Goal: Task Accomplishment & Management: Manage account settings

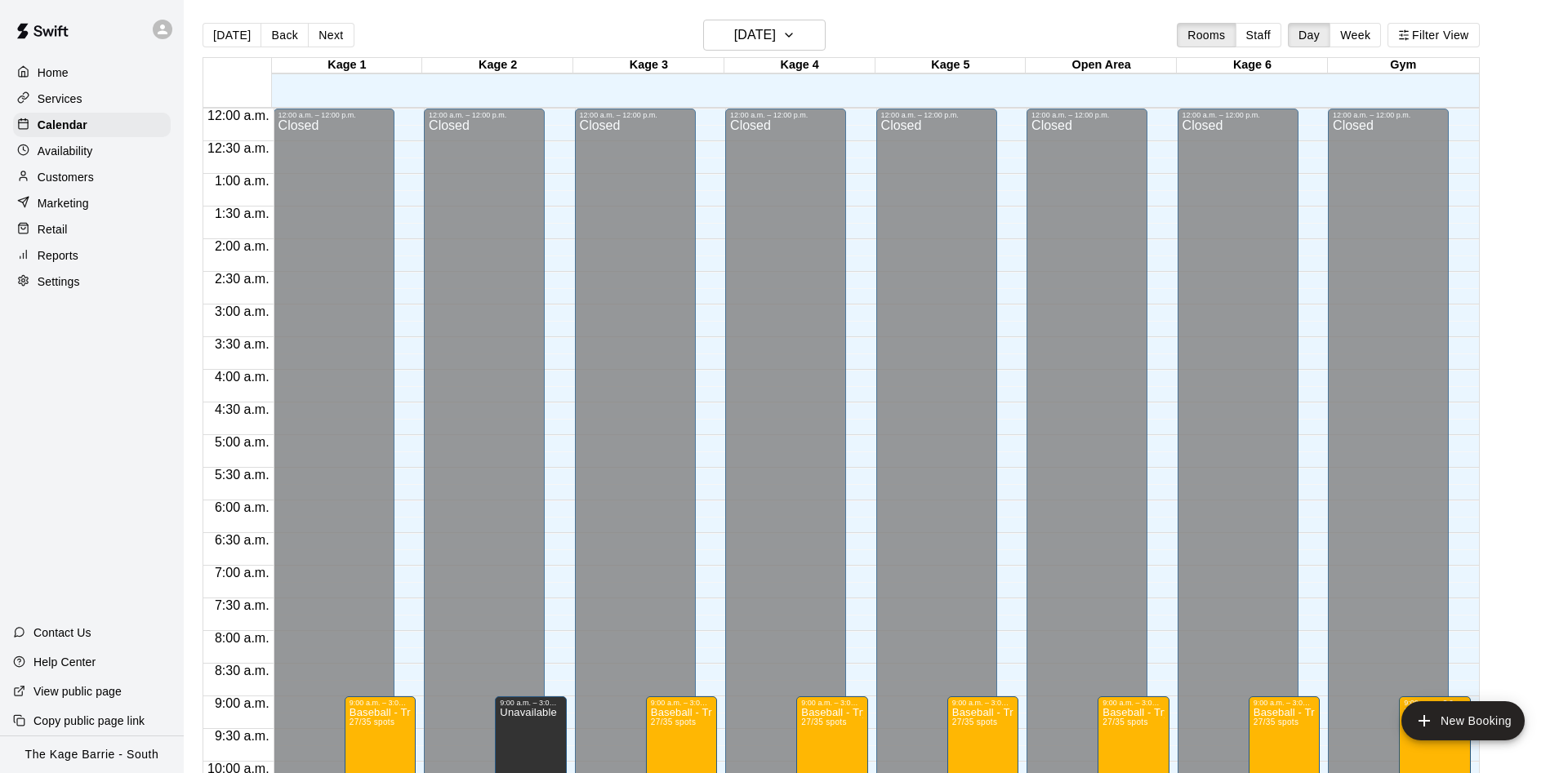
scroll to position [732, 0]
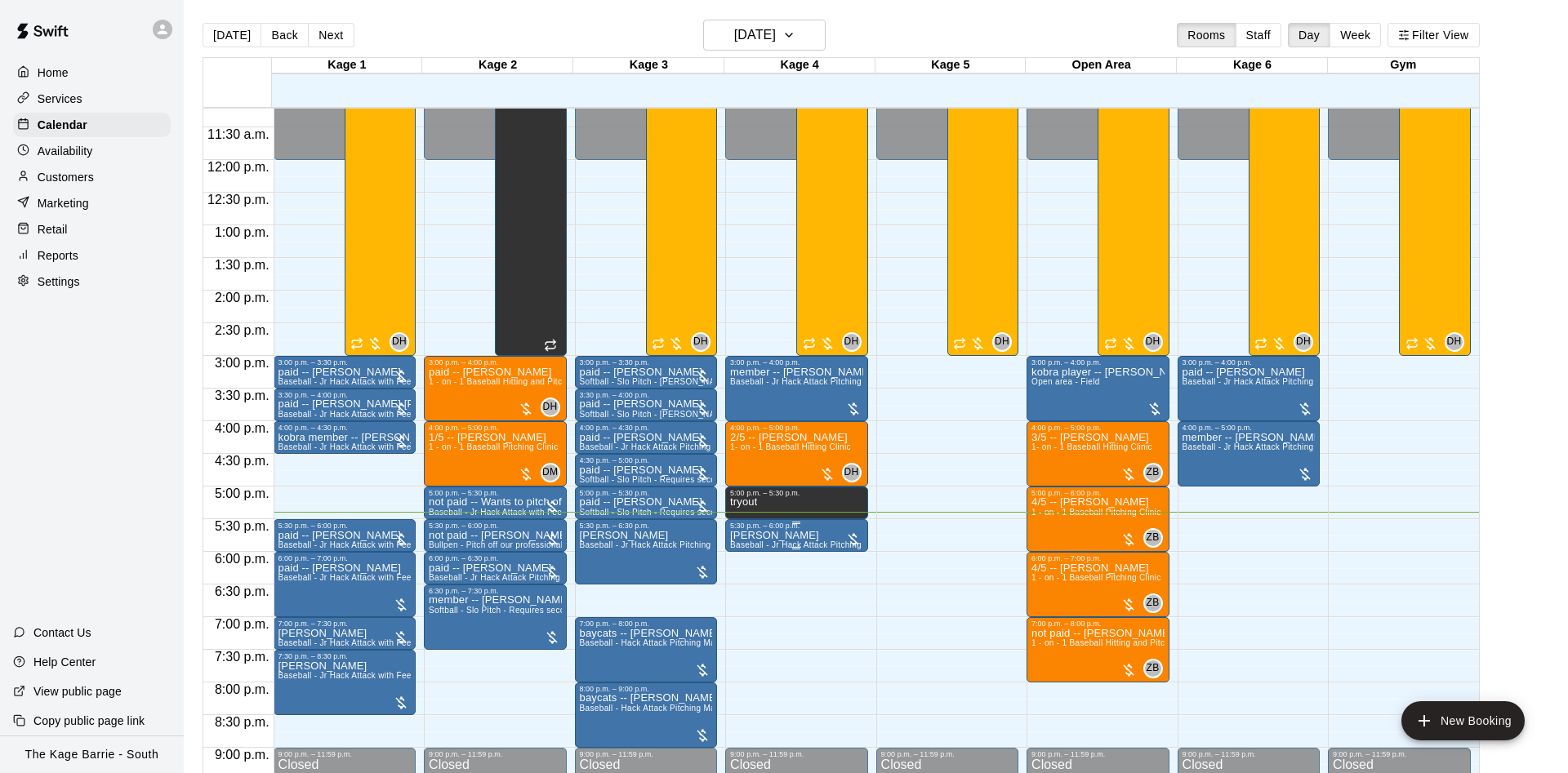
click at [796, 536] on p "[PERSON_NAME]" at bounding box center [796, 536] width 133 height 0
click at [749, 550] on icon "edit" at bounding box center [745, 555] width 15 height 15
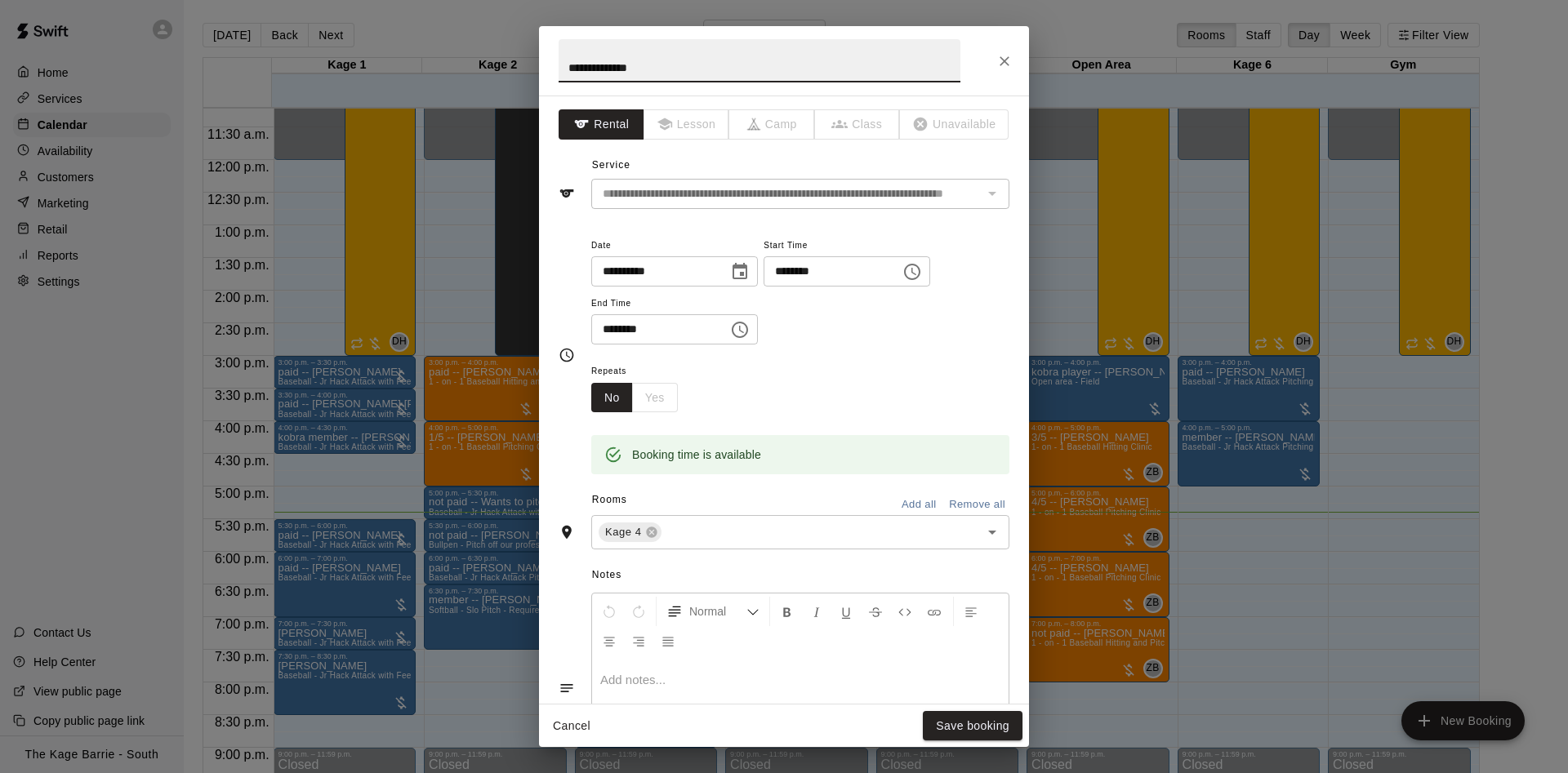
click at [559, 64] on input "**********" at bounding box center [760, 60] width 402 height 43
type input "**********"
click at [970, 719] on button "Save booking" at bounding box center [972, 726] width 100 height 30
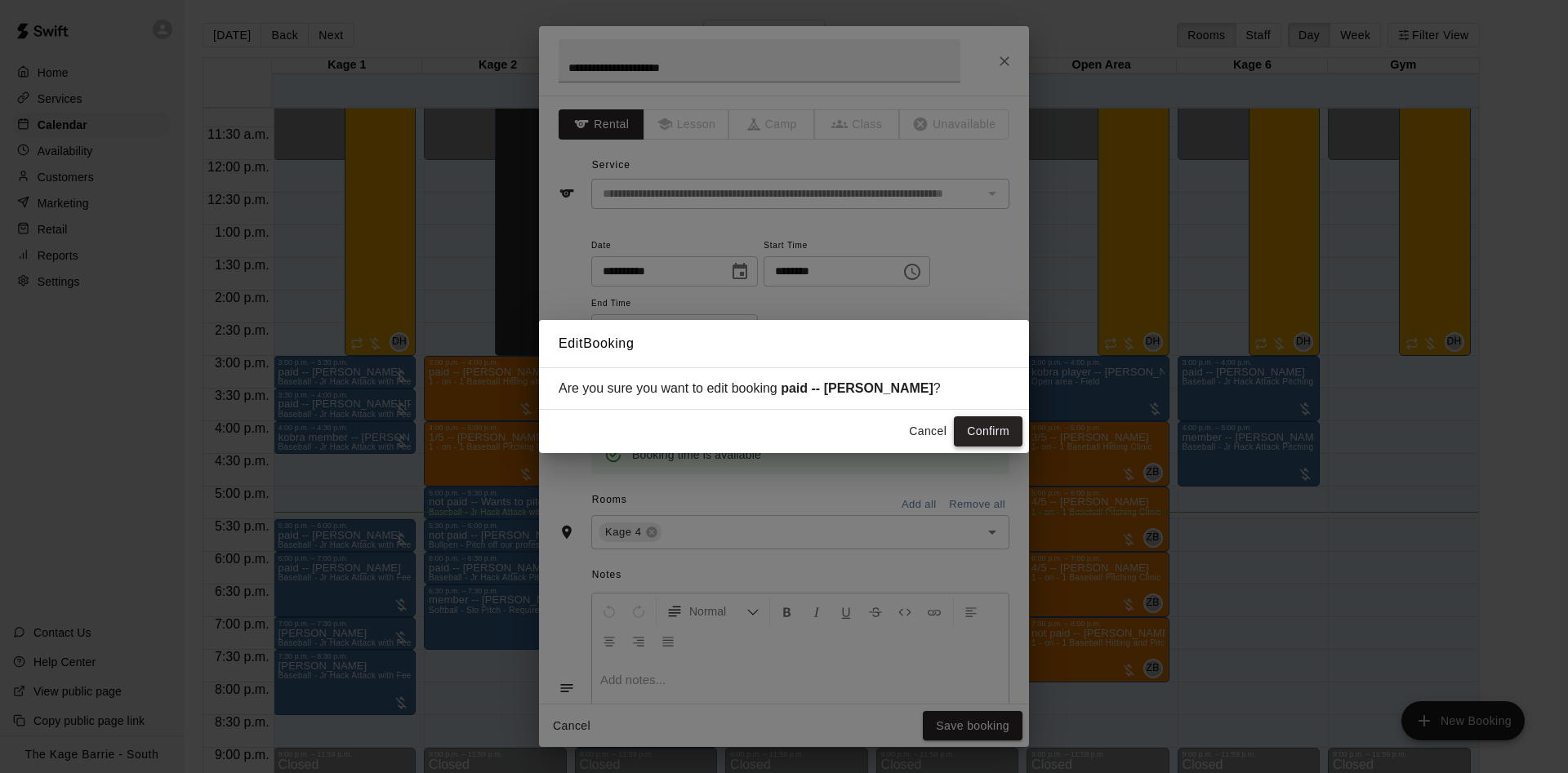
click at [991, 441] on button "Confirm" at bounding box center [988, 432] width 69 height 30
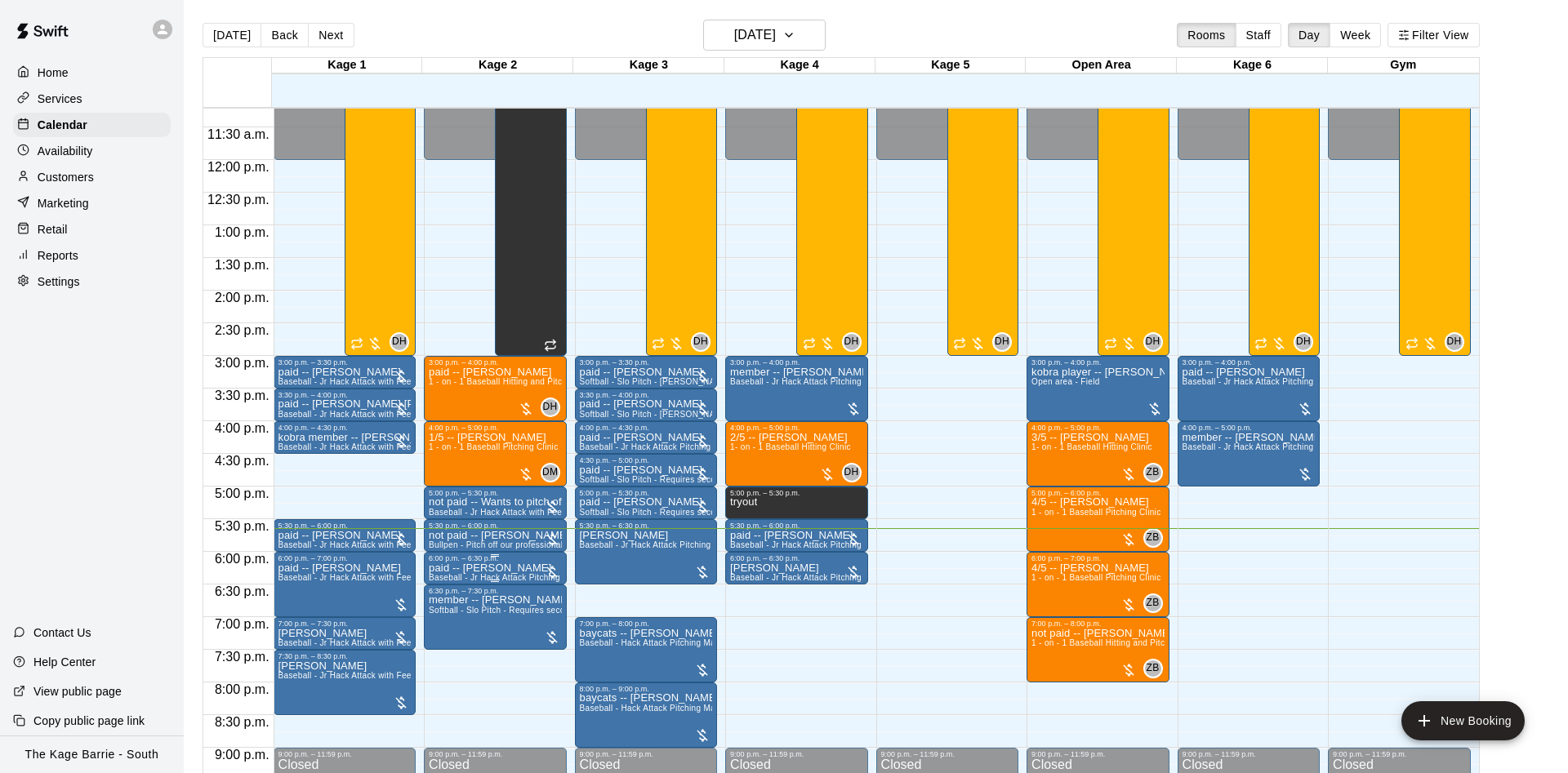
scroll to position [836, 0]
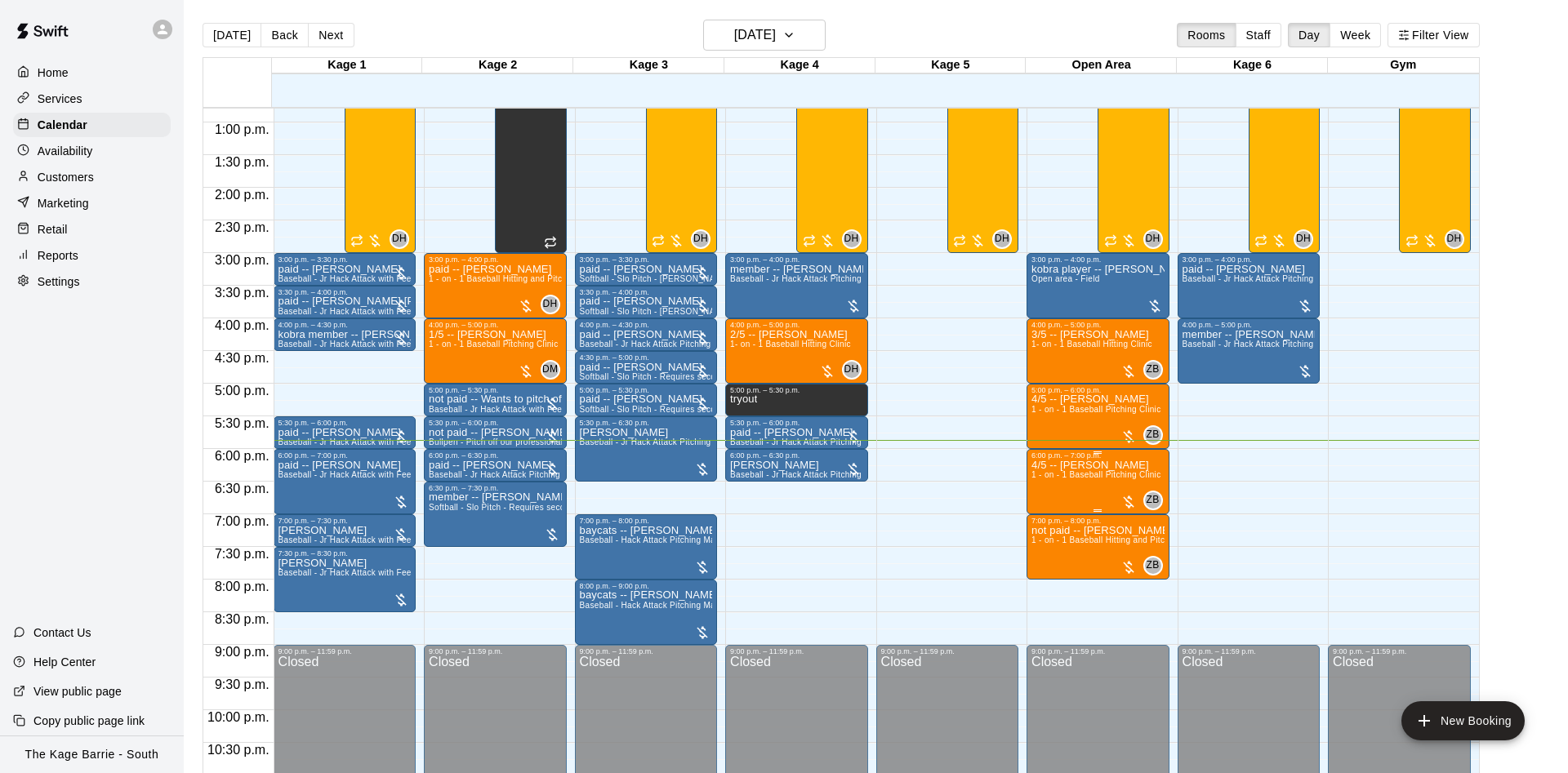
click at [1122, 484] on div at bounding box center [784, 386] width 1568 height 773
click at [1127, 478] on span "1 - on - 1 Baseball Pitching Clinic" at bounding box center [1096, 475] width 129 height 9
click at [1127, 478] on div at bounding box center [784, 386] width 1568 height 773
click at [1219, 464] on div "12:00 a.m. – 12:00 p.m. Closed 3:00 p.m. – 4:00 p.m. paid -- [PERSON_NAME] Base…" at bounding box center [1249, 56] width 143 height 1568
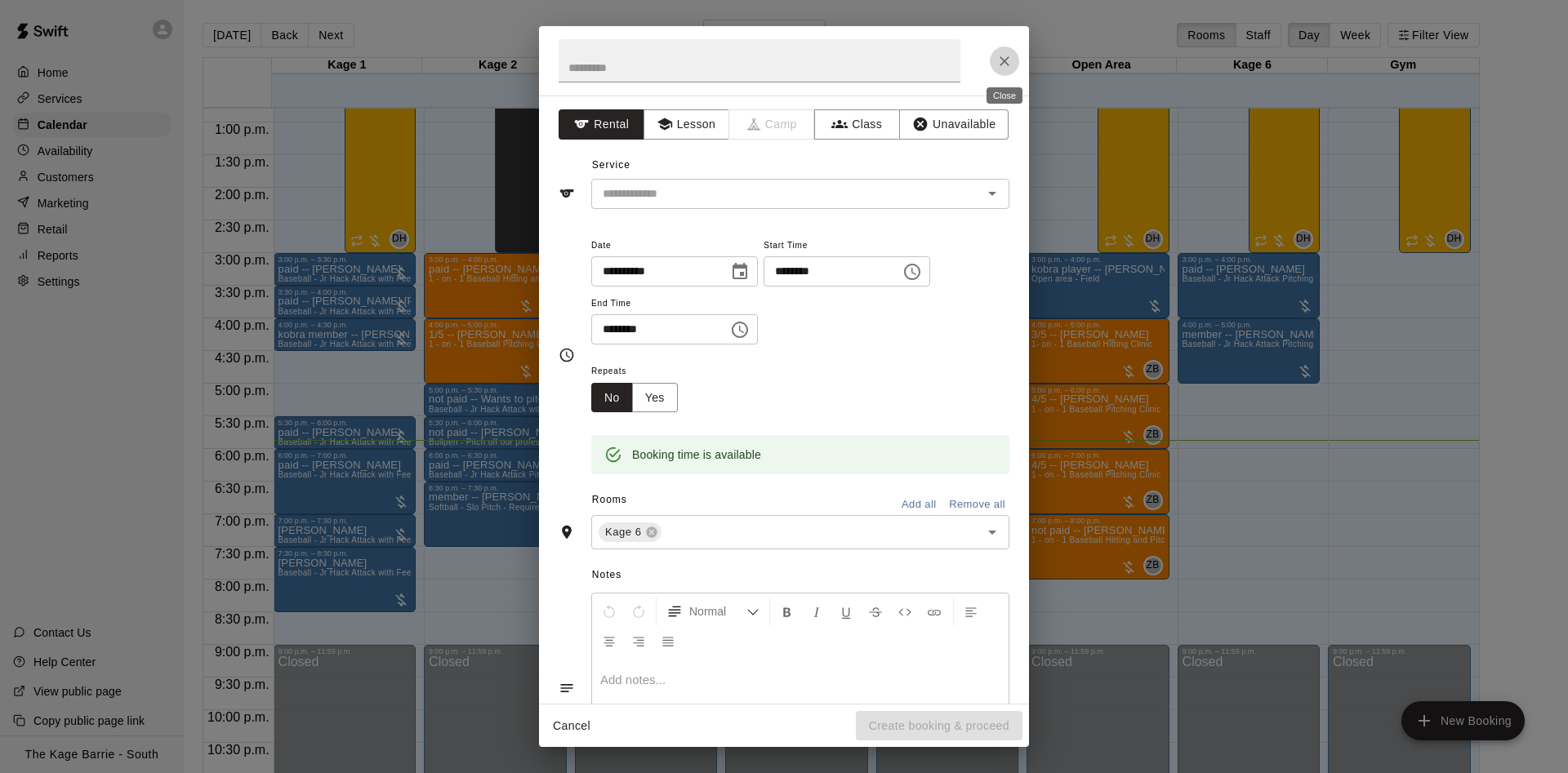
click at [1007, 59] on icon "Close" at bounding box center [1004, 61] width 10 height 10
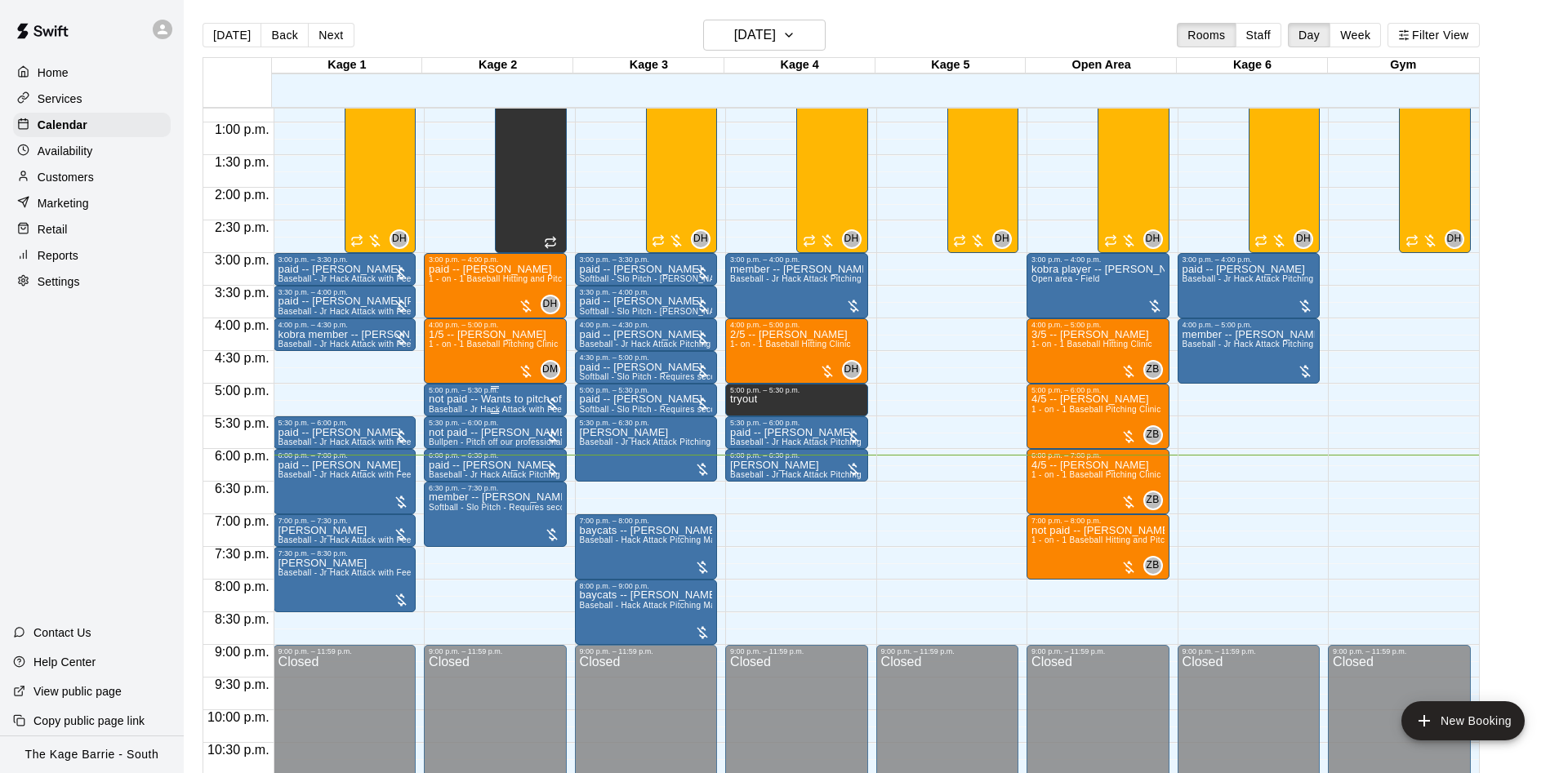
click at [525, 399] on p "not paid -- Wants to pitch off mound for the hour" at bounding box center [494, 399] width 133 height 0
click at [443, 413] on icon "edit" at bounding box center [442, 420] width 19 height 19
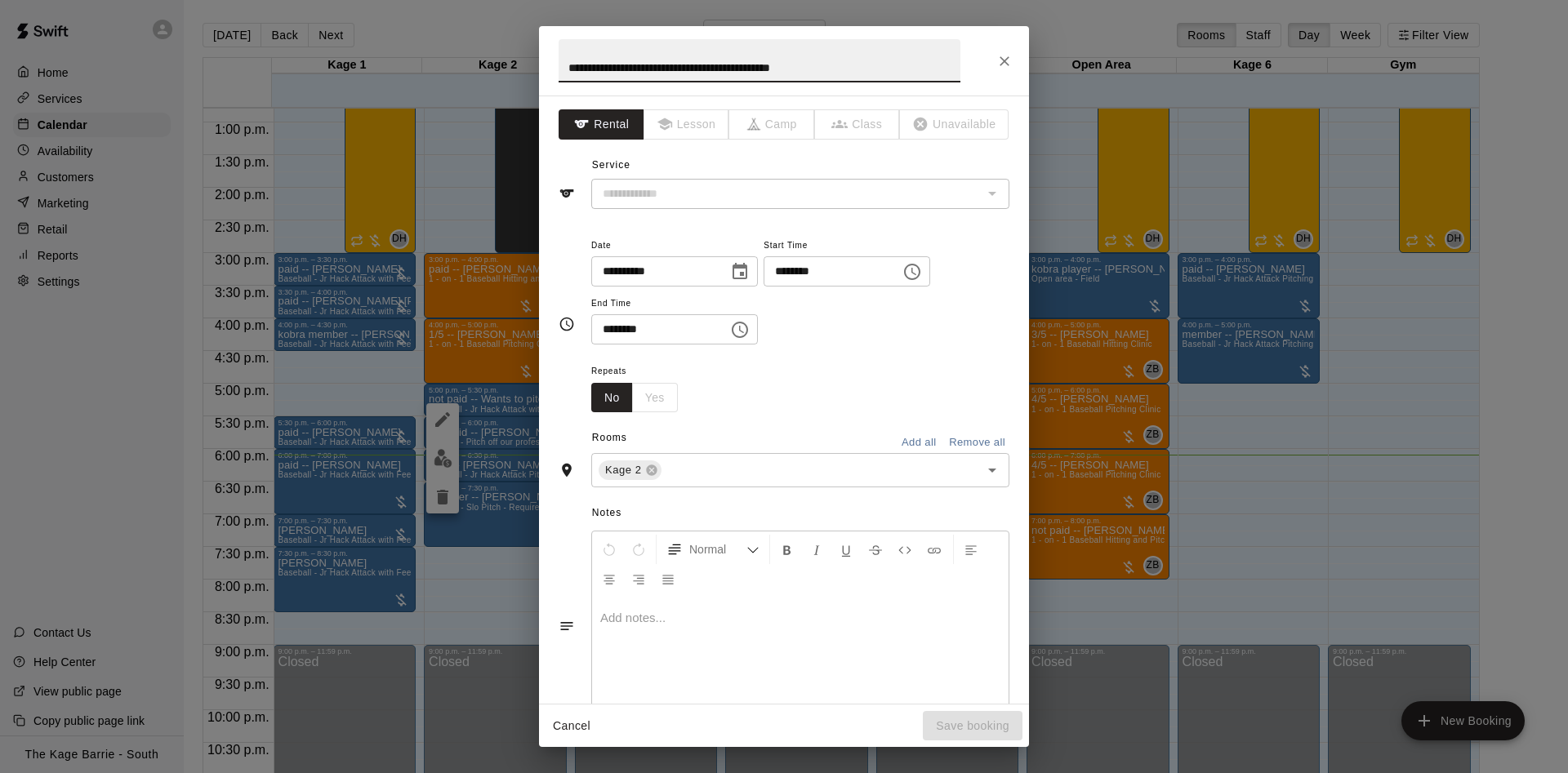
type input "**********"
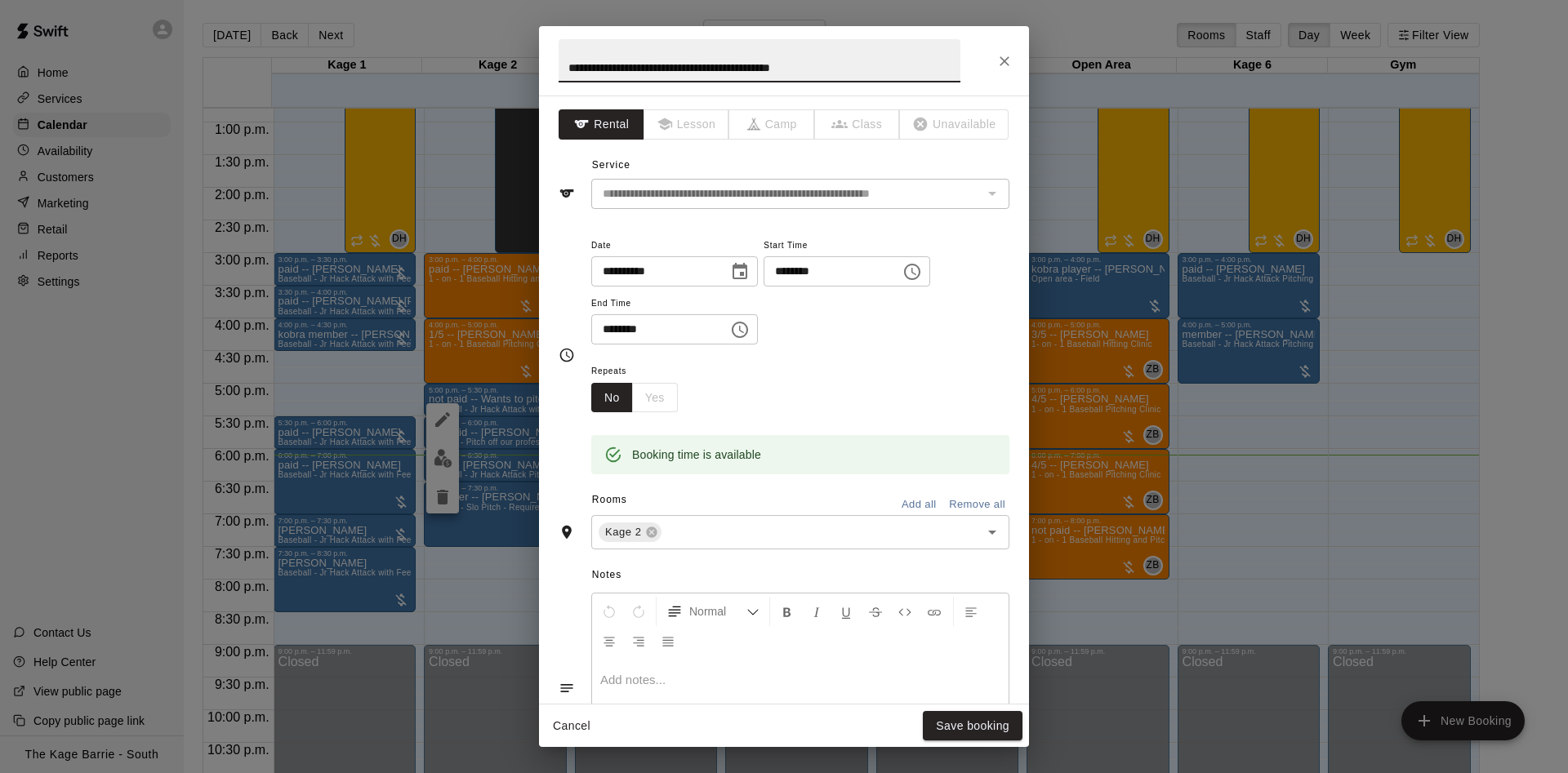
drag, startPoint x: 588, startPoint y: 63, endPoint x: 552, endPoint y: 66, distance: 36.1
click at [559, 66] on input "**********" at bounding box center [760, 60] width 402 height 43
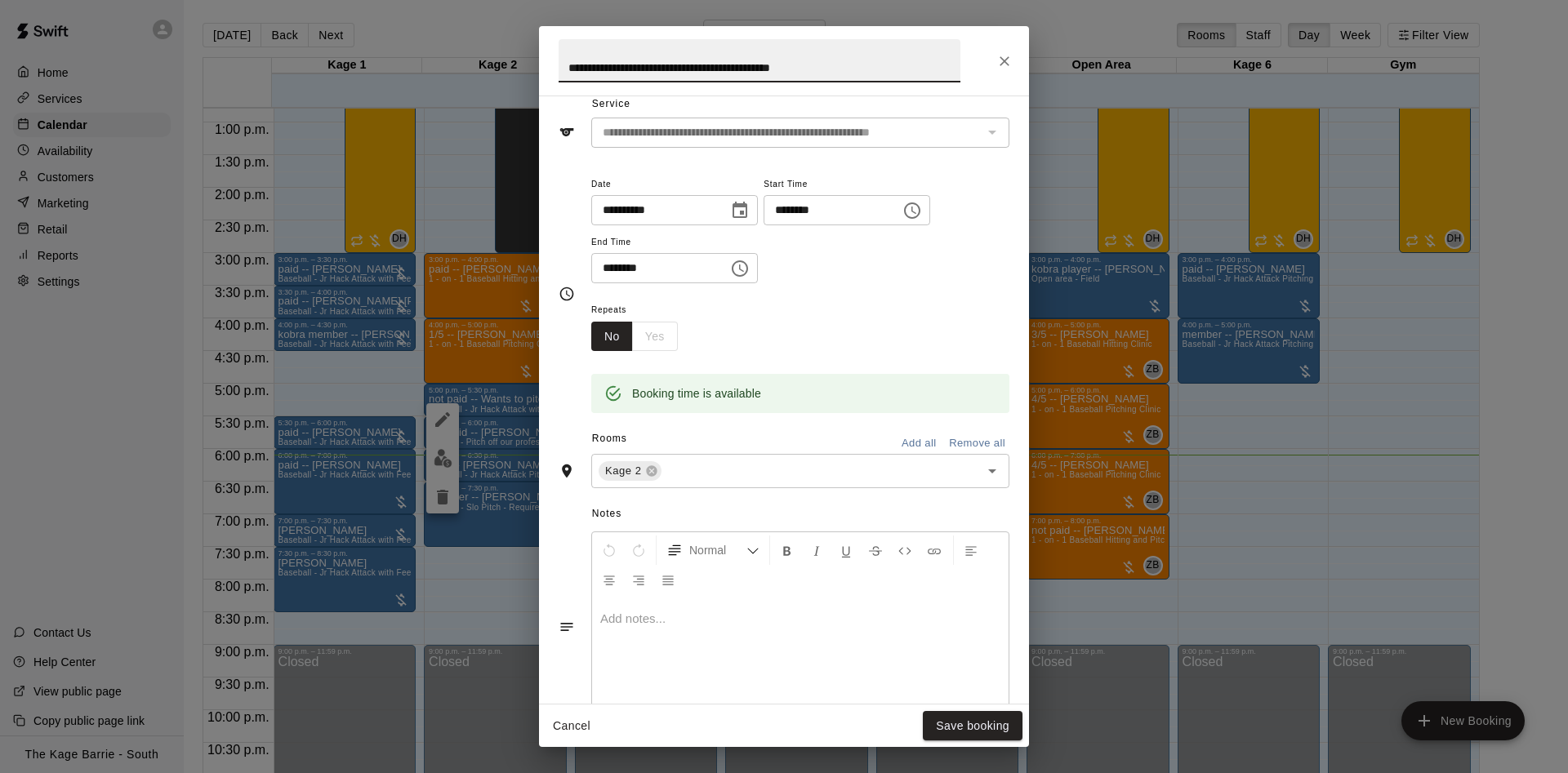
scroll to position [0, 0]
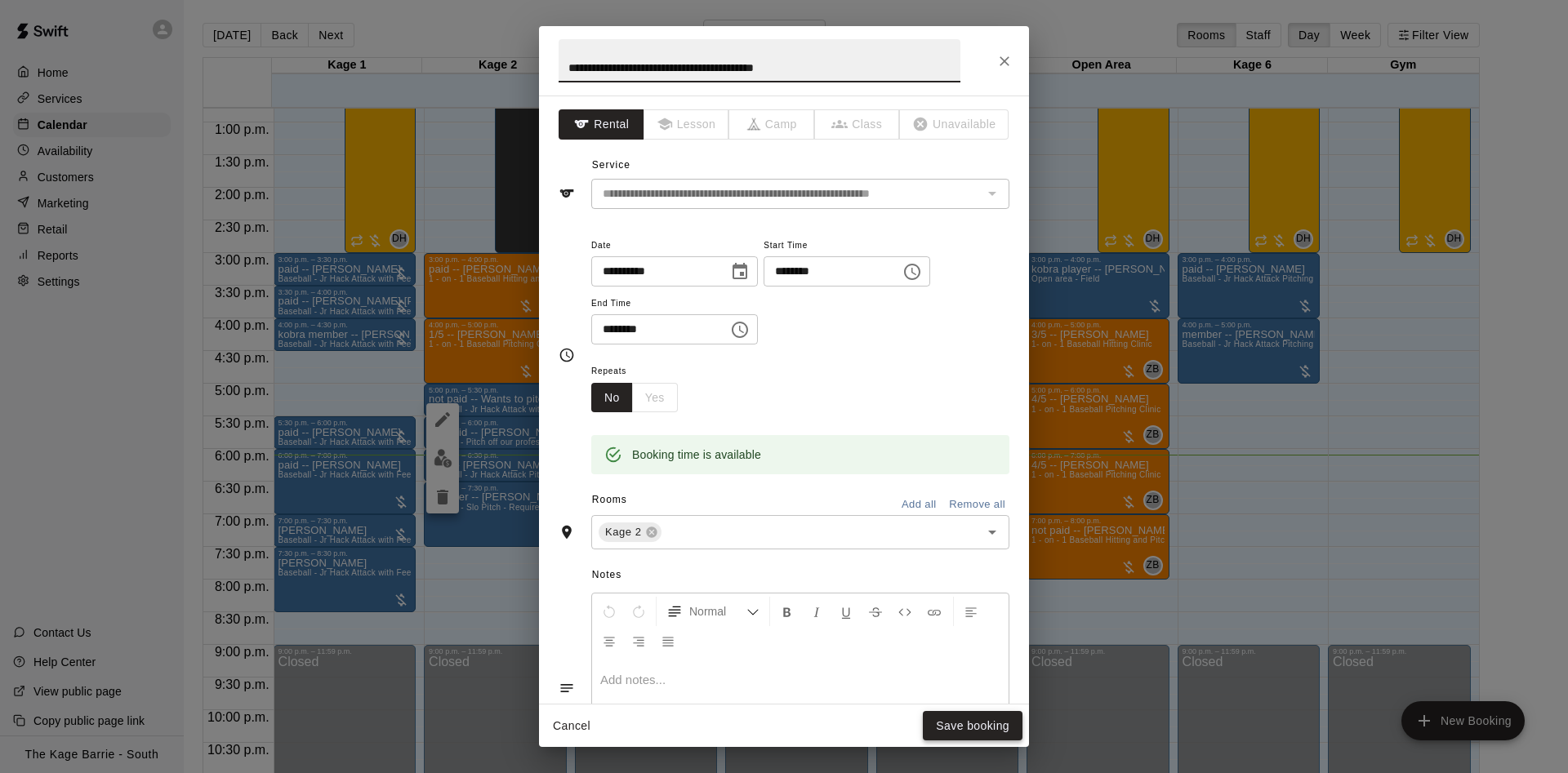
type input "**********"
click at [939, 725] on button "Save booking" at bounding box center [972, 726] width 100 height 30
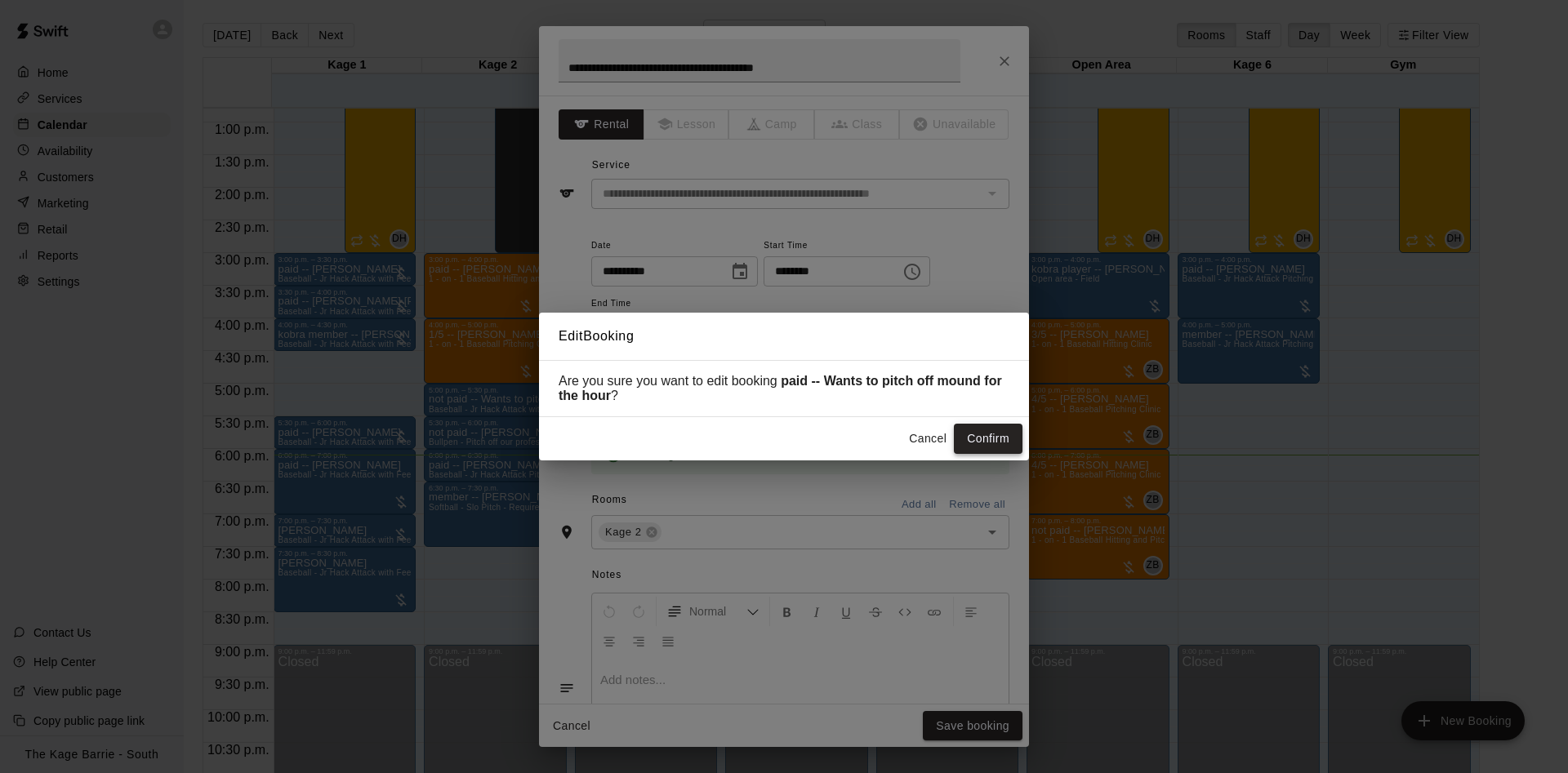
click at [968, 446] on button "Confirm" at bounding box center [988, 439] width 69 height 30
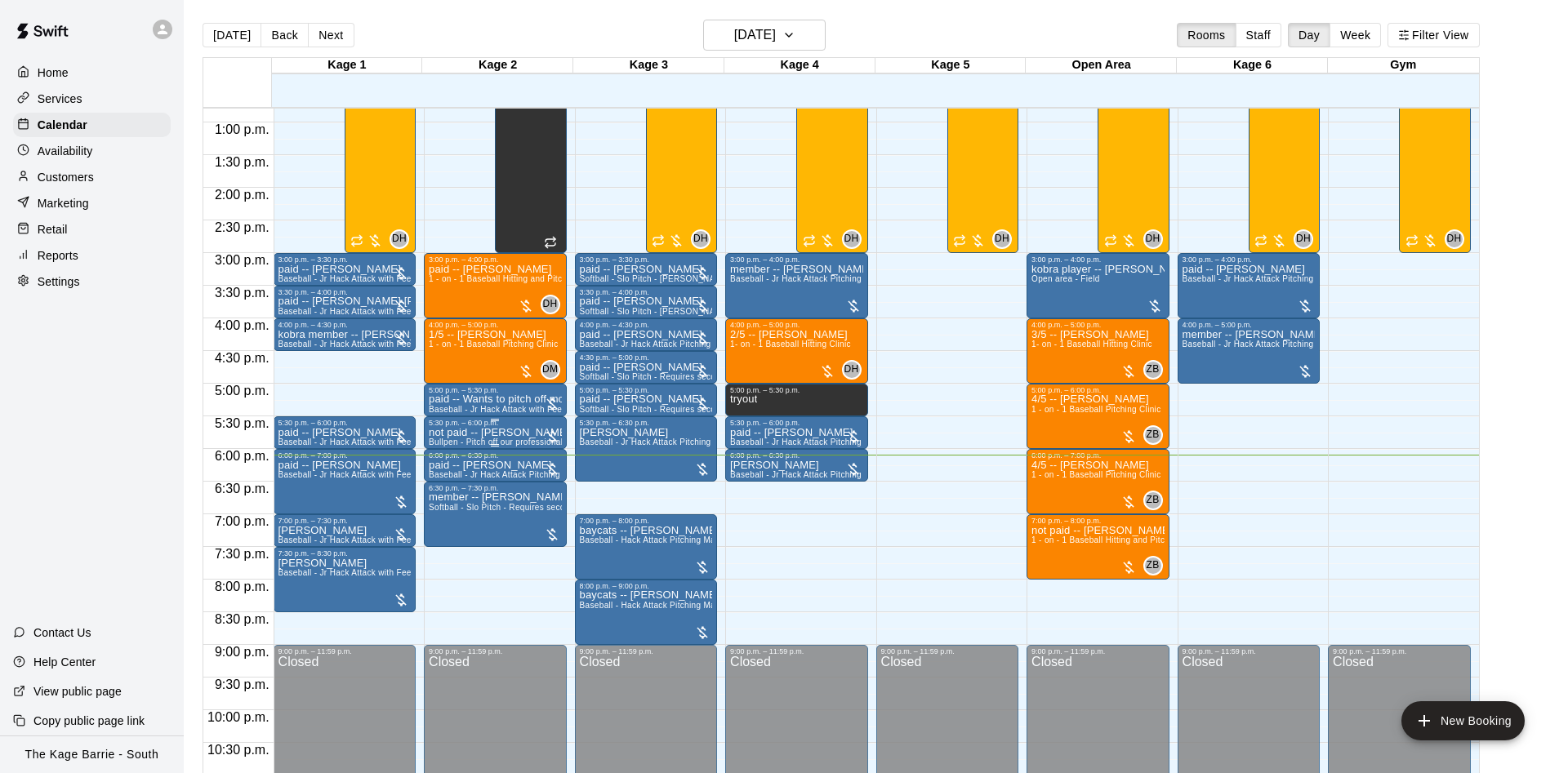
click at [511, 433] on p "not paid -- [PERSON_NAME]" at bounding box center [494, 433] width 133 height 0
click at [442, 446] on icon "edit" at bounding box center [442, 452] width 19 height 19
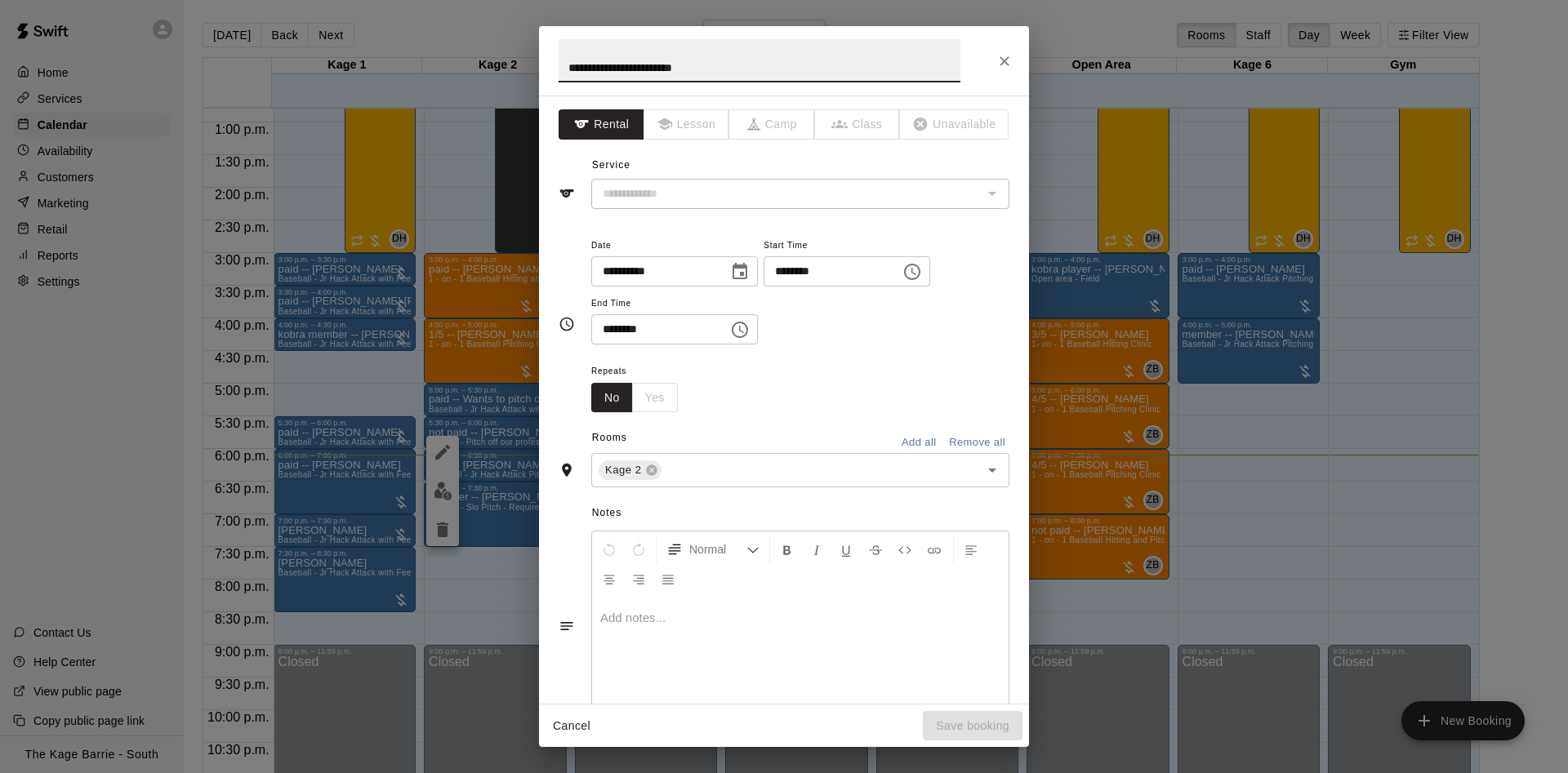
type input "**********"
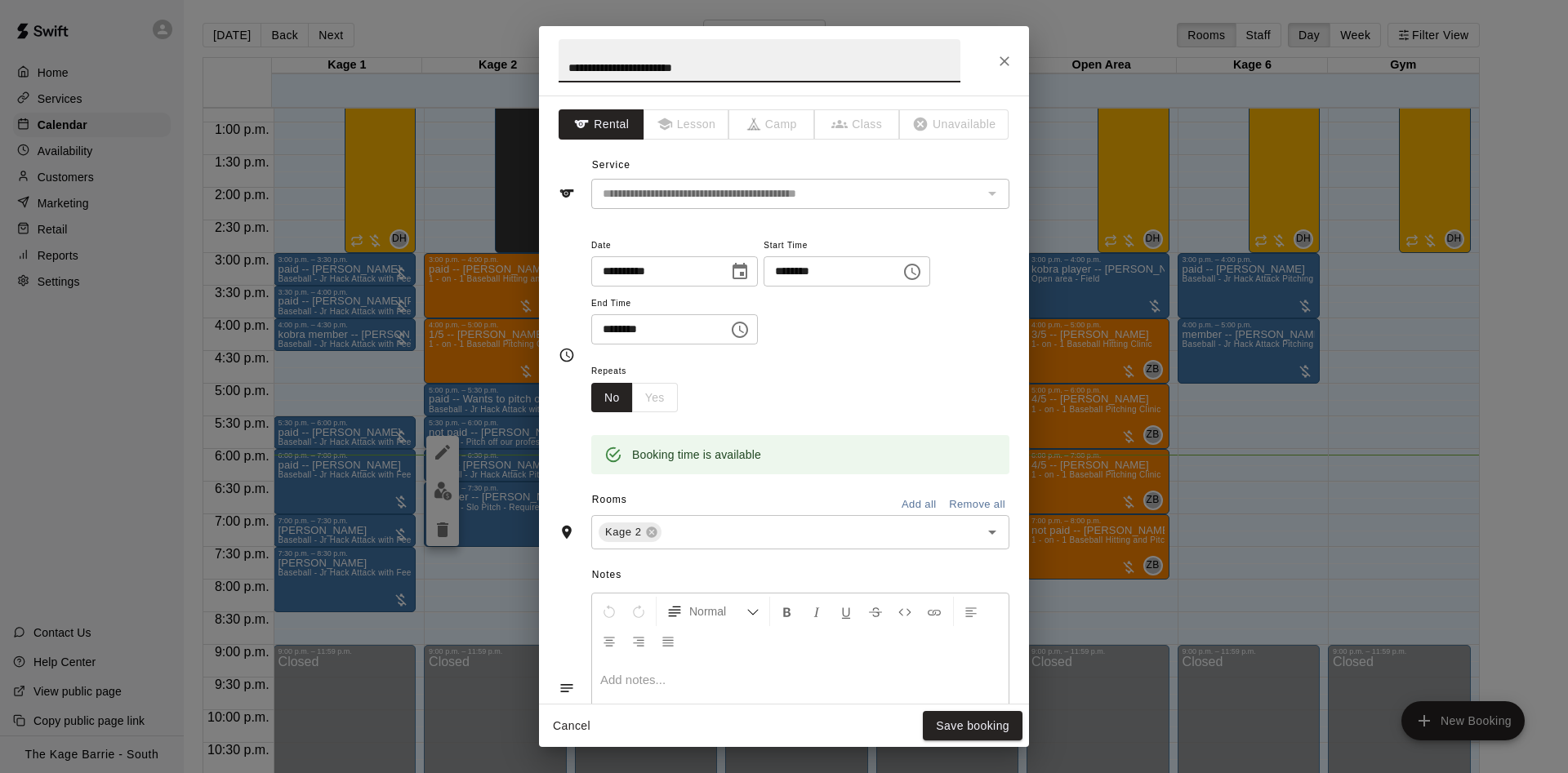
drag, startPoint x: 586, startPoint y: 68, endPoint x: 543, endPoint y: 71, distance: 43.1
click at [559, 71] on input "**********" at bounding box center [760, 60] width 402 height 43
type input "**********"
click at [973, 724] on button "Save booking" at bounding box center [972, 726] width 100 height 30
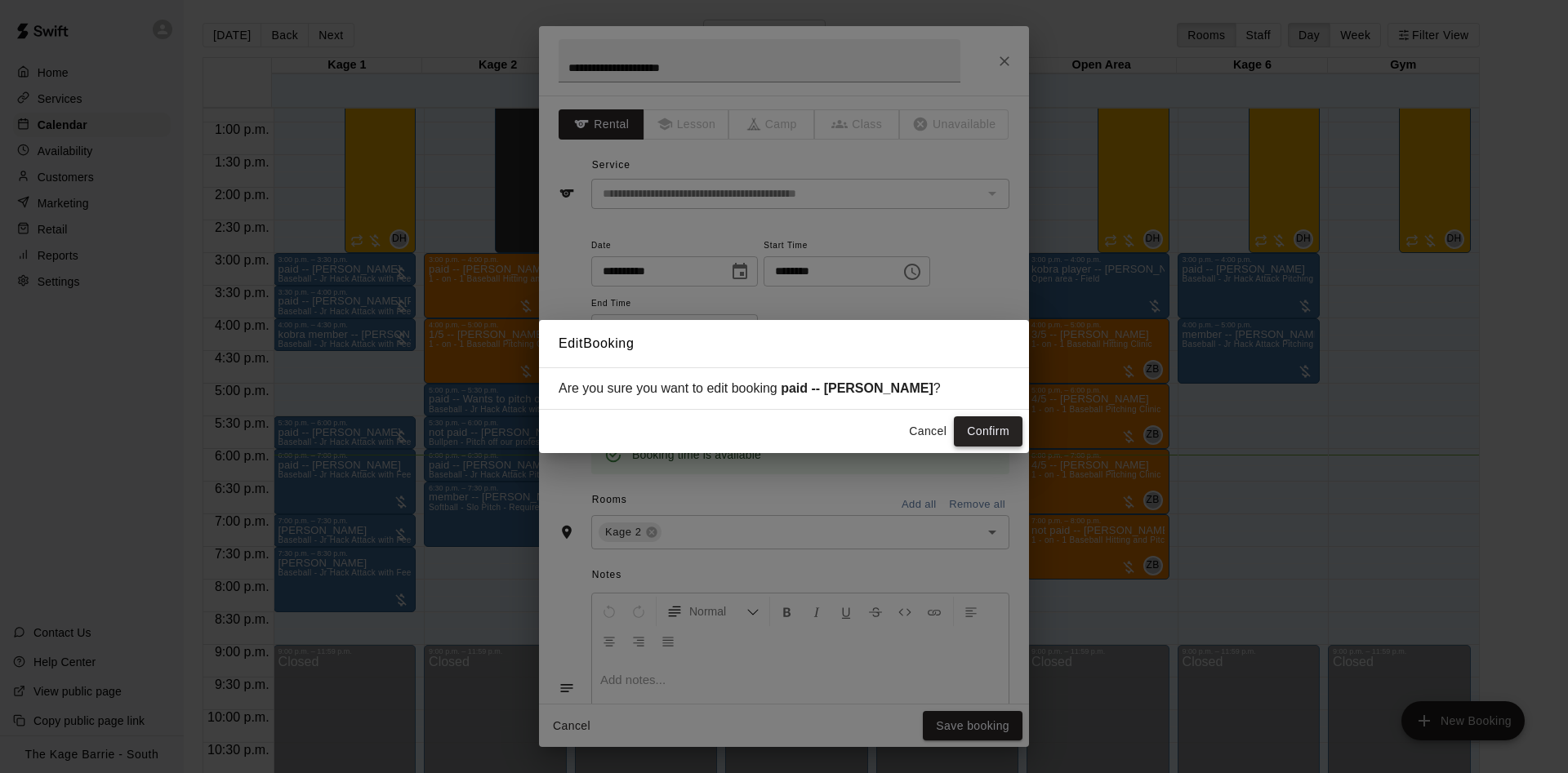
click at [989, 428] on button "Confirm" at bounding box center [988, 432] width 69 height 30
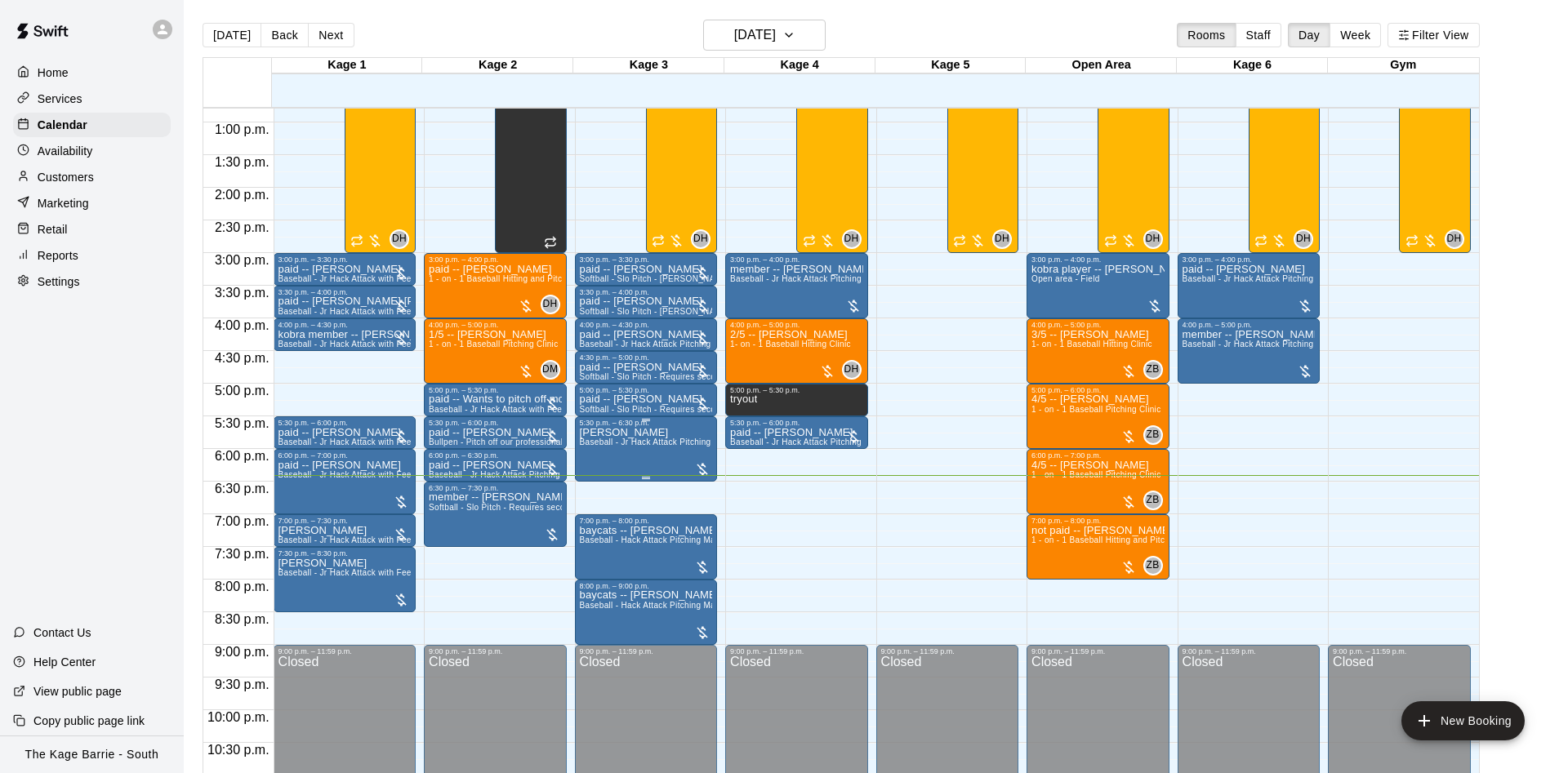
click at [588, 446] on icon "edit" at bounding box center [593, 447] width 19 height 19
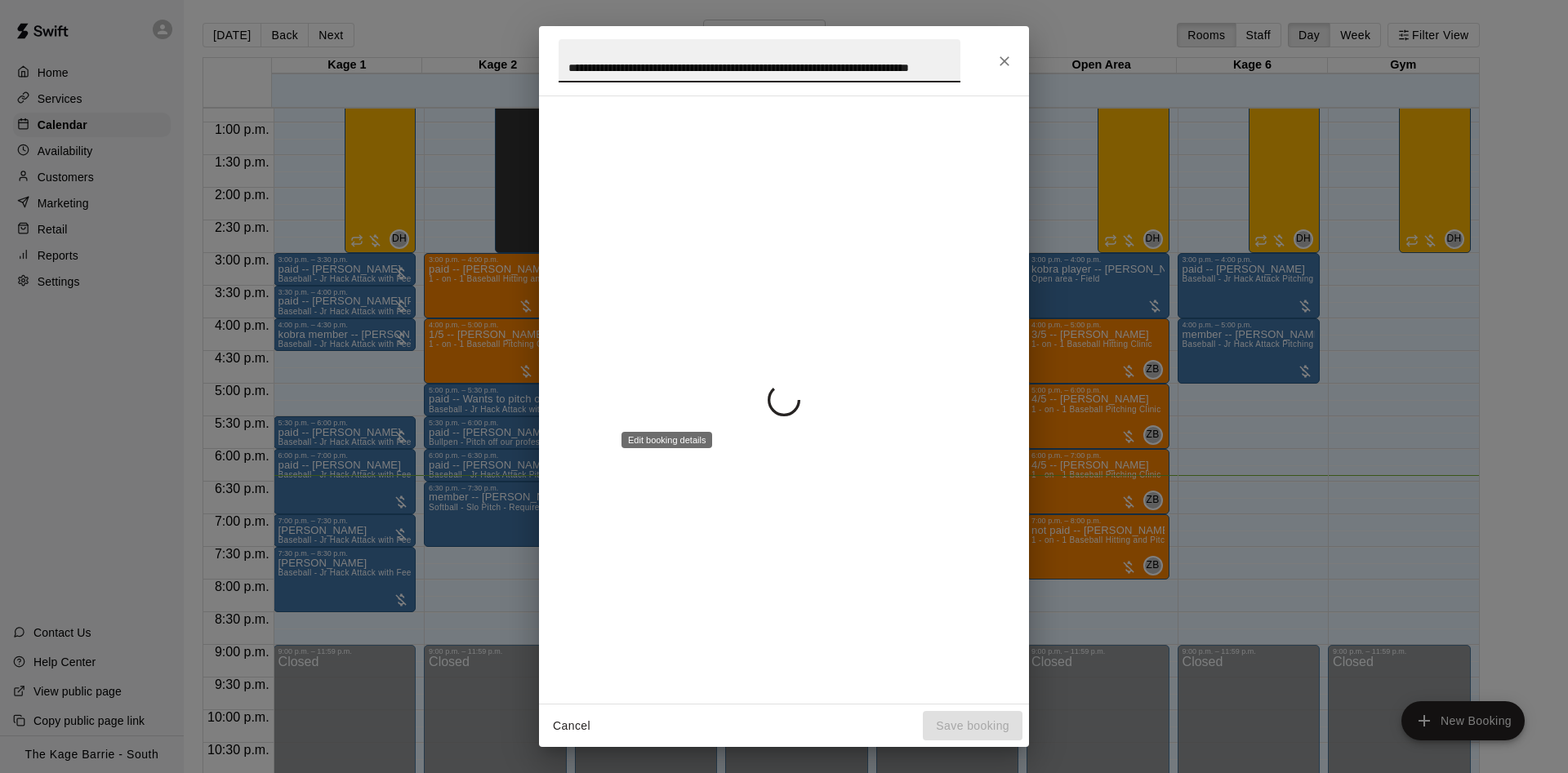
scroll to position [0, 60]
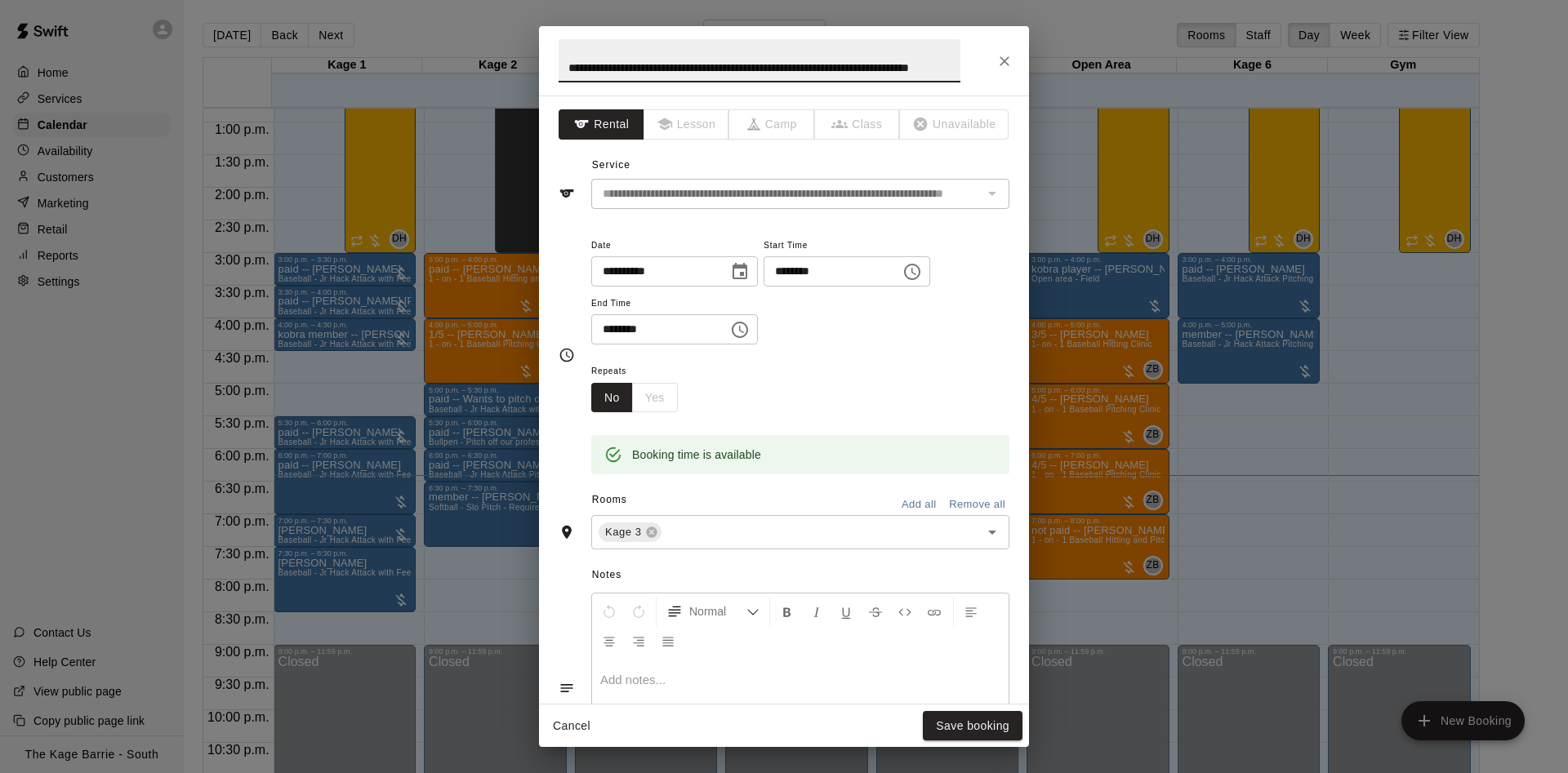
click at [569, 66] on input "**********" at bounding box center [760, 60] width 402 height 43
type input "**********"
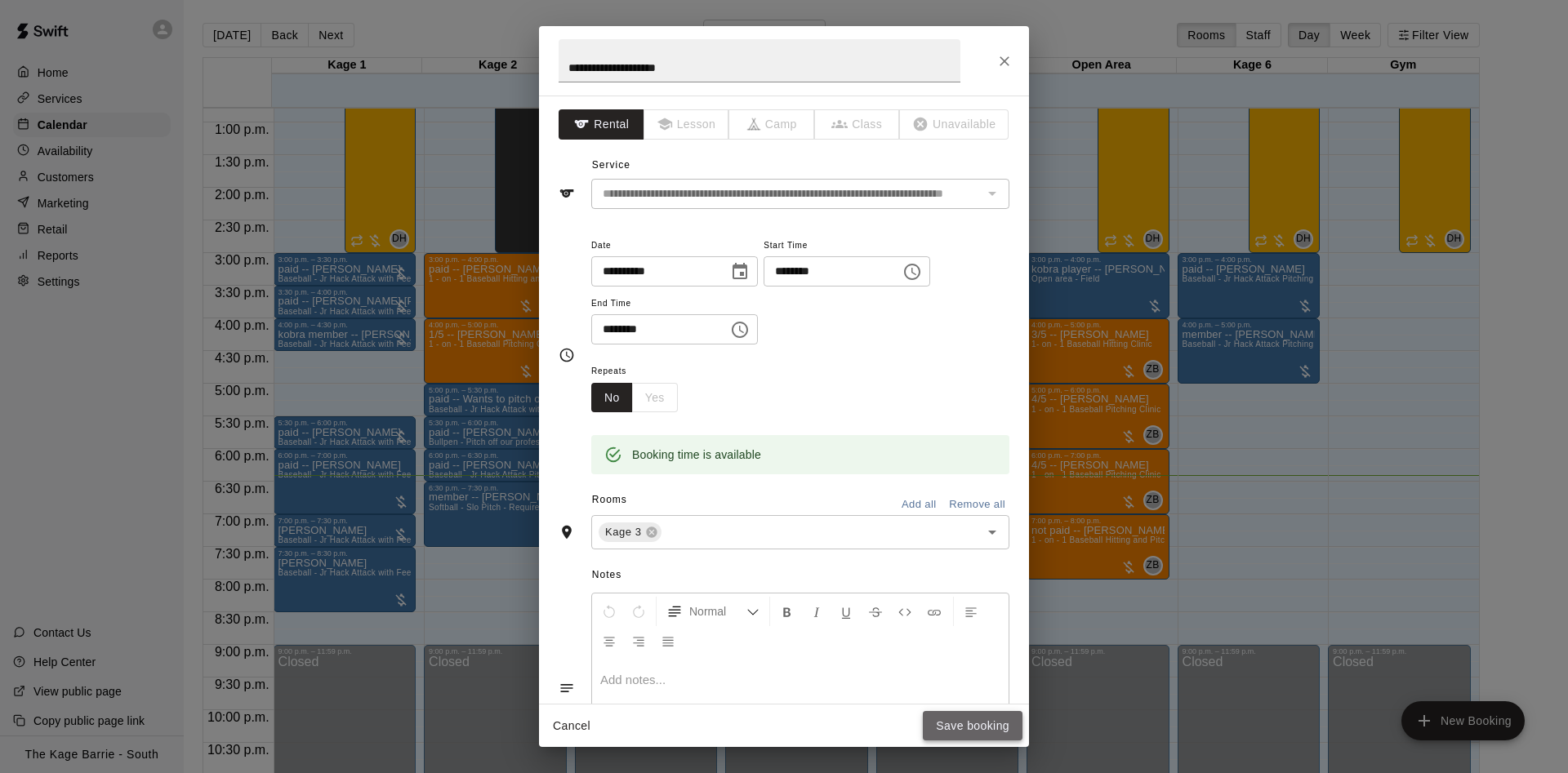
click at [960, 726] on button "Save booking" at bounding box center [972, 726] width 100 height 30
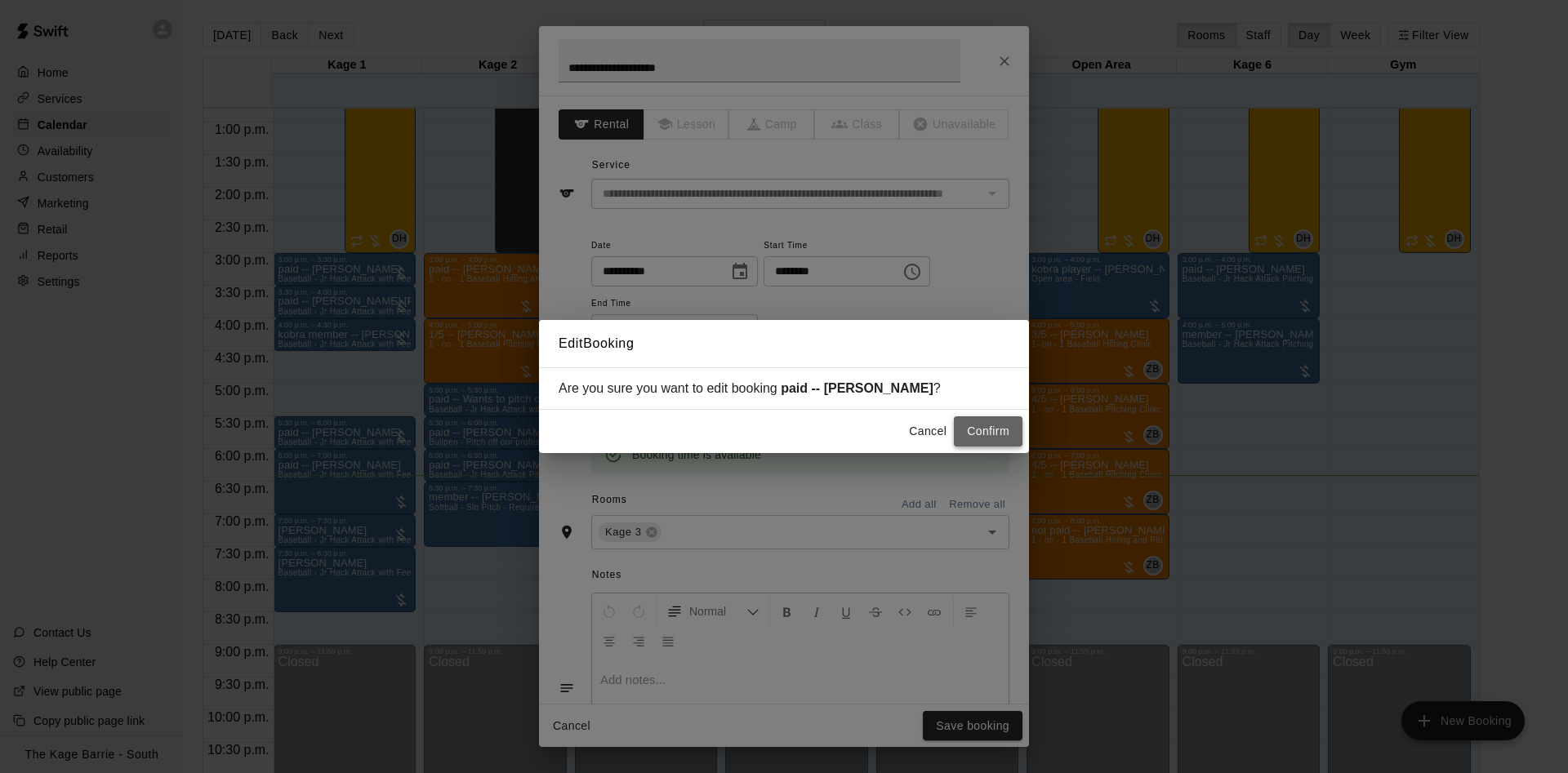
click at [993, 432] on button "Confirm" at bounding box center [988, 432] width 69 height 30
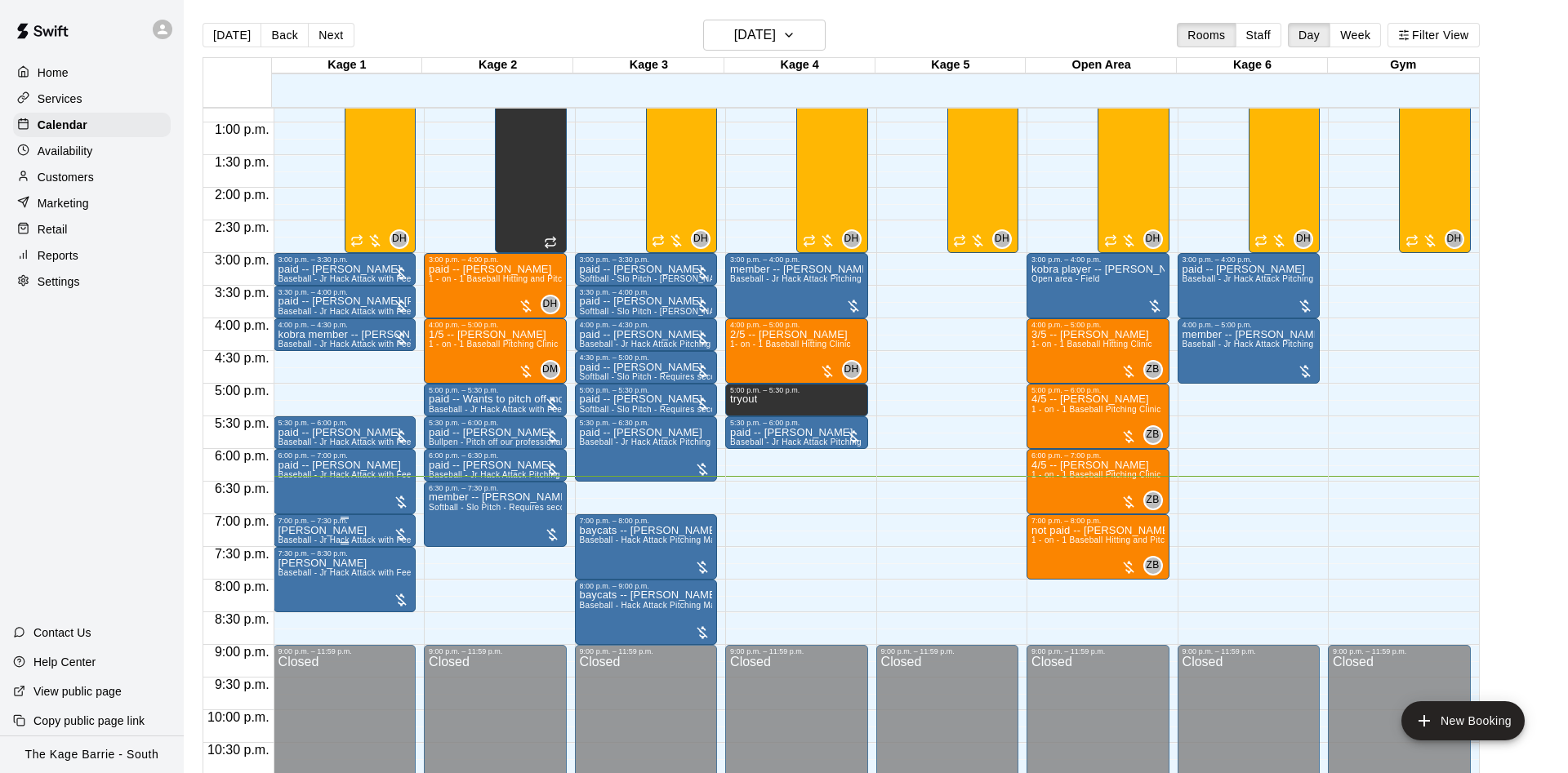
click at [305, 525] on div "7:00 p.m. – 7:30 p.m." at bounding box center [345, 521] width 133 height 8
click at [296, 538] on icon "edit" at bounding box center [293, 535] width 19 height 19
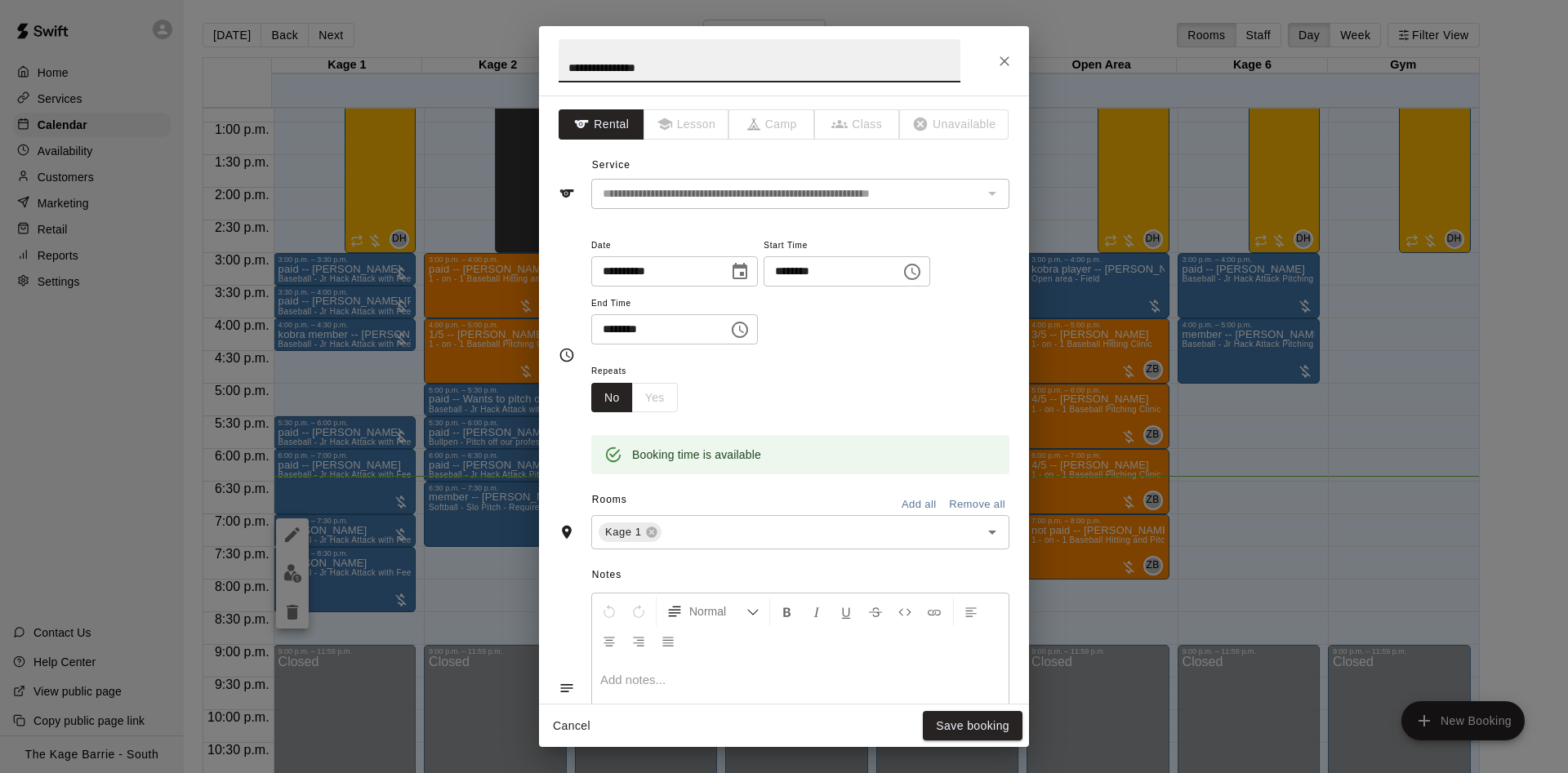
click at [567, 68] on input "**********" at bounding box center [760, 60] width 402 height 43
type input "**********"
click at [950, 734] on button "Save booking" at bounding box center [972, 726] width 100 height 30
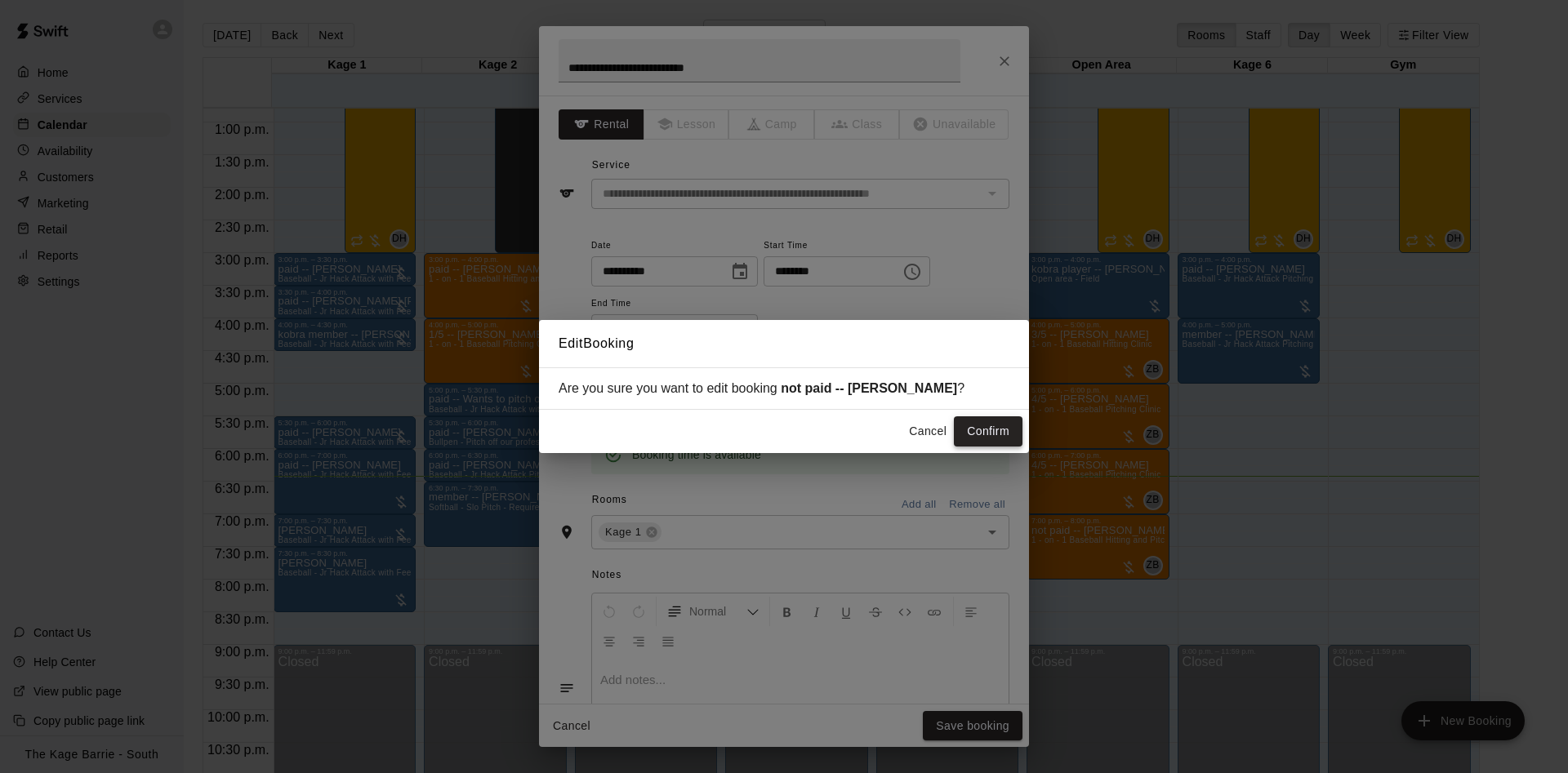
click at [986, 432] on button "Confirm" at bounding box center [988, 432] width 69 height 30
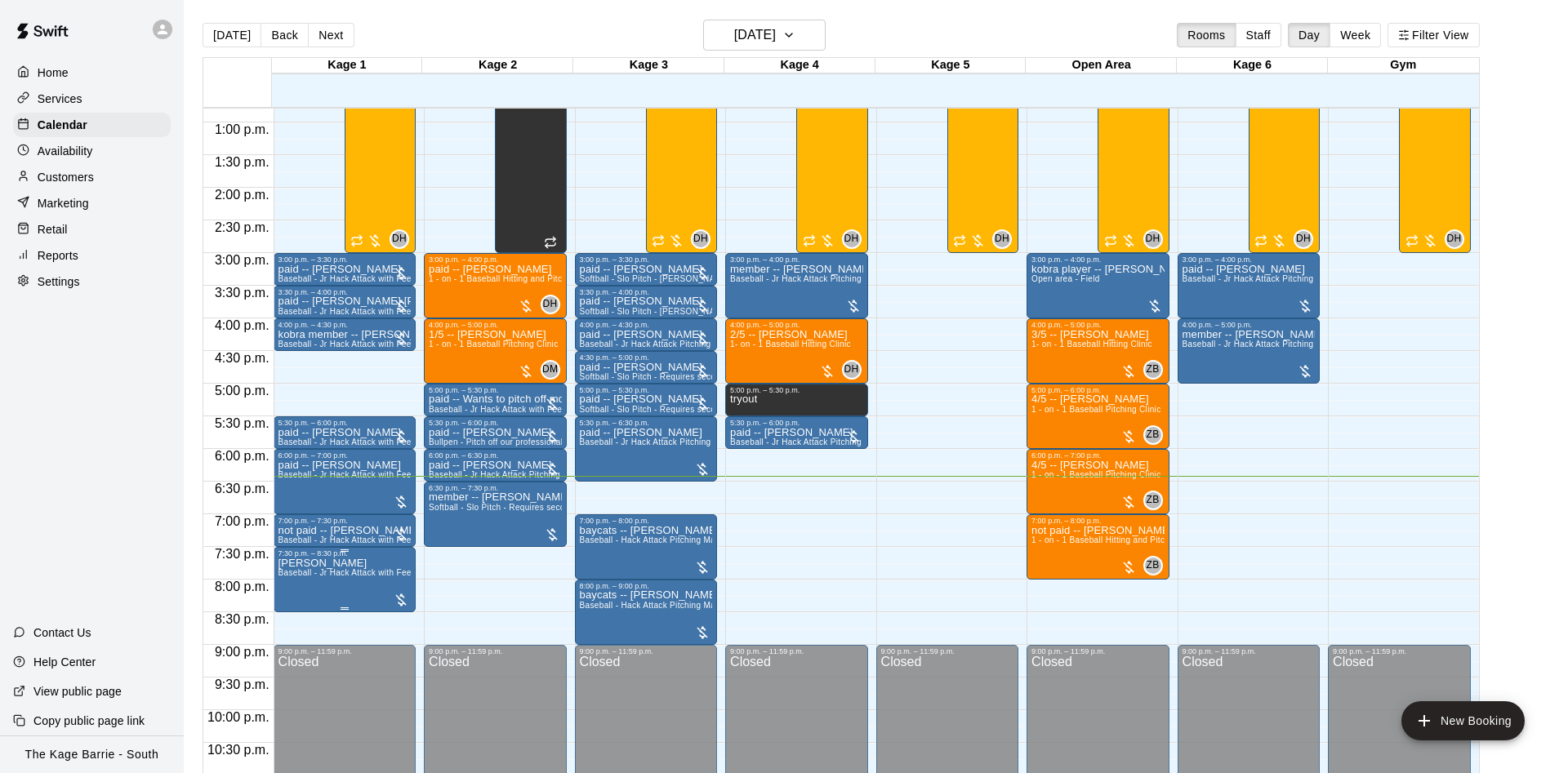
click at [294, 577] on icon "edit" at bounding box center [292, 577] width 15 height 15
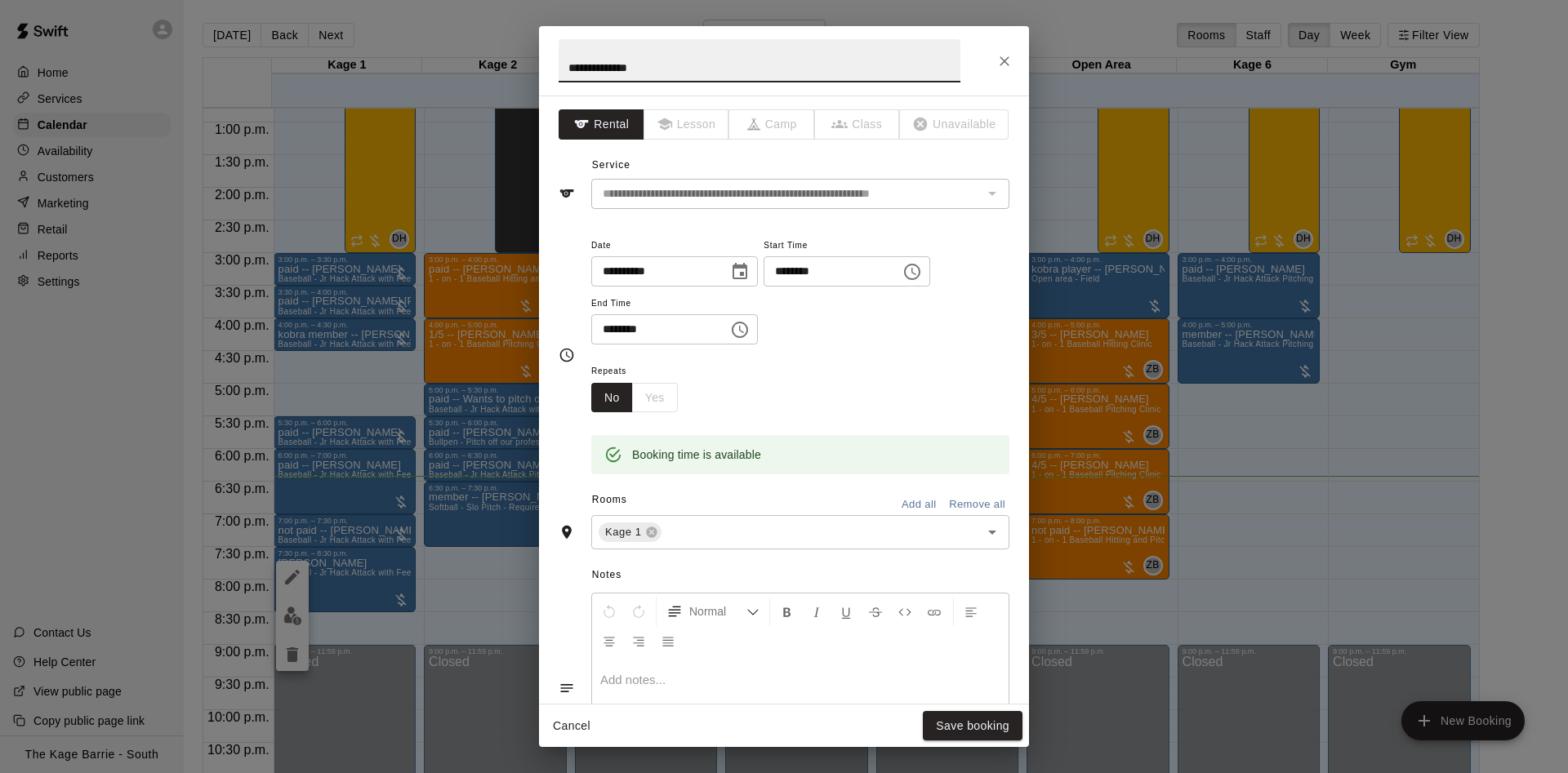
click at [561, 69] on input "**********" at bounding box center [760, 60] width 402 height 43
type input "**********"
click at [983, 718] on button "Save booking" at bounding box center [972, 726] width 100 height 30
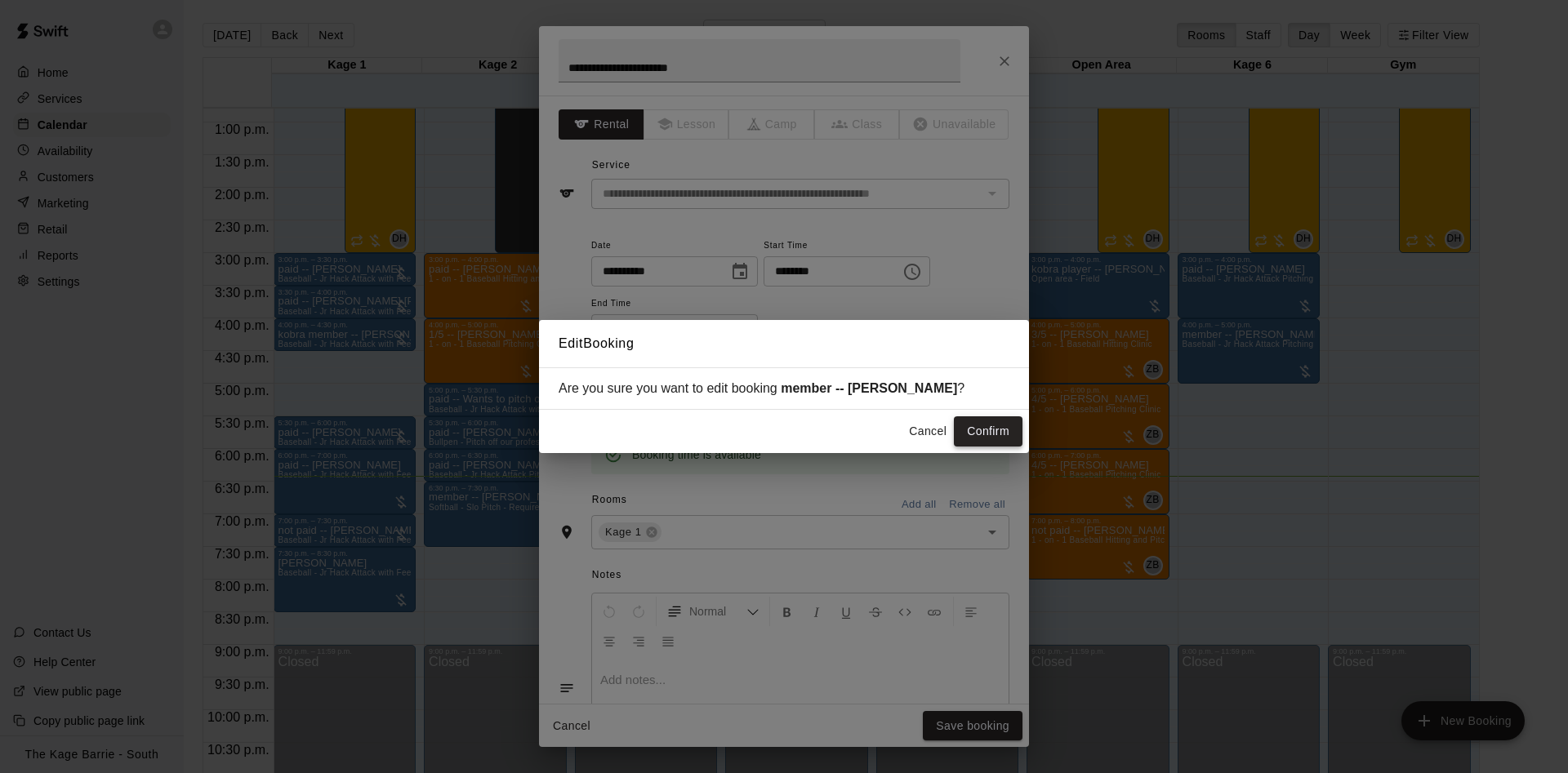
click at [1012, 431] on button "Confirm" at bounding box center [988, 432] width 69 height 30
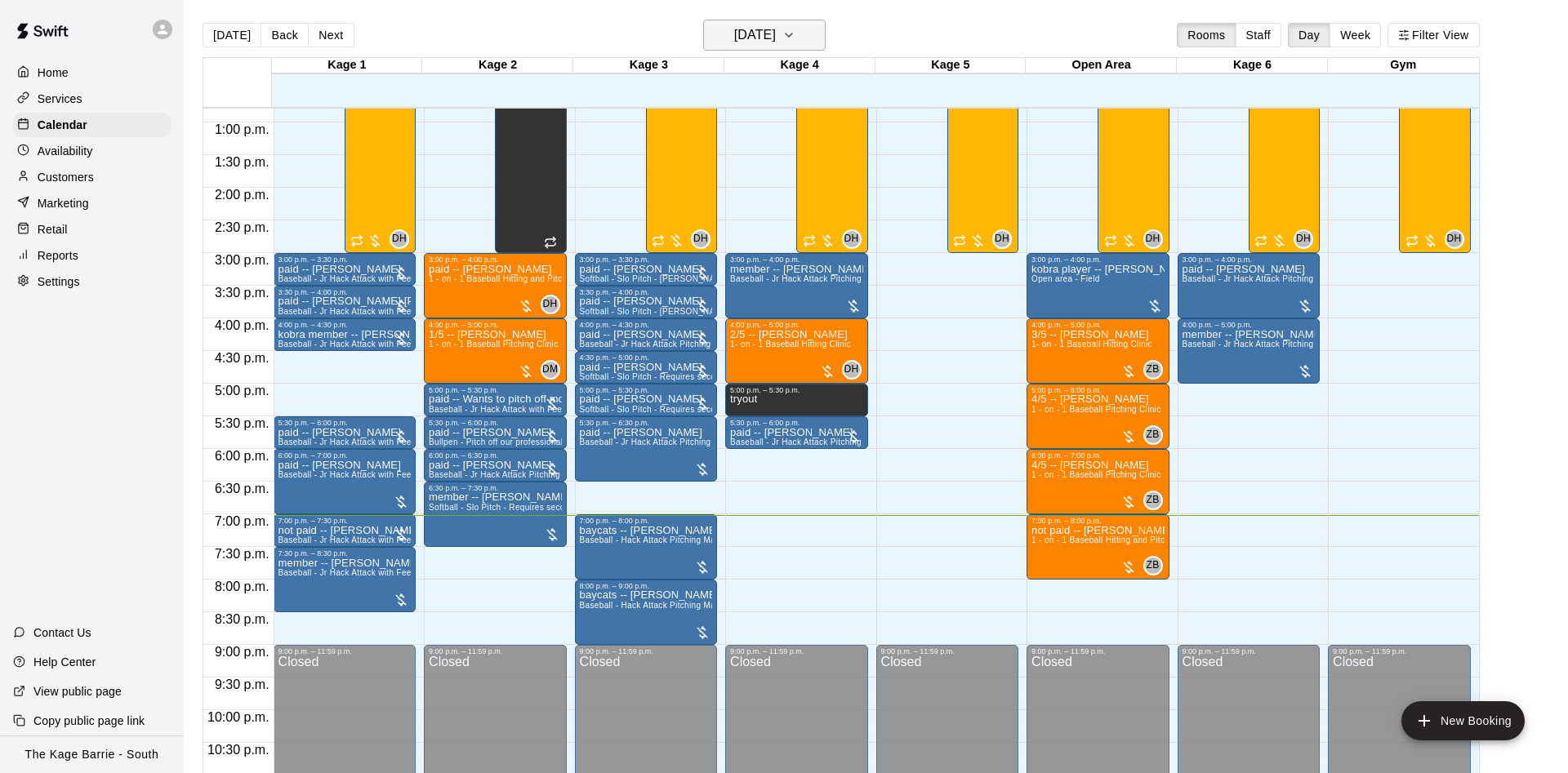
click at [734, 39] on h6 "[DATE]" at bounding box center [754, 35] width 41 height 23
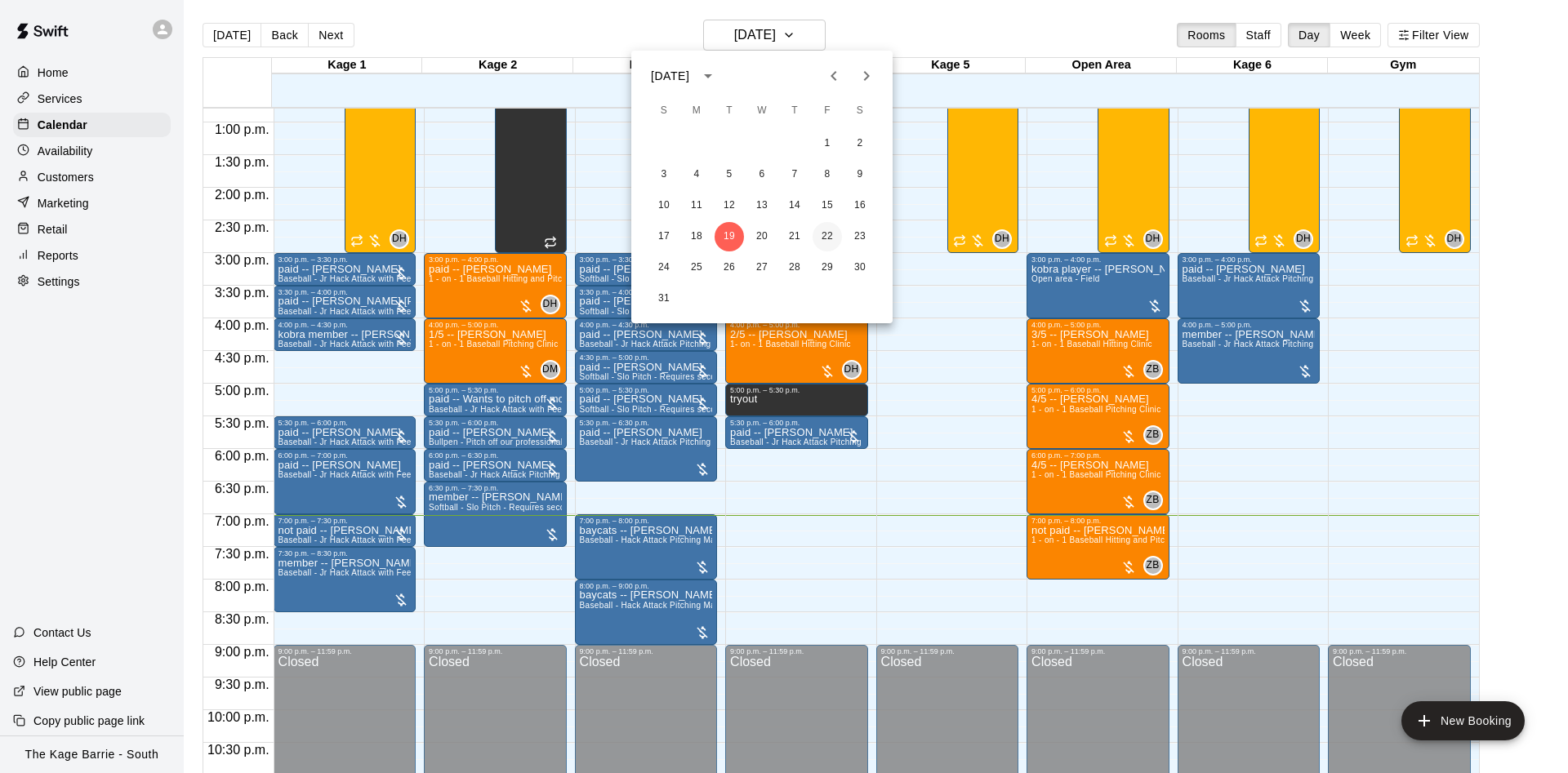
click at [826, 237] on button "22" at bounding box center [827, 236] width 29 height 29
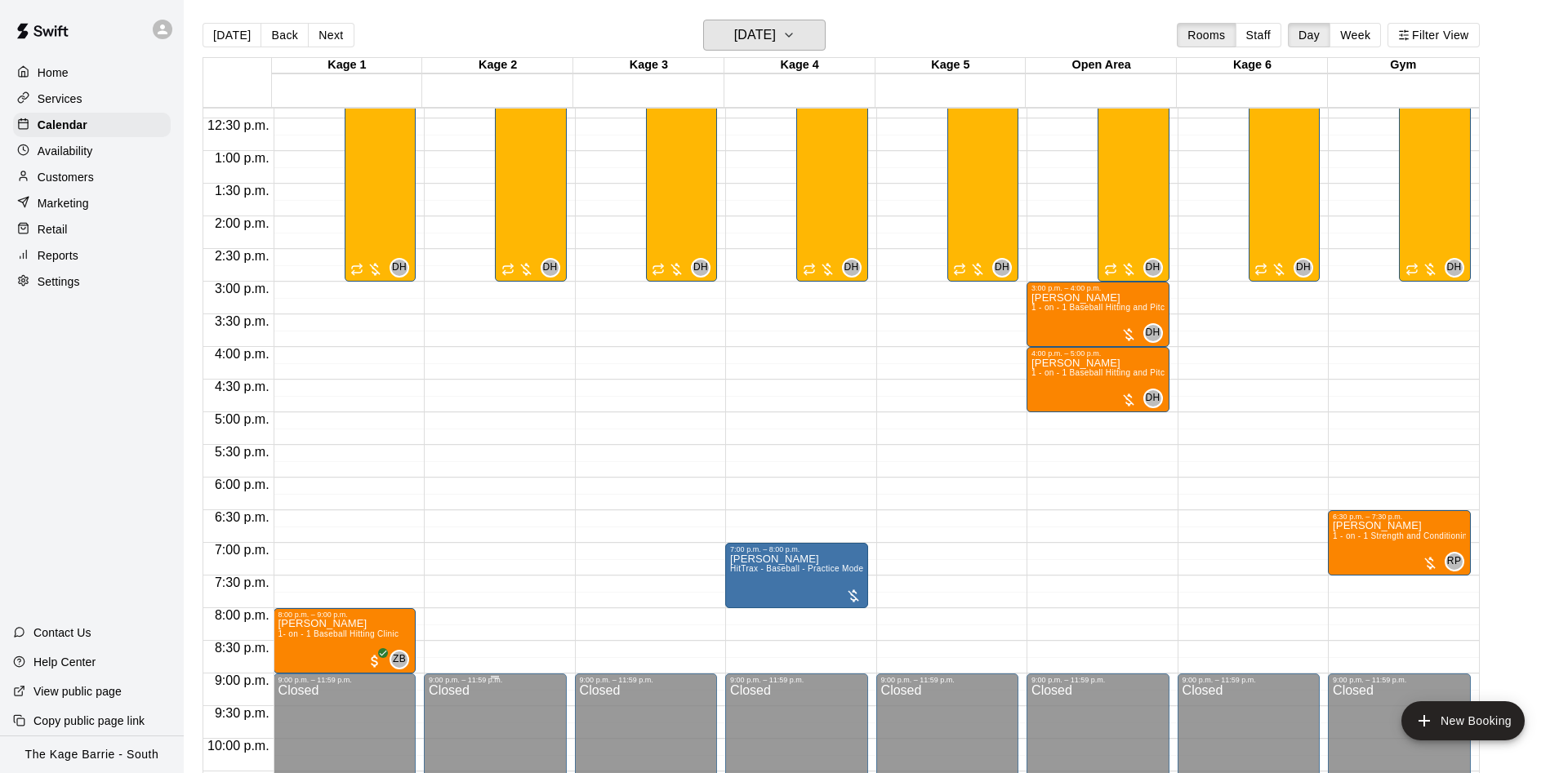
scroll to position [836, 0]
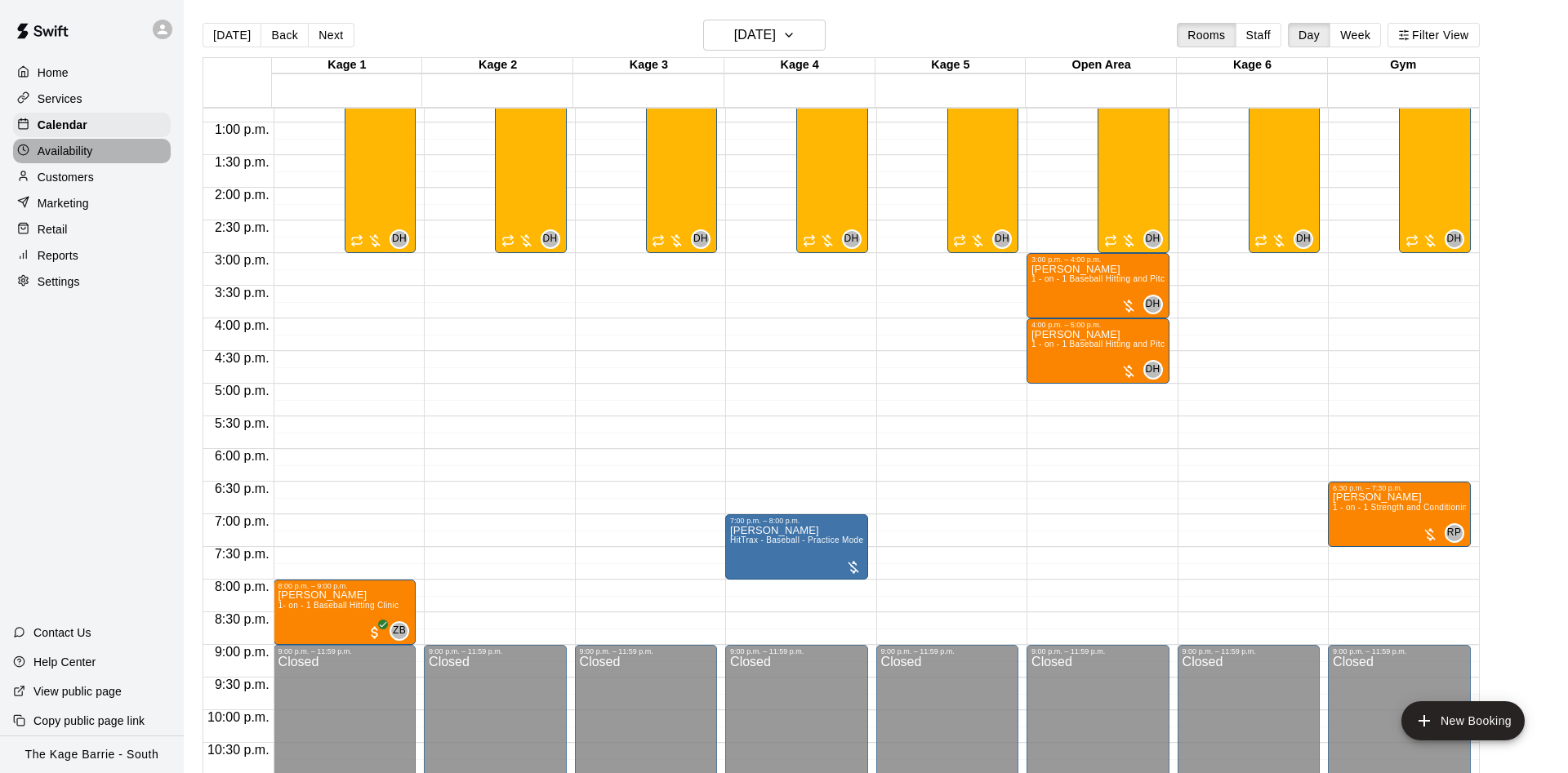
click at [82, 150] on p "Availability" at bounding box center [65, 151] width 56 height 17
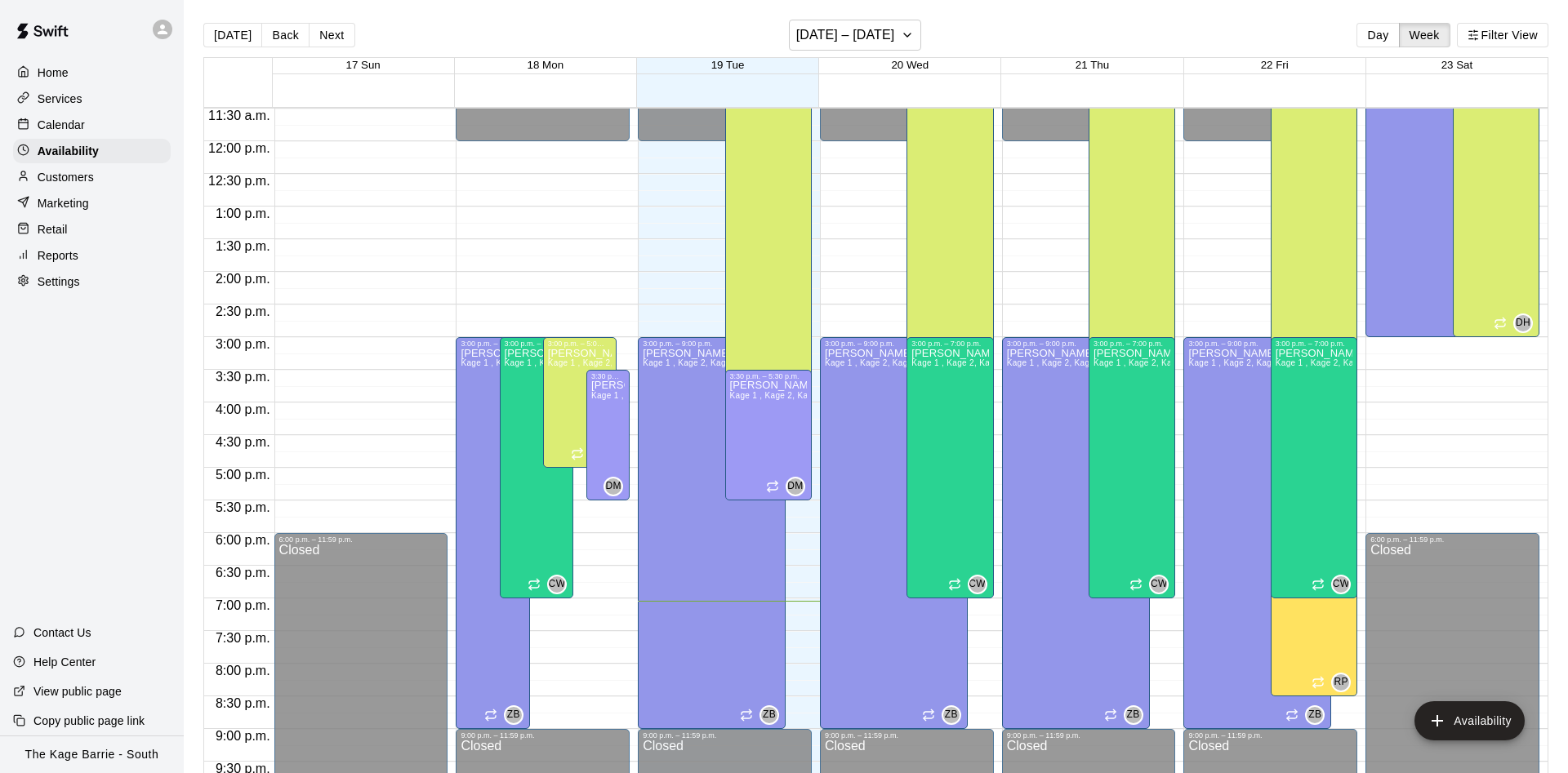
scroll to position [783, 0]
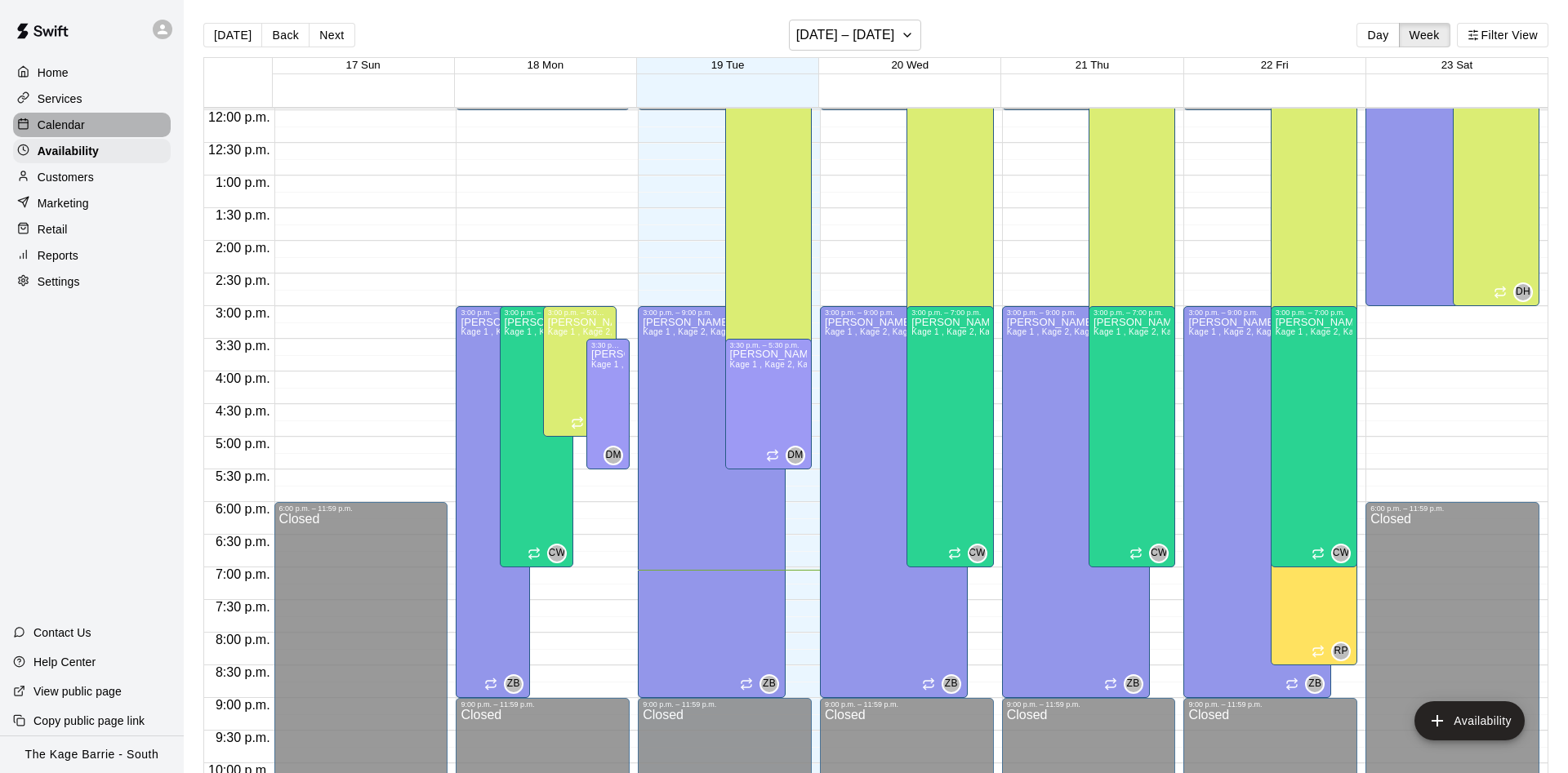
click at [75, 122] on p "Calendar" at bounding box center [62, 124] width 48 height 17
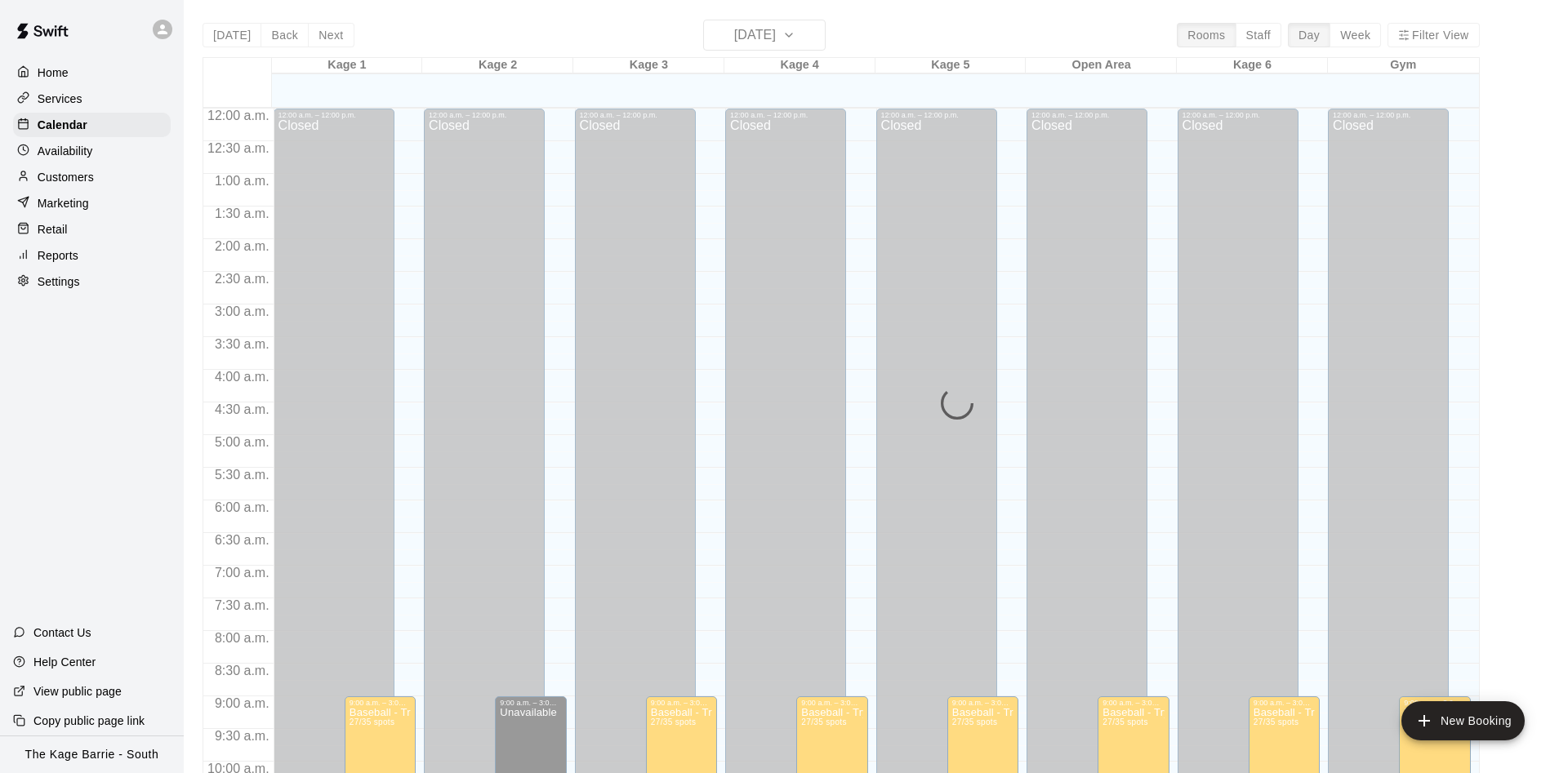
scroll to position [836, 0]
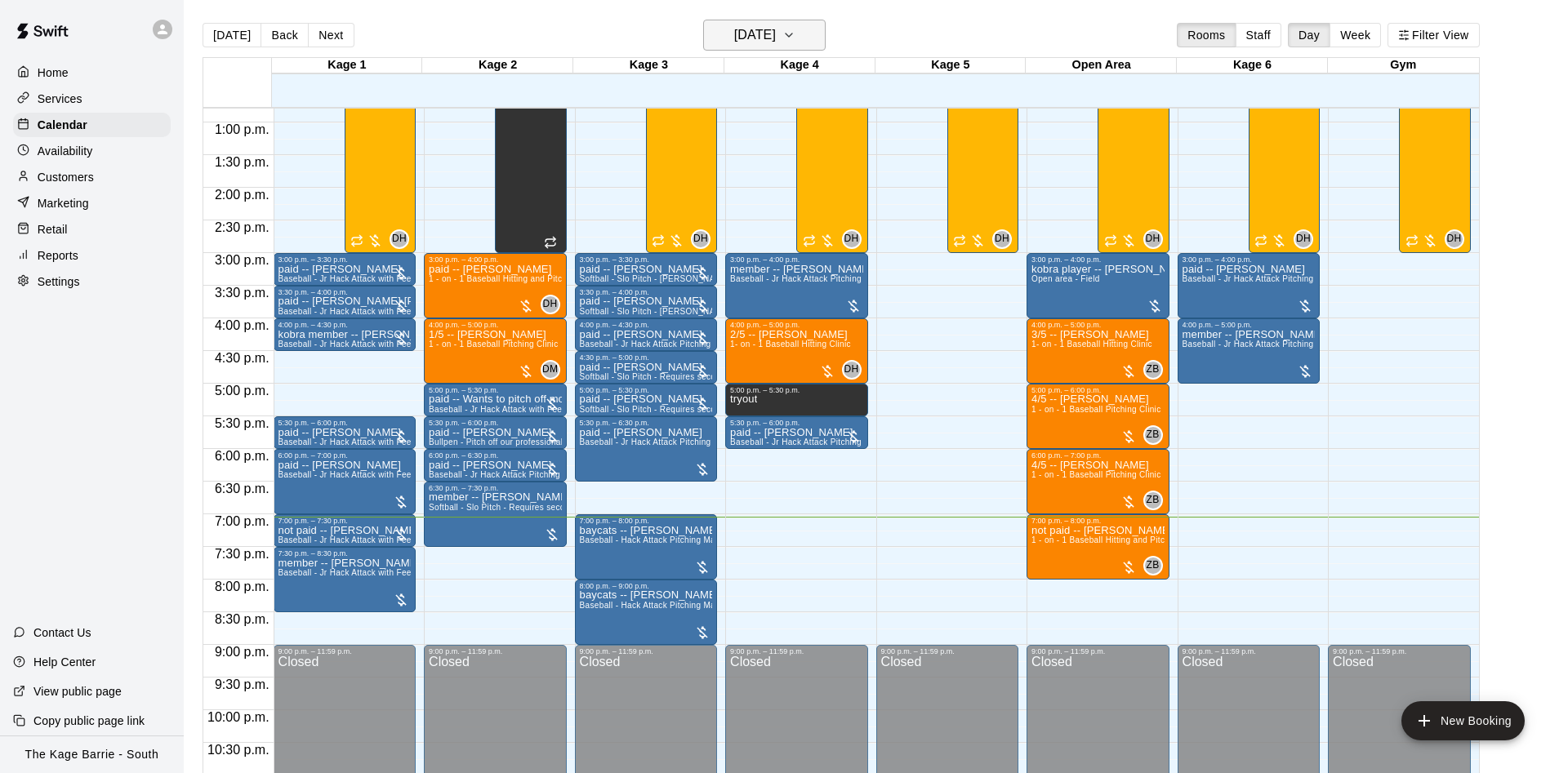
click at [800, 35] on button "[DATE]" at bounding box center [764, 34] width 123 height 31
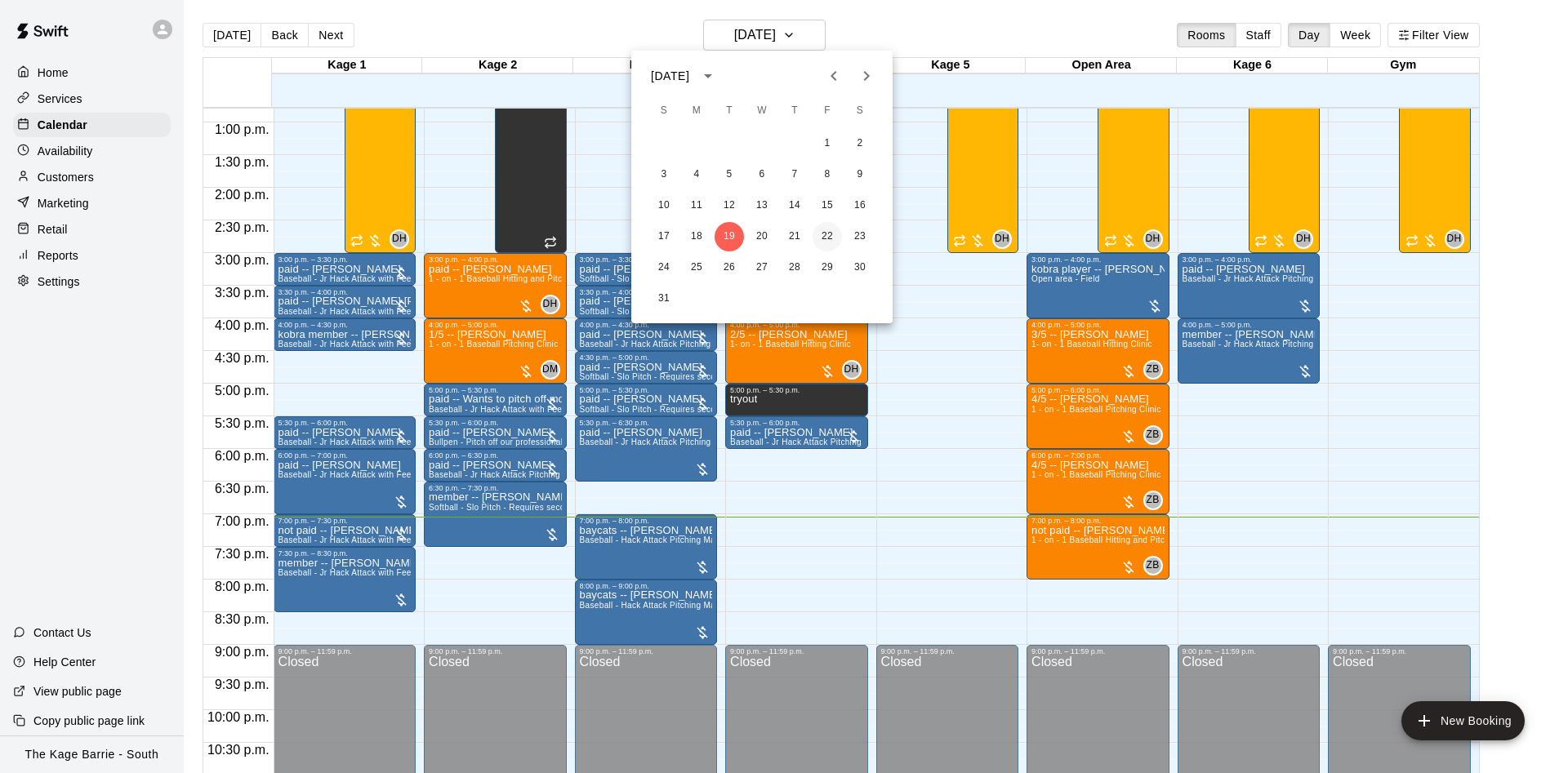
click at [821, 227] on button "22" at bounding box center [827, 236] width 29 height 29
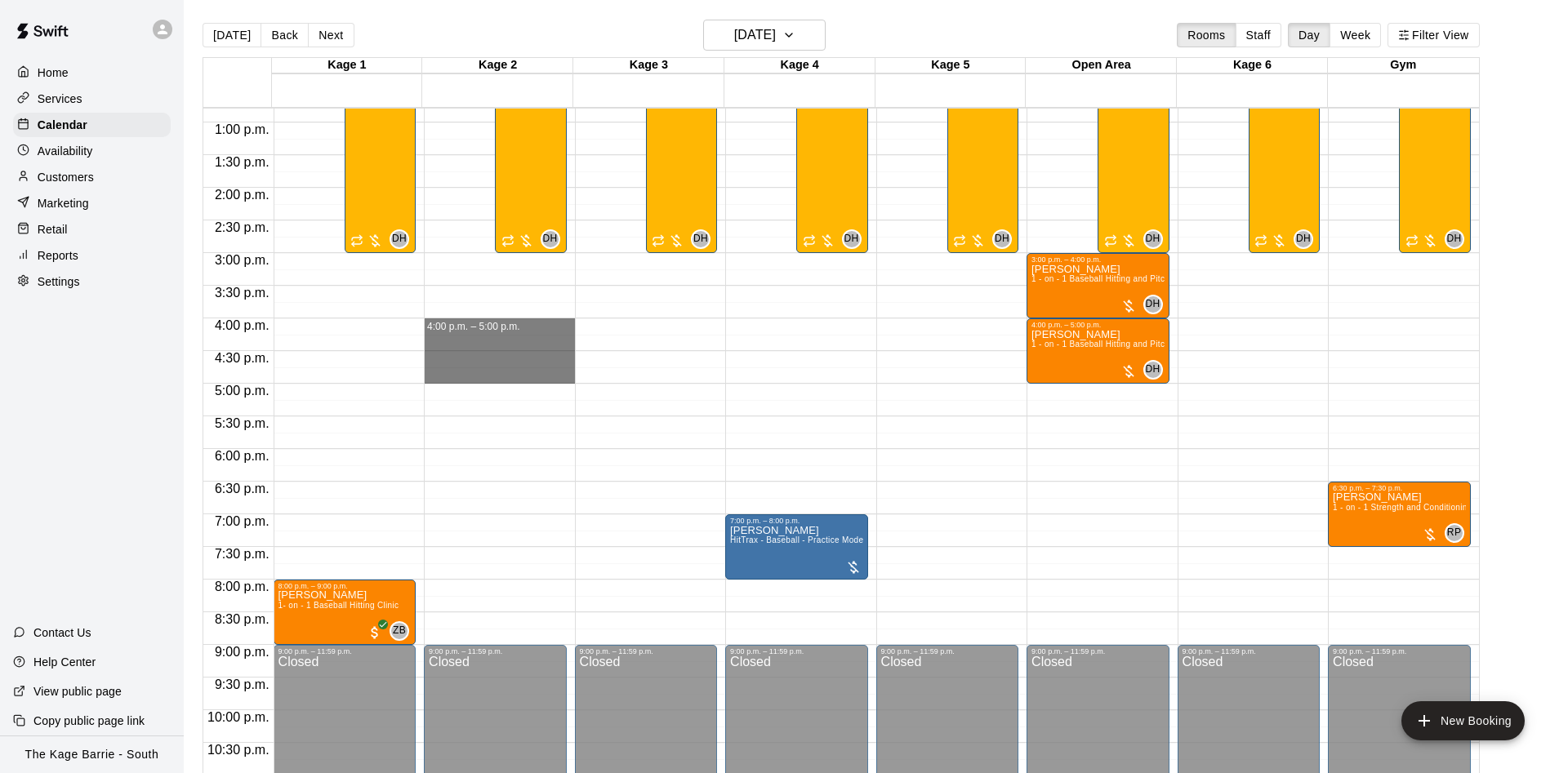
drag, startPoint x: 532, startPoint y: 331, endPoint x: 524, endPoint y: 383, distance: 52.6
click at [524, 383] on div "12:00 a.m. – 12:00 p.m. Closed 9:00 p.m. – 11:59 p.m. Closed 9:00 a.m. – 3:00 p…" at bounding box center [499, 56] width 151 height 1568
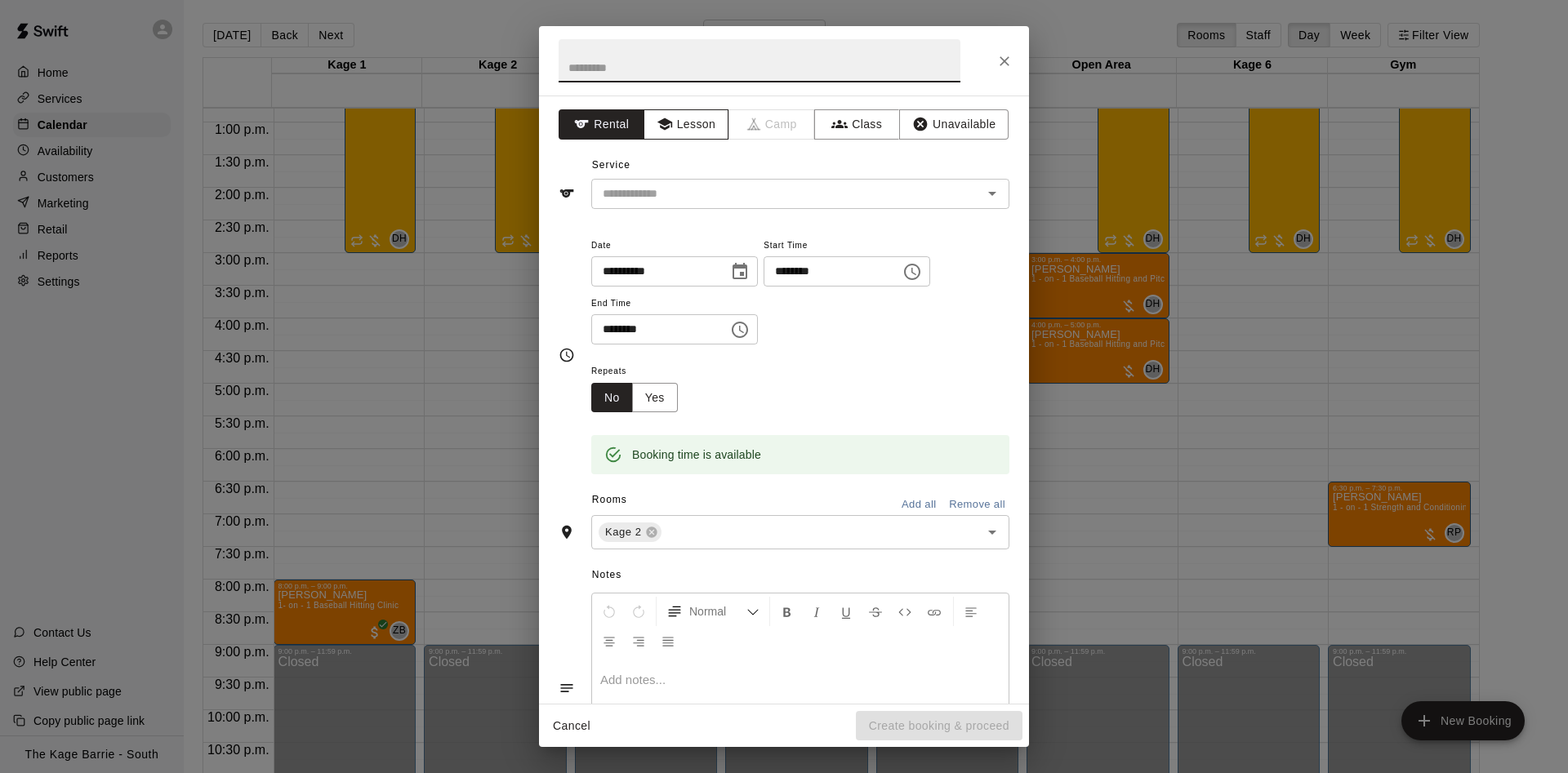
click at [684, 129] on button "Lesson" at bounding box center [686, 124] width 85 height 30
click at [675, 208] on div "​" at bounding box center [800, 194] width 418 height 30
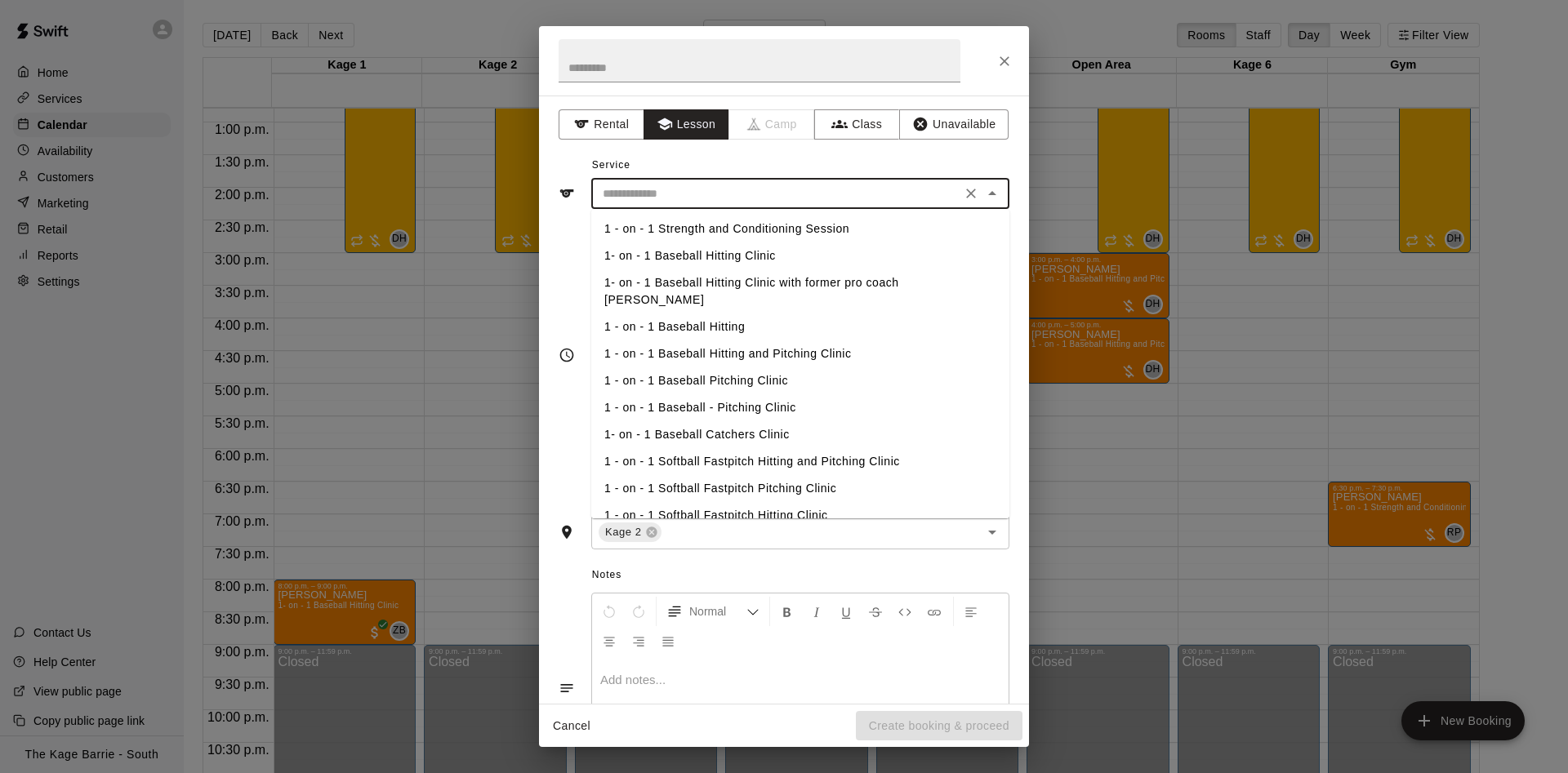
click at [676, 196] on input "text" at bounding box center [776, 193] width 360 height 20
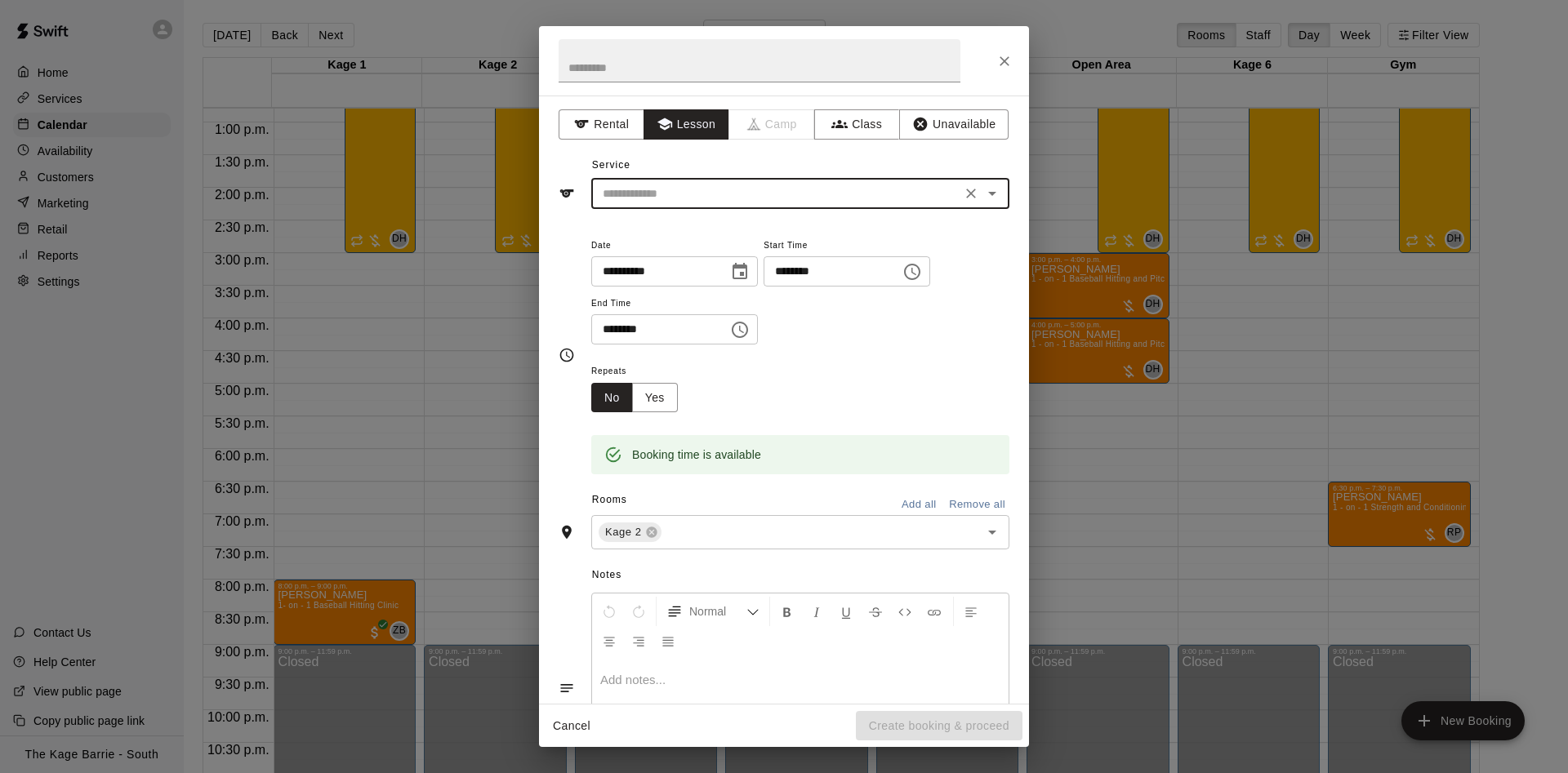
click at [678, 197] on input "text" at bounding box center [776, 193] width 360 height 20
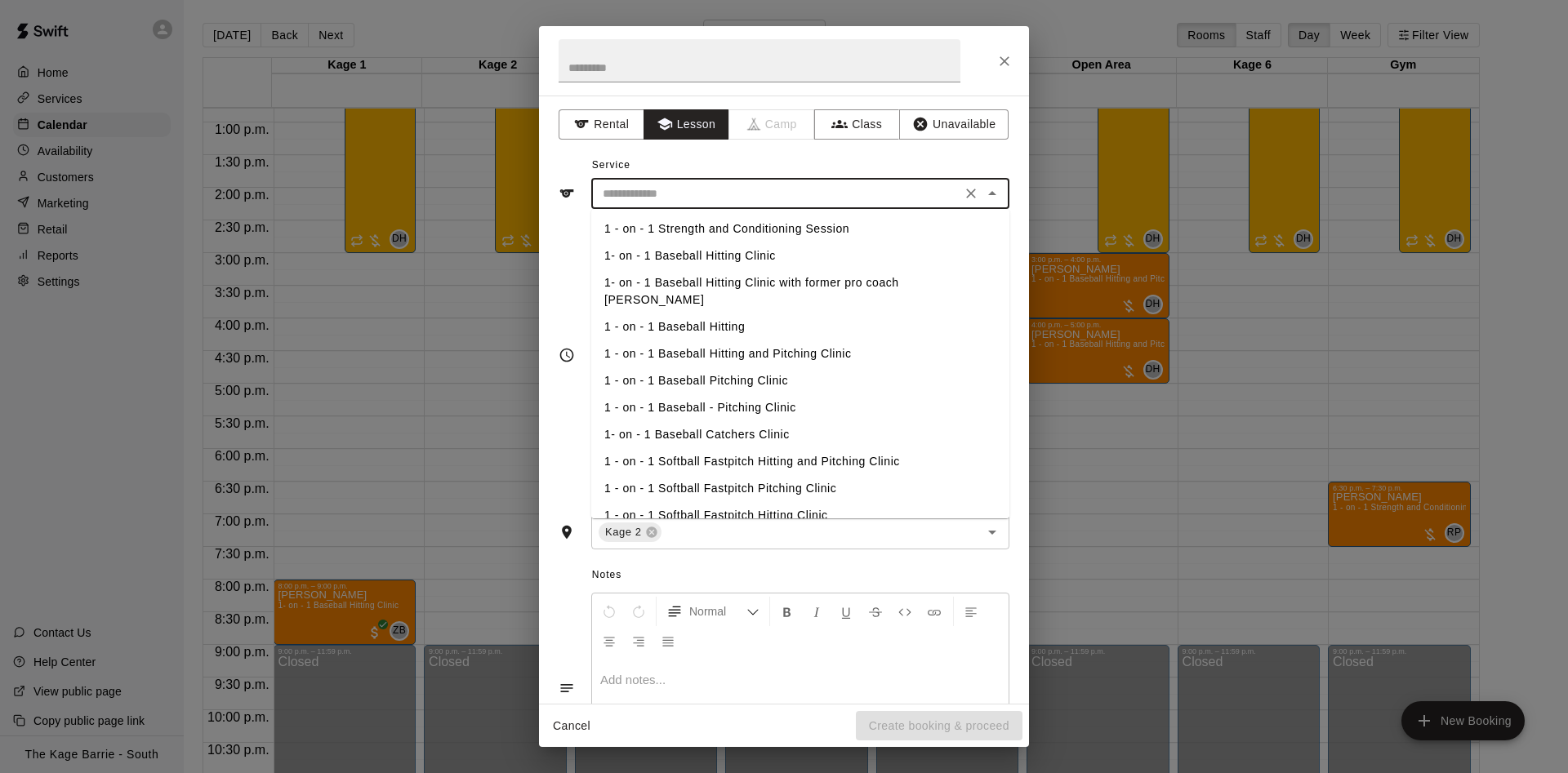
click at [692, 340] on li "1 - on - 1 Baseball Hitting and Pitching Clinic" at bounding box center [800, 353] width 418 height 27
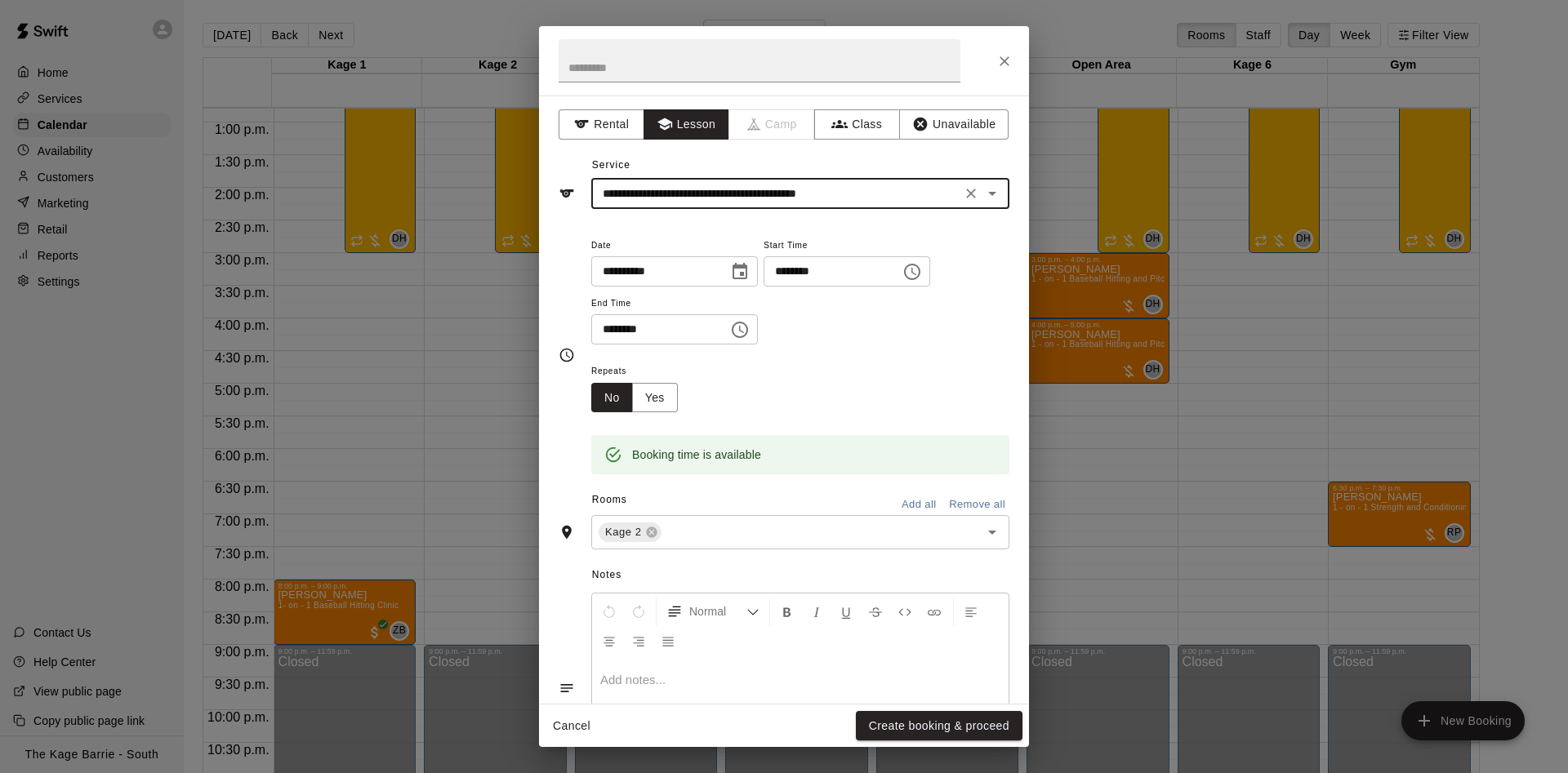
type input "**********"
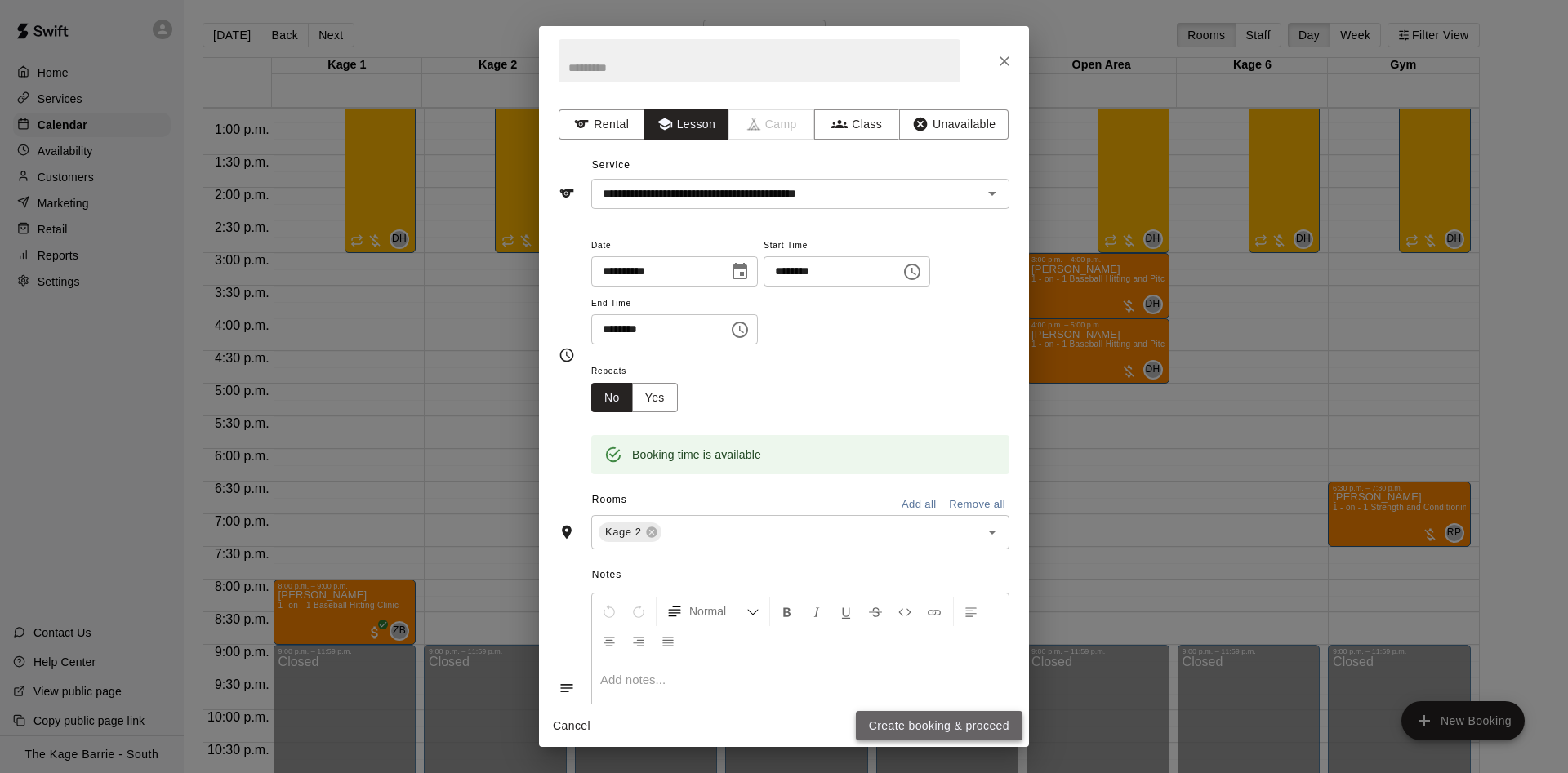
click at [962, 740] on button "Create booking & proceed" at bounding box center [939, 726] width 167 height 30
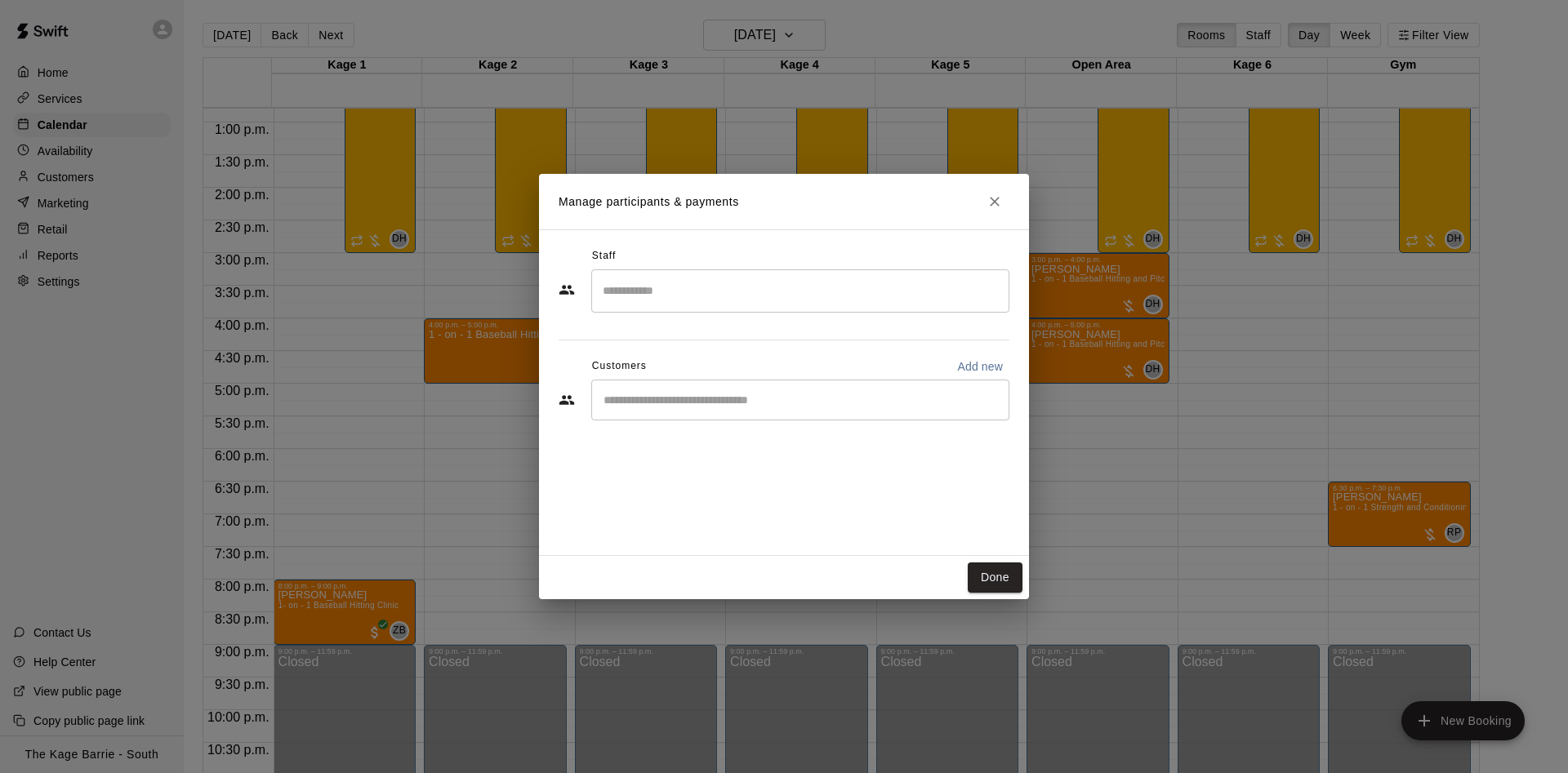
click at [679, 394] on input "Start typing to search customers..." at bounding box center [800, 400] width 404 height 17
click at [839, 412] on div "**********" at bounding box center [800, 400] width 418 height 41
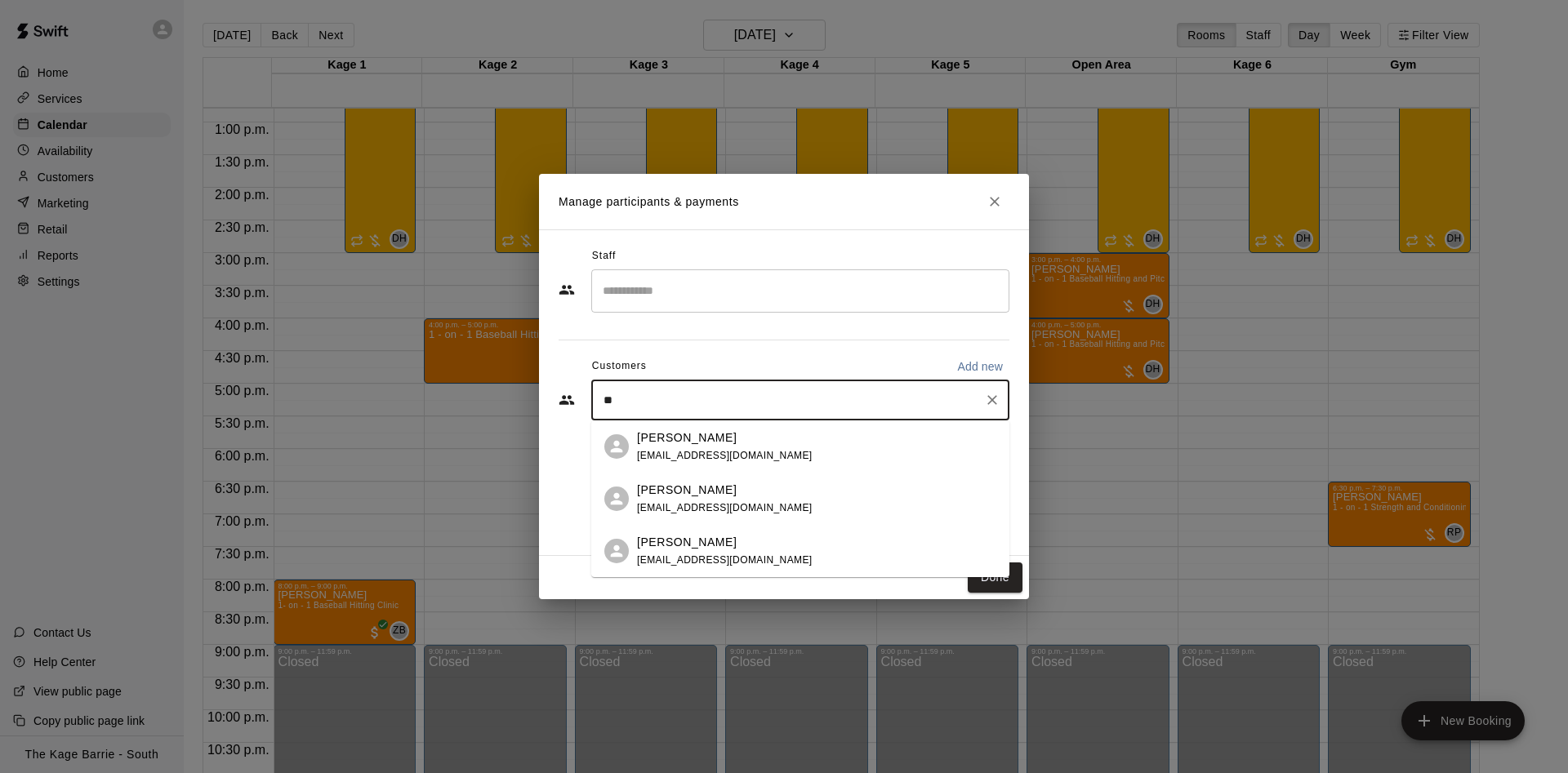
type input "*"
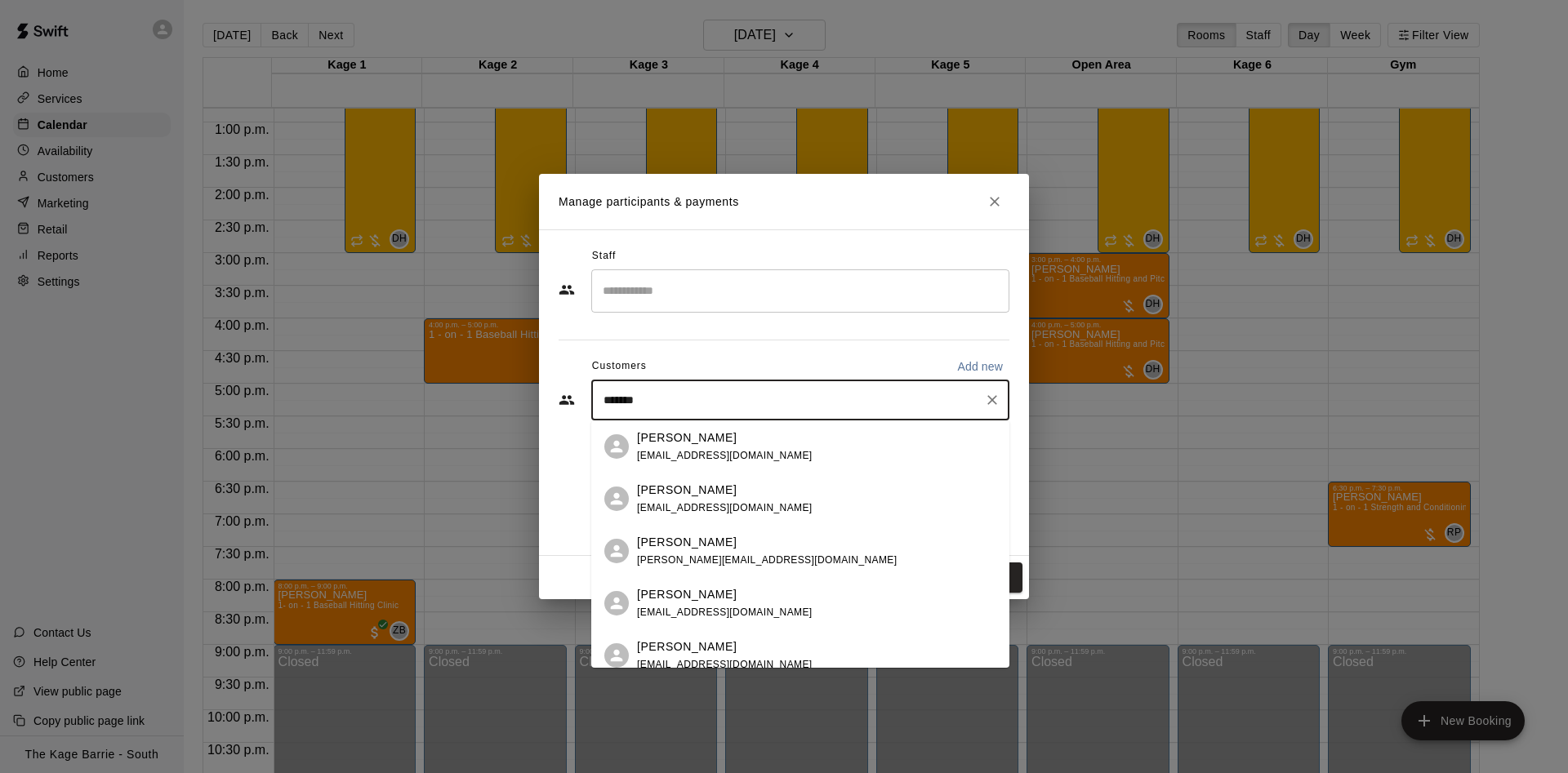
type input "********"
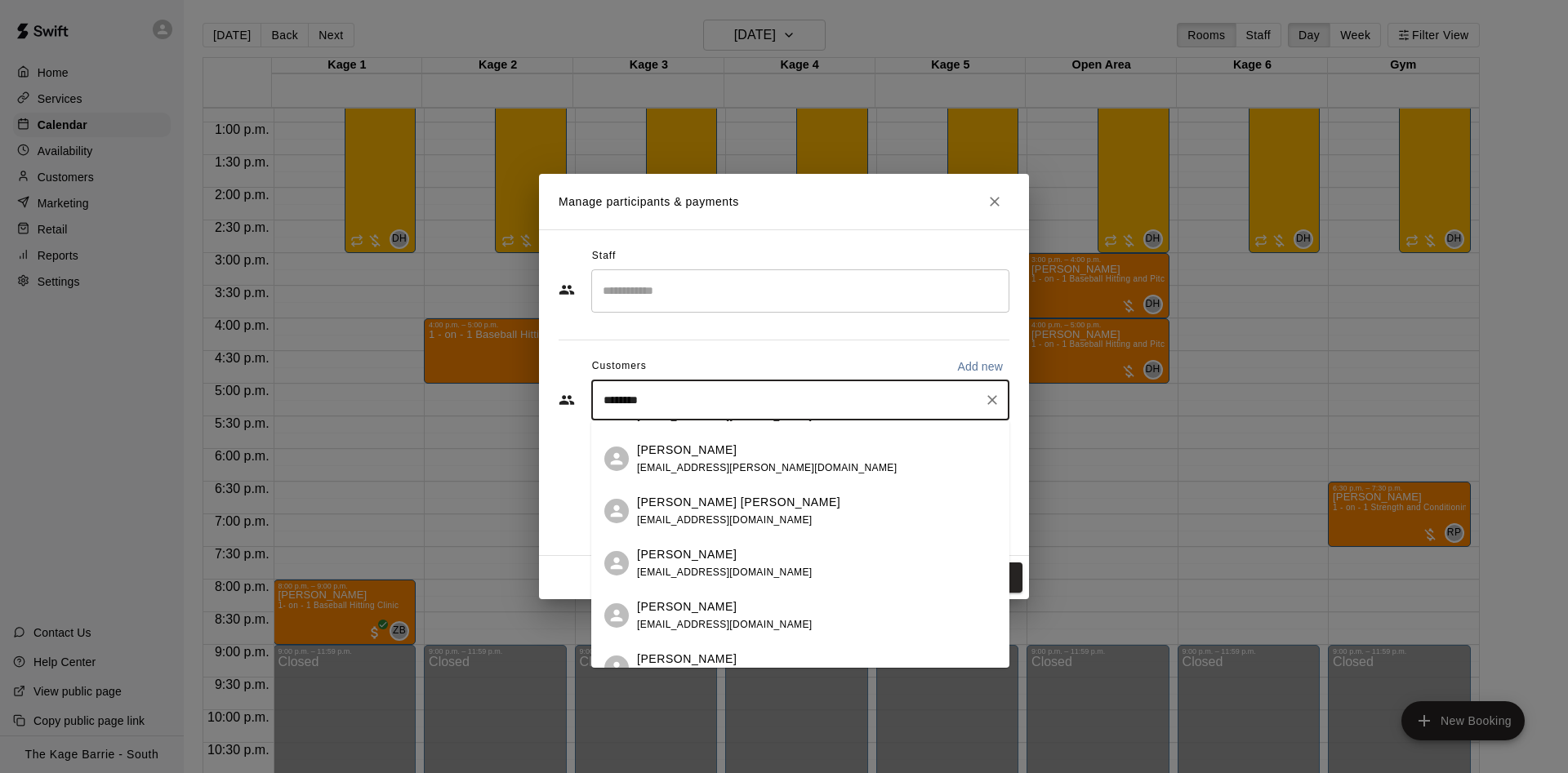
scroll to position [471, 0]
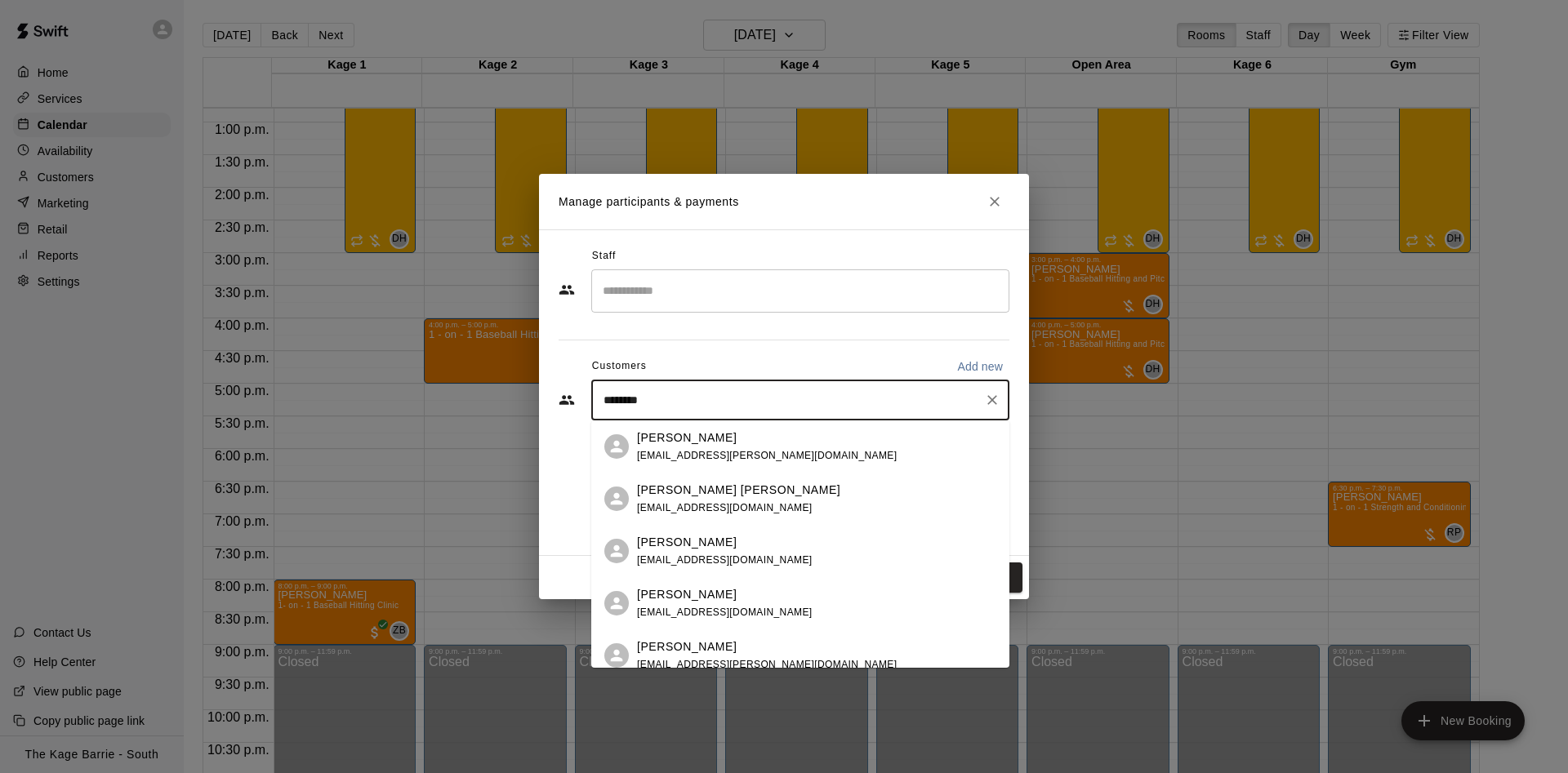
click at [784, 537] on div "[PERSON_NAME] [EMAIL_ADDRESS][DOMAIN_NAME]" at bounding box center [817, 552] width 360 height 35
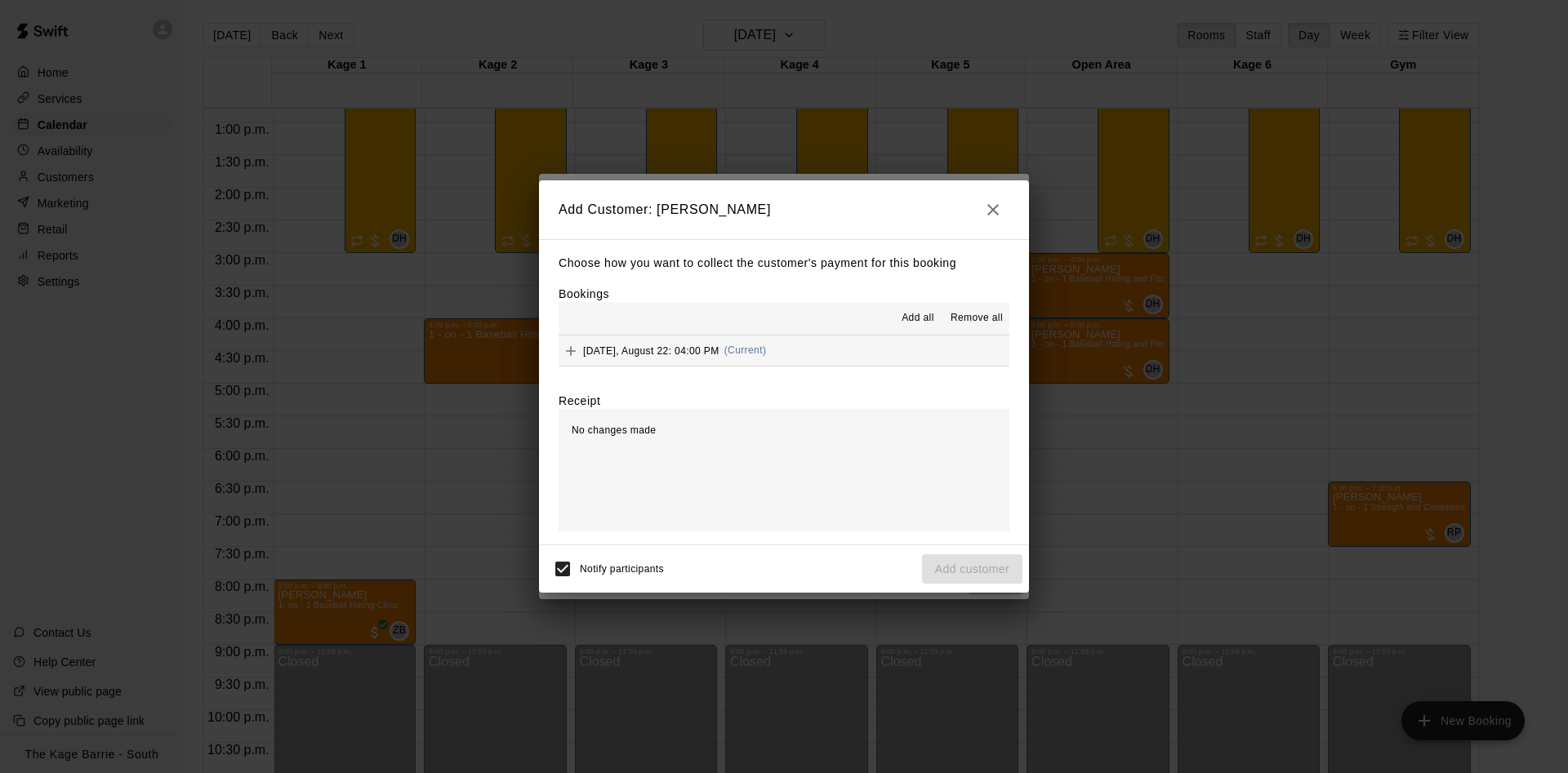
click at [912, 318] on span "Add all" at bounding box center [918, 318] width 33 height 17
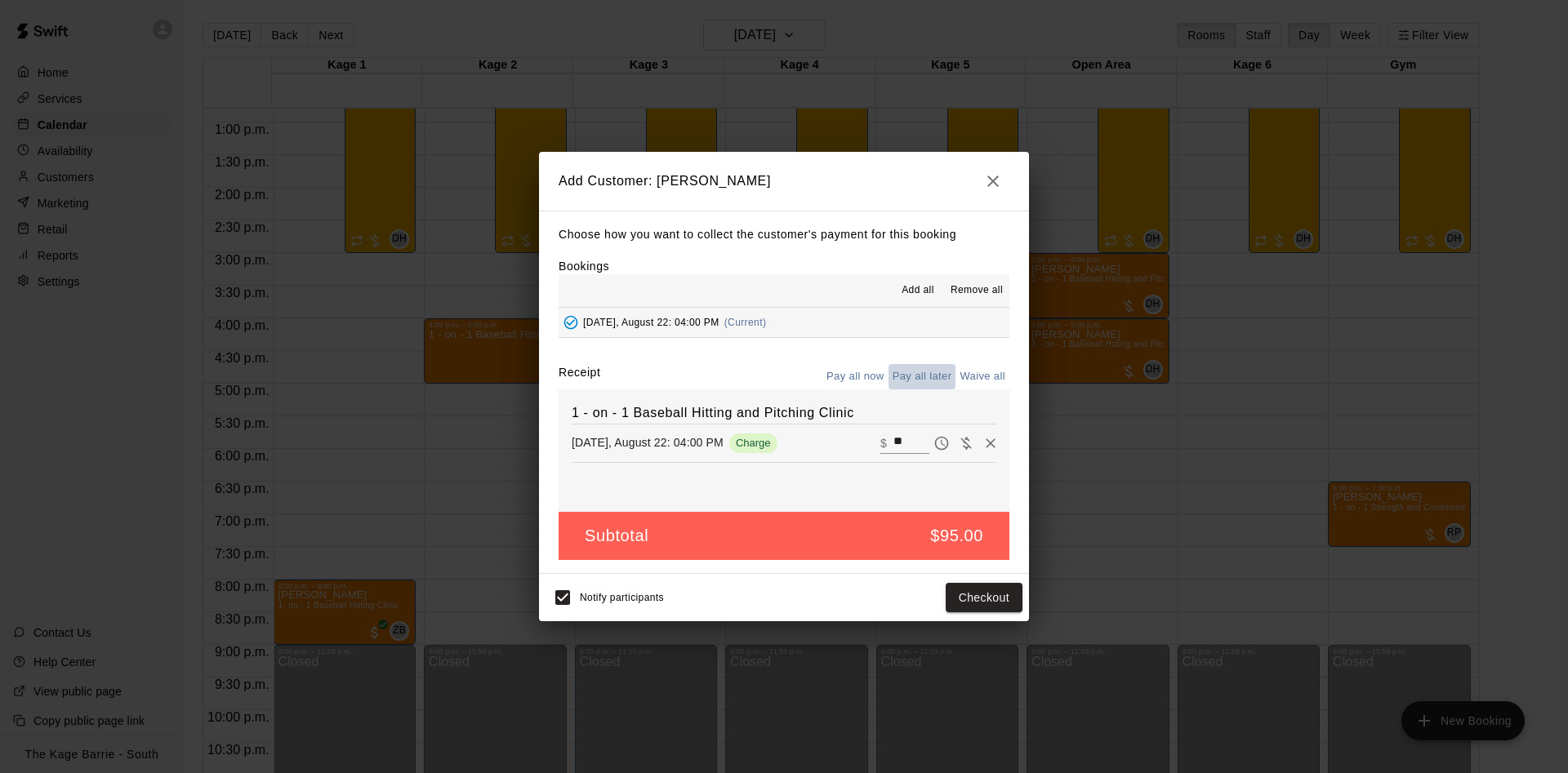
click at [911, 373] on button "Pay all later" at bounding box center [922, 376] width 68 height 26
click at [940, 590] on button "Add customer" at bounding box center [972, 598] width 100 height 30
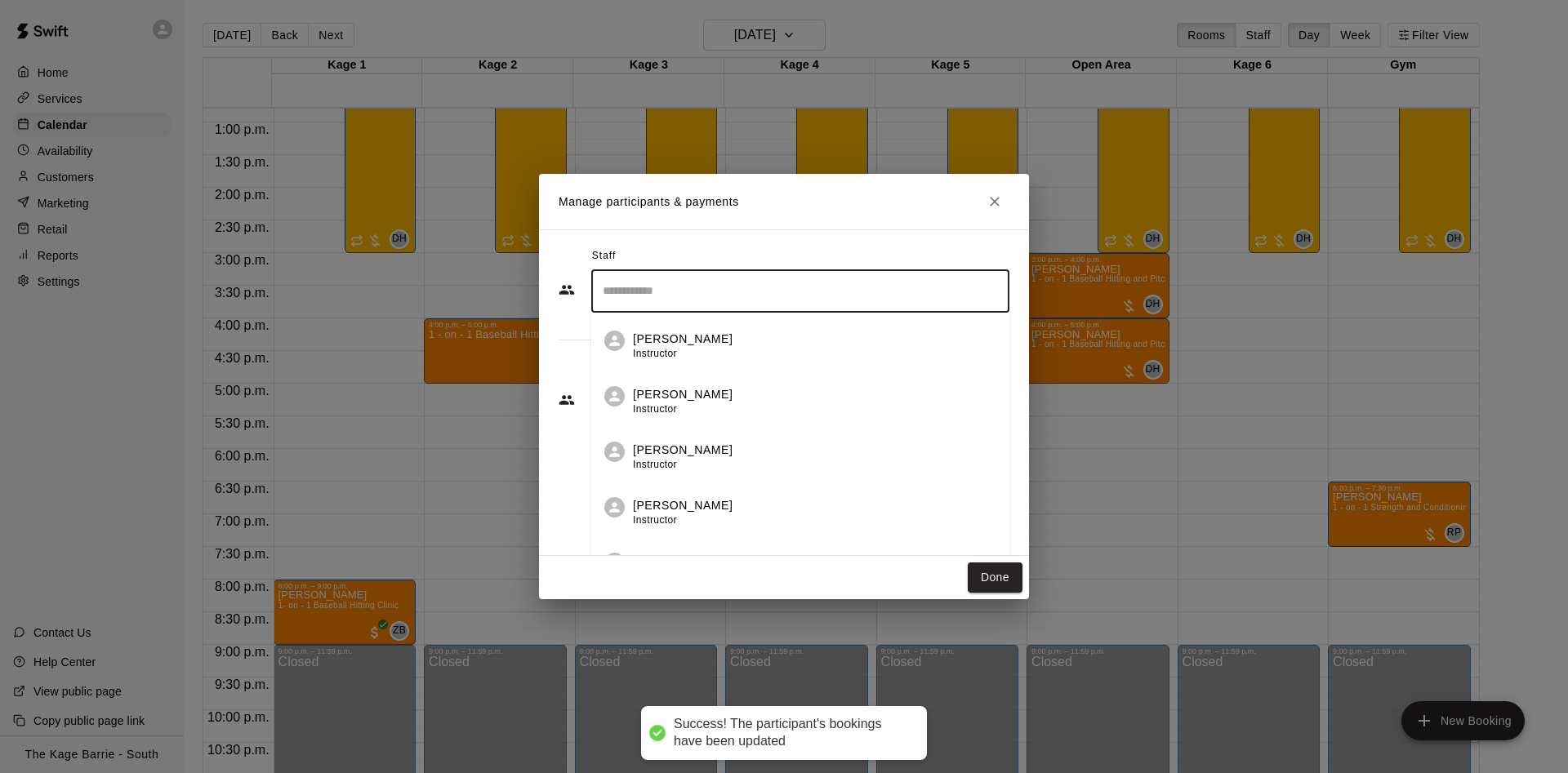
click at [717, 294] on input "Search staff" at bounding box center [800, 291] width 404 height 28
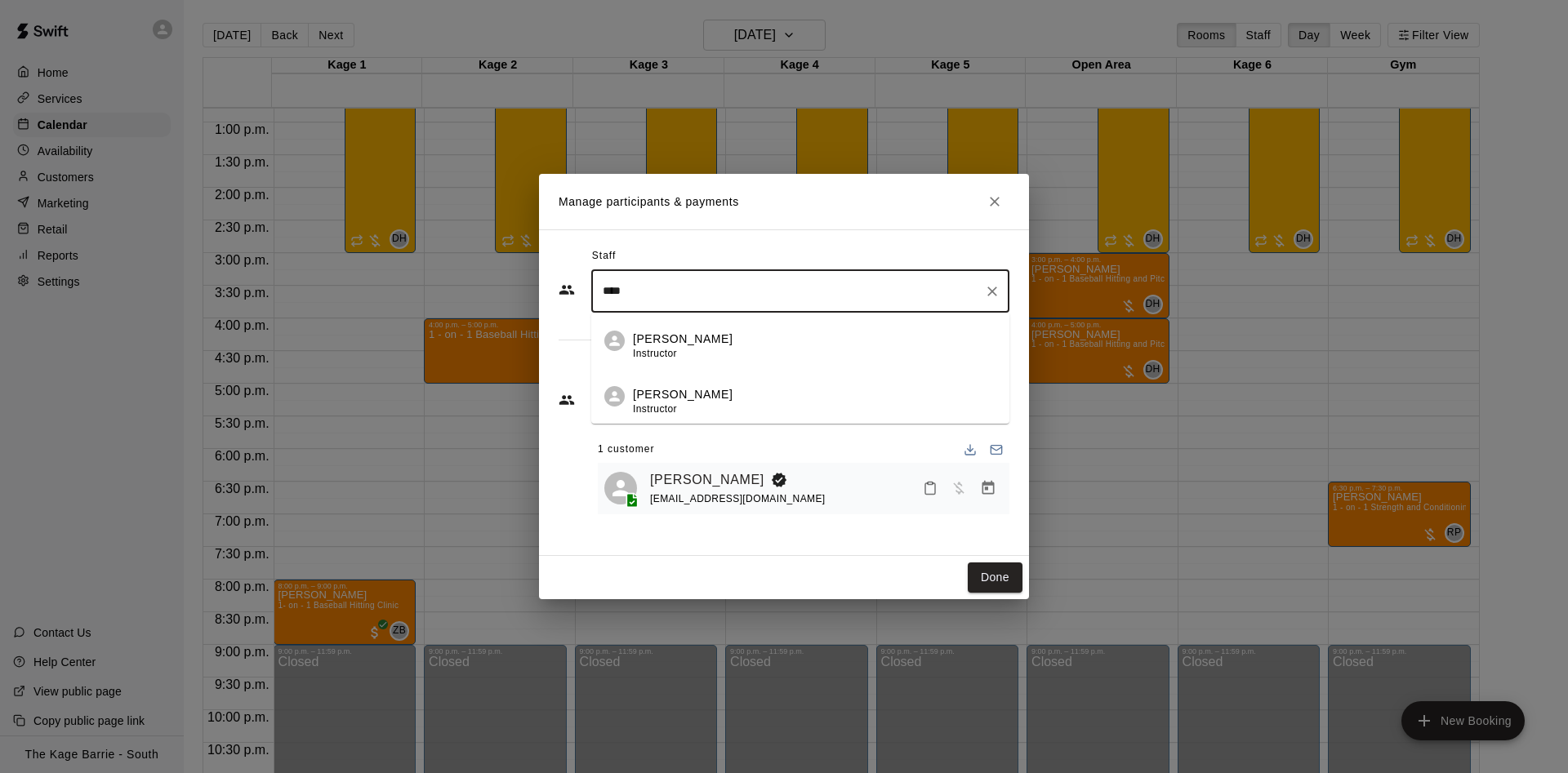
click at [743, 344] on div "[PERSON_NAME] Instructor" at bounding box center [814, 346] width 363 height 32
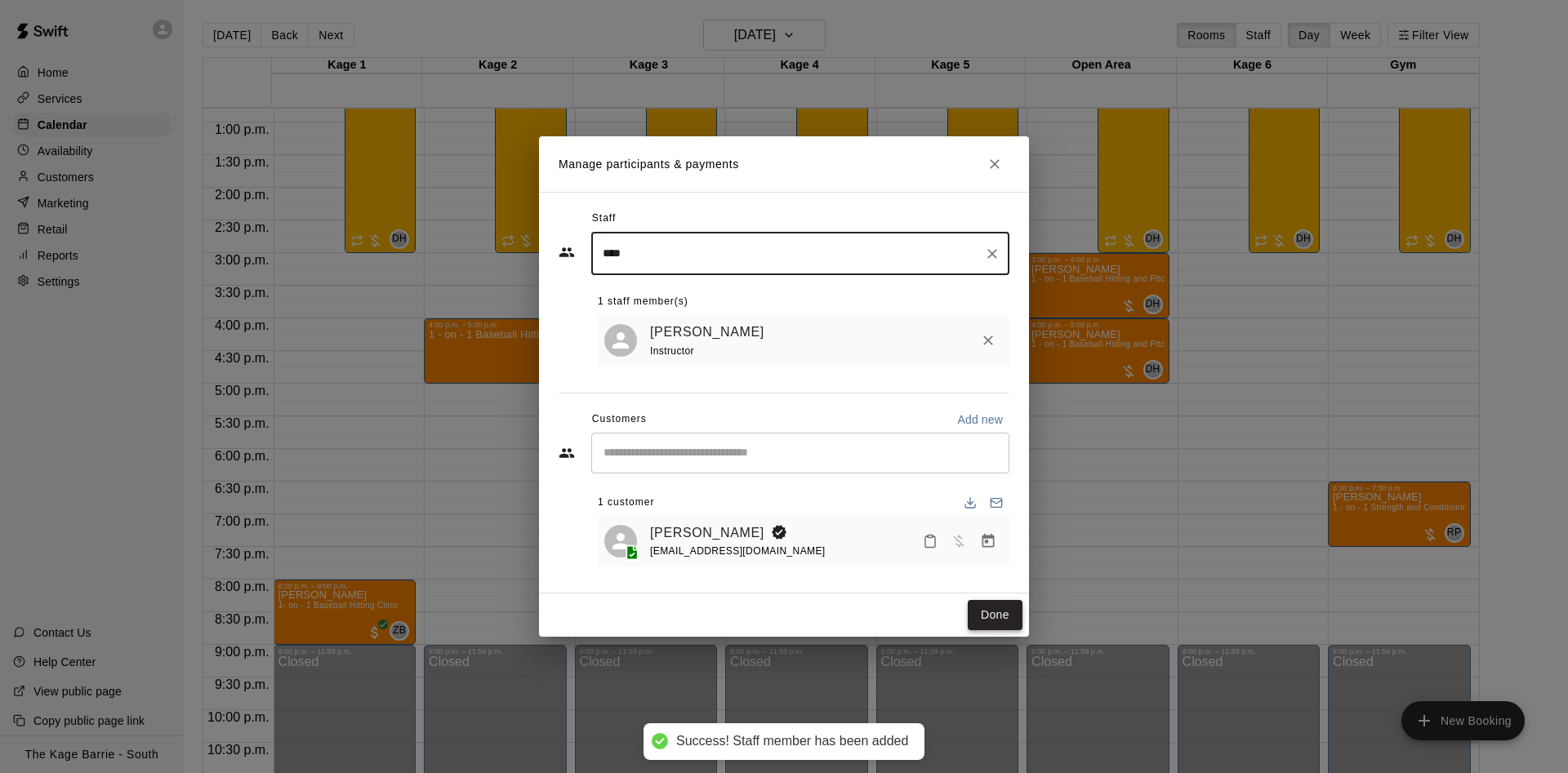
type input "****"
click at [987, 609] on button "Done" at bounding box center [995, 615] width 55 height 30
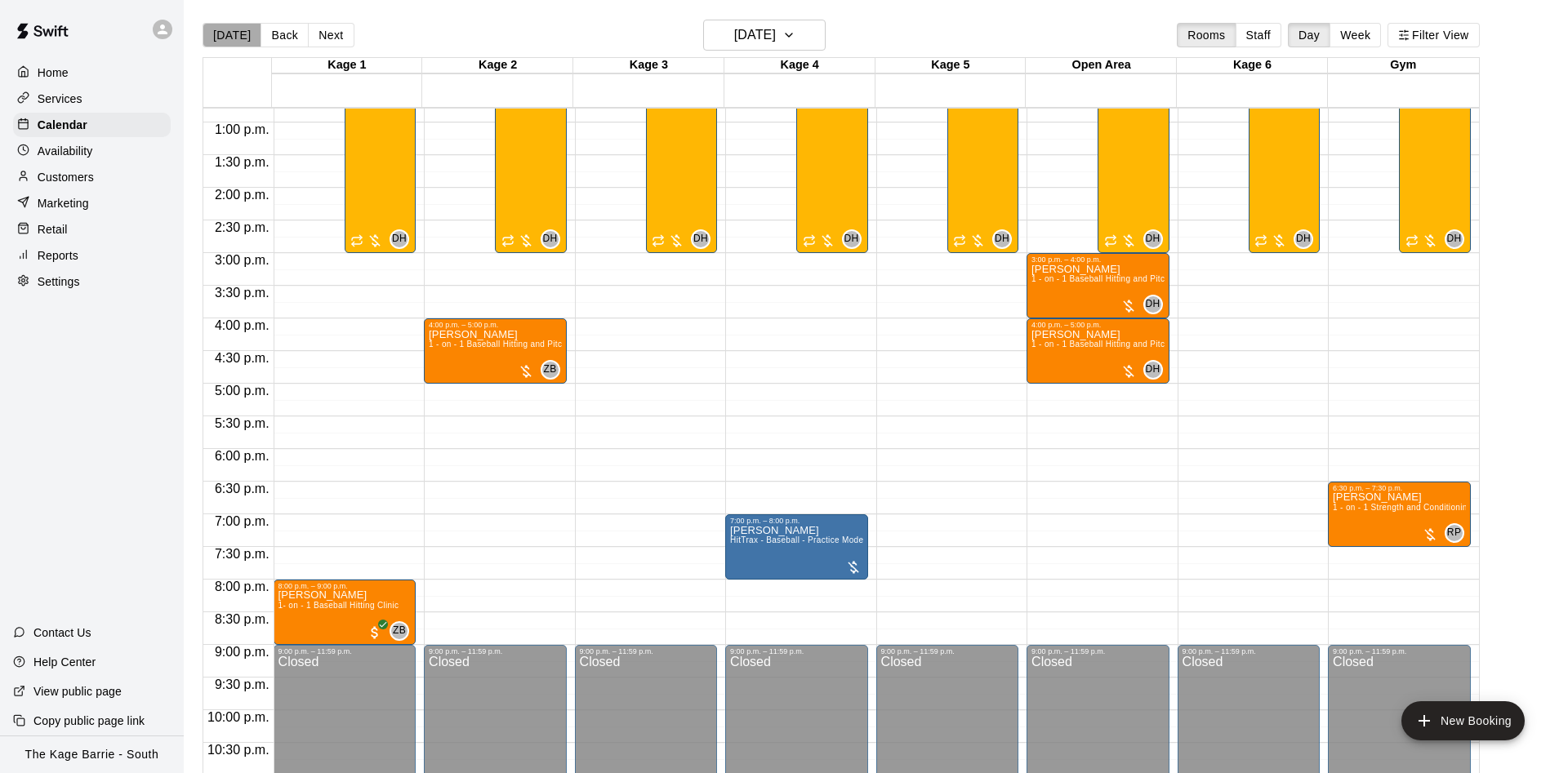
click at [237, 37] on button "[DATE]" at bounding box center [232, 35] width 59 height 25
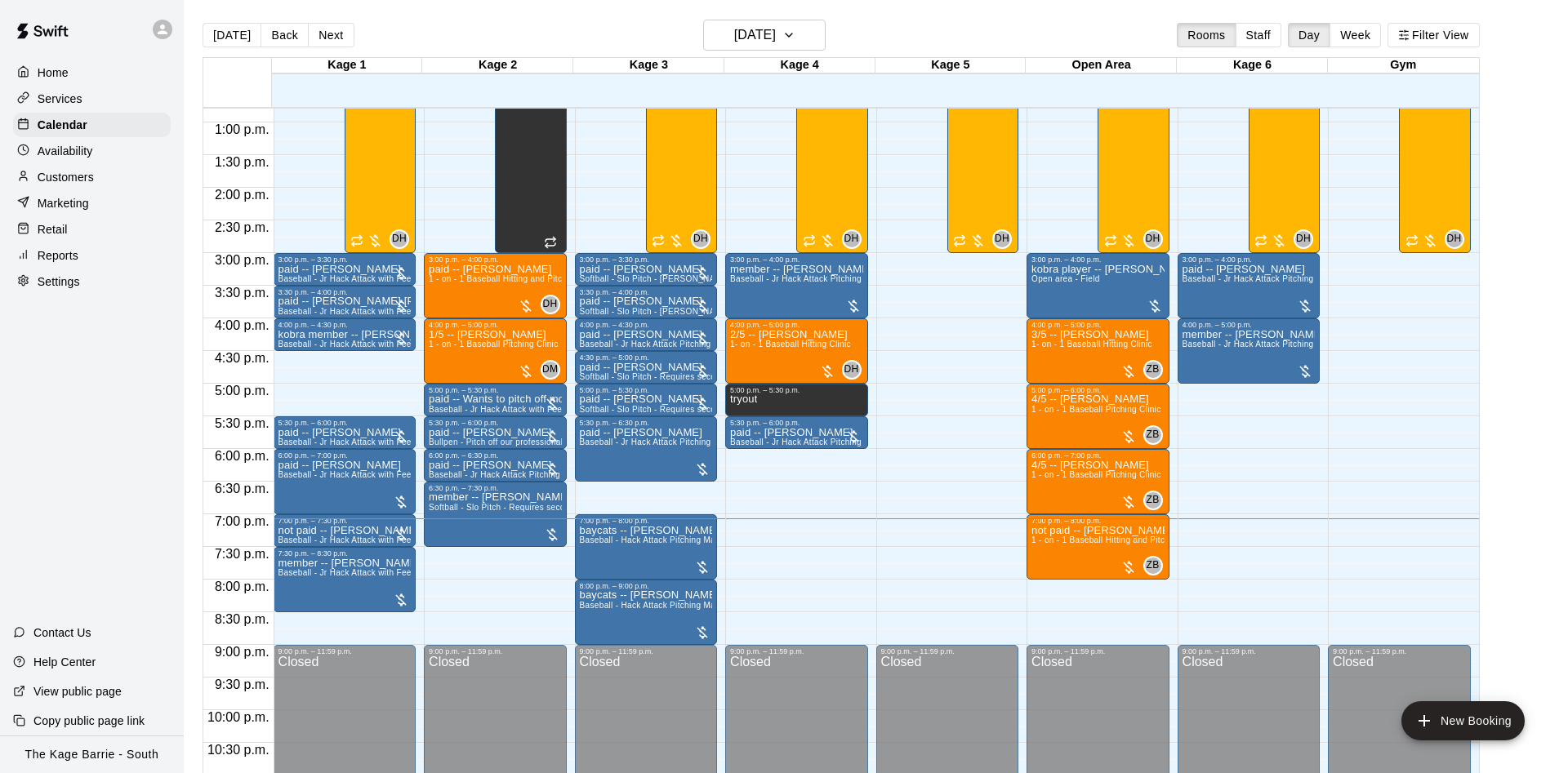
click at [164, 30] on icon at bounding box center [162, 29] width 15 height 15
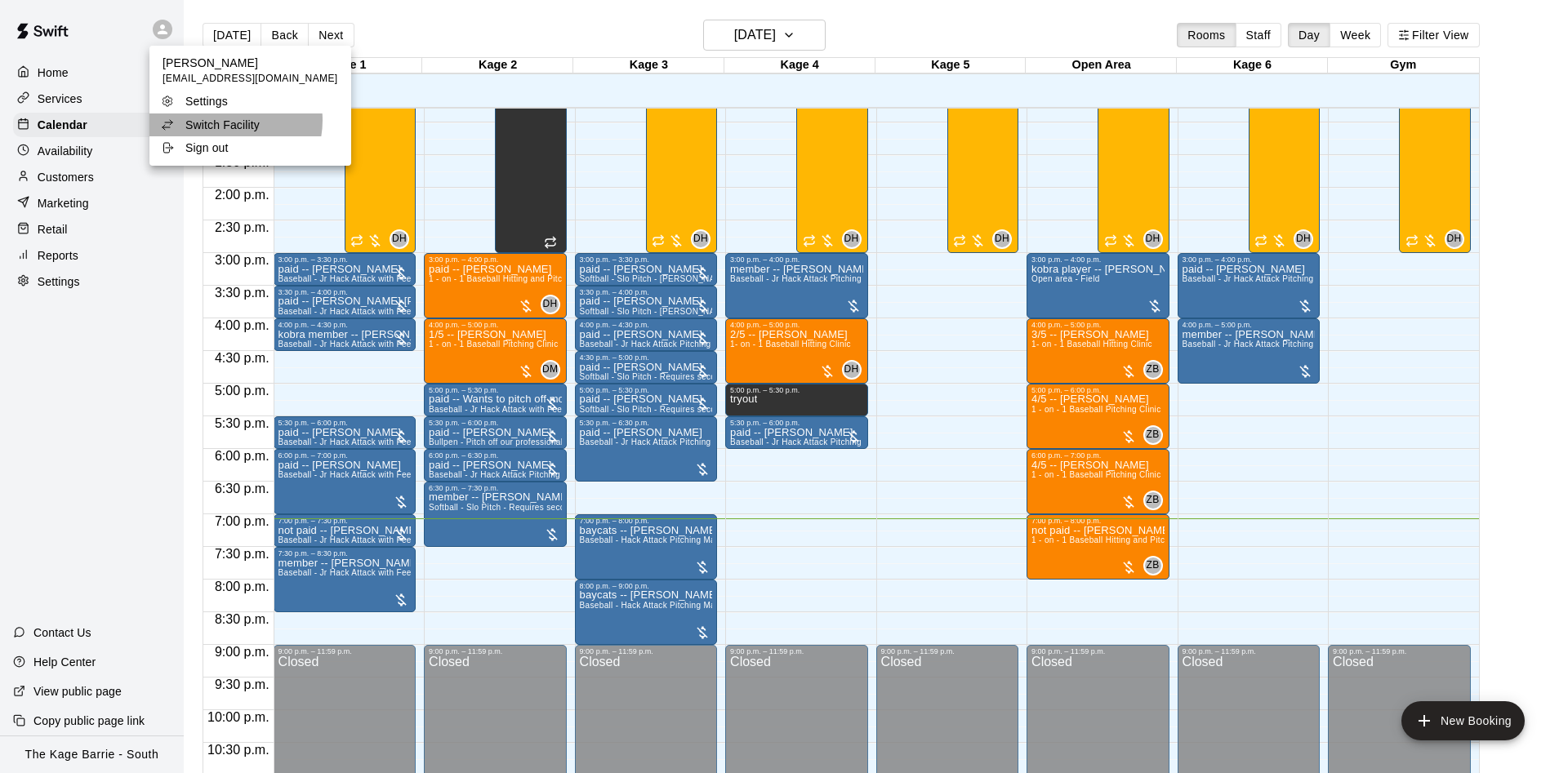
click at [227, 121] on p "Switch Facility" at bounding box center [222, 124] width 74 height 17
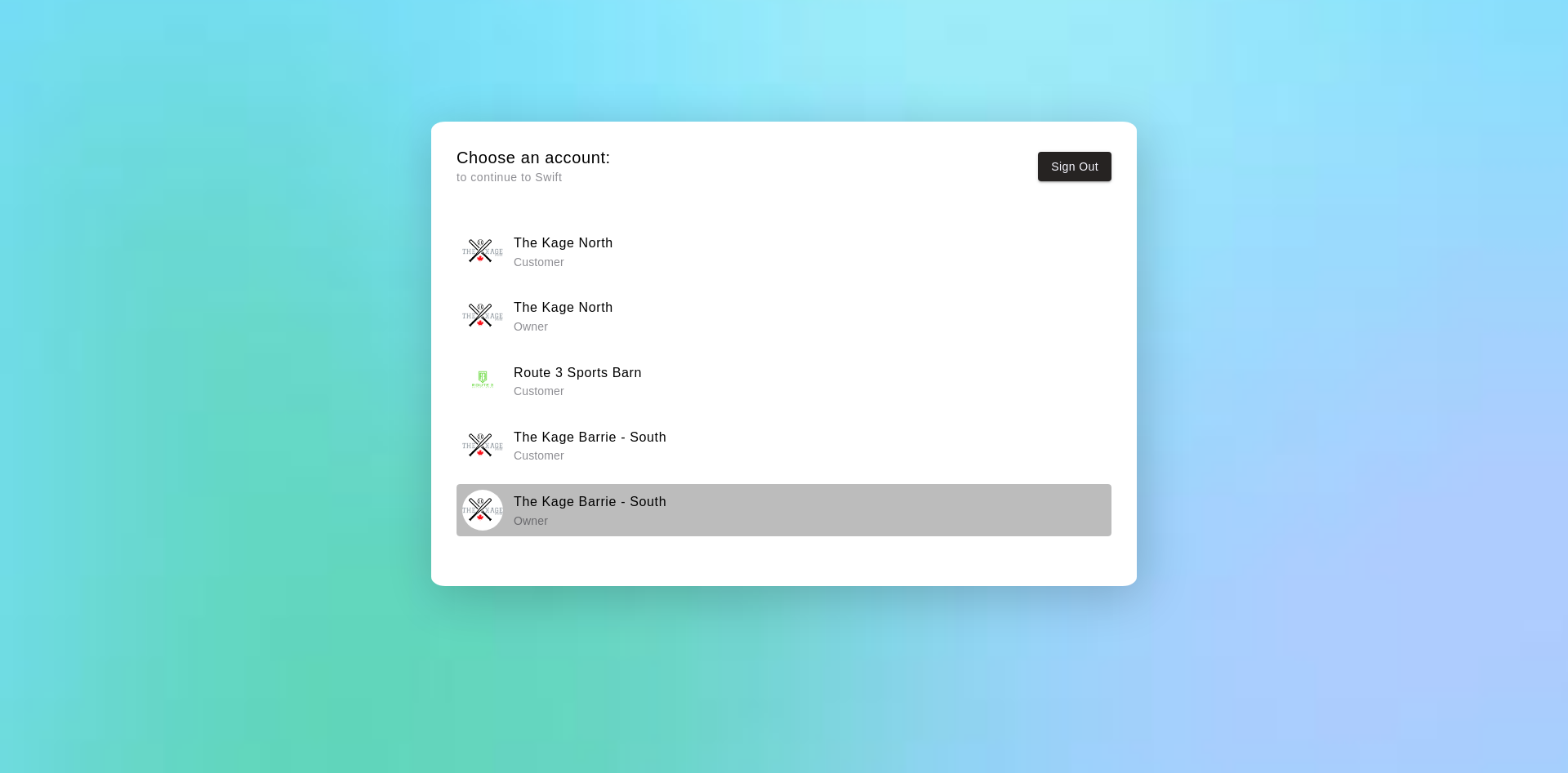
click at [583, 506] on h6 "The Kage Barrie - South" at bounding box center [590, 502] width 152 height 21
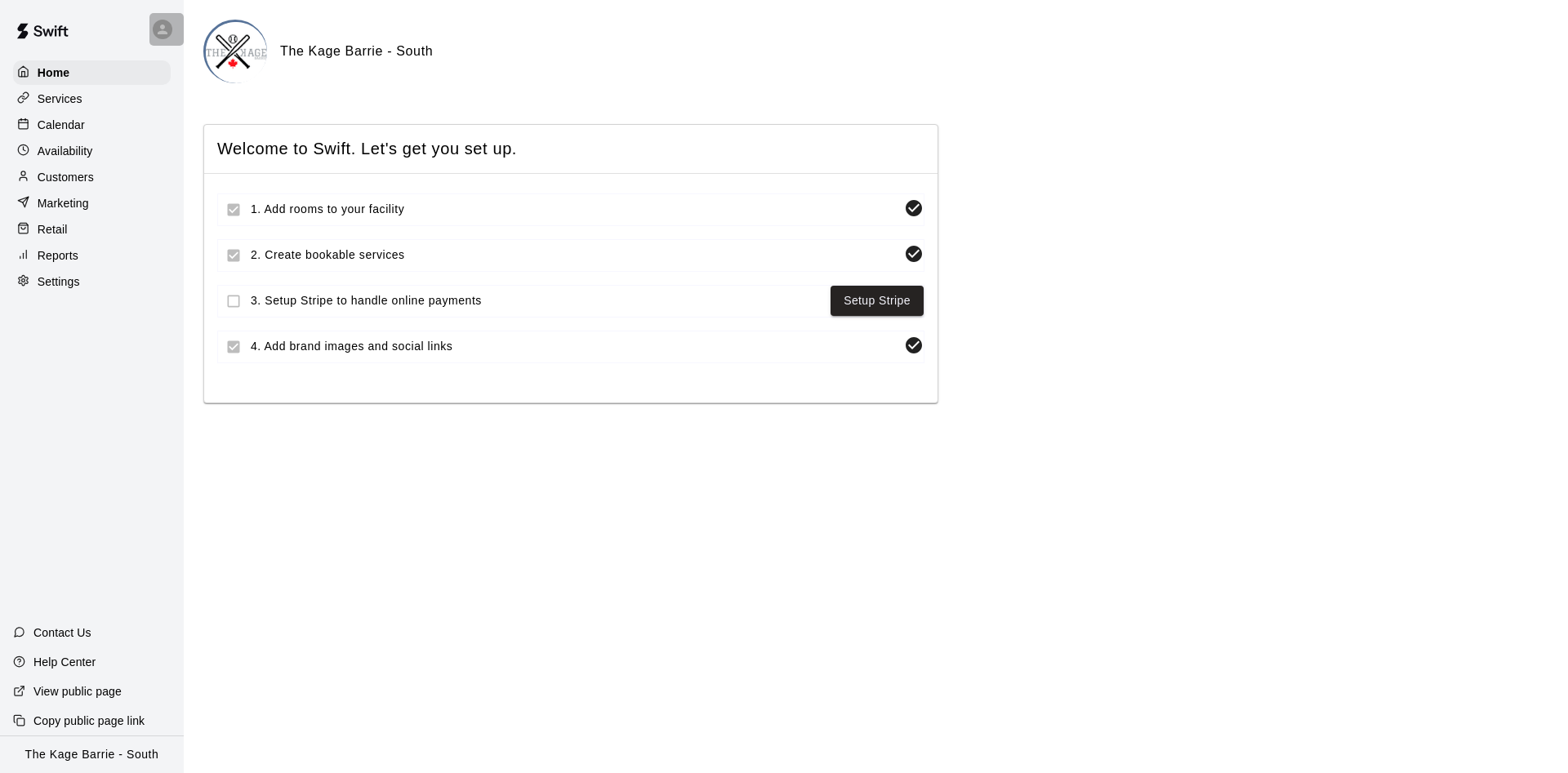
click at [152, 32] on div at bounding box center [167, 29] width 34 height 33
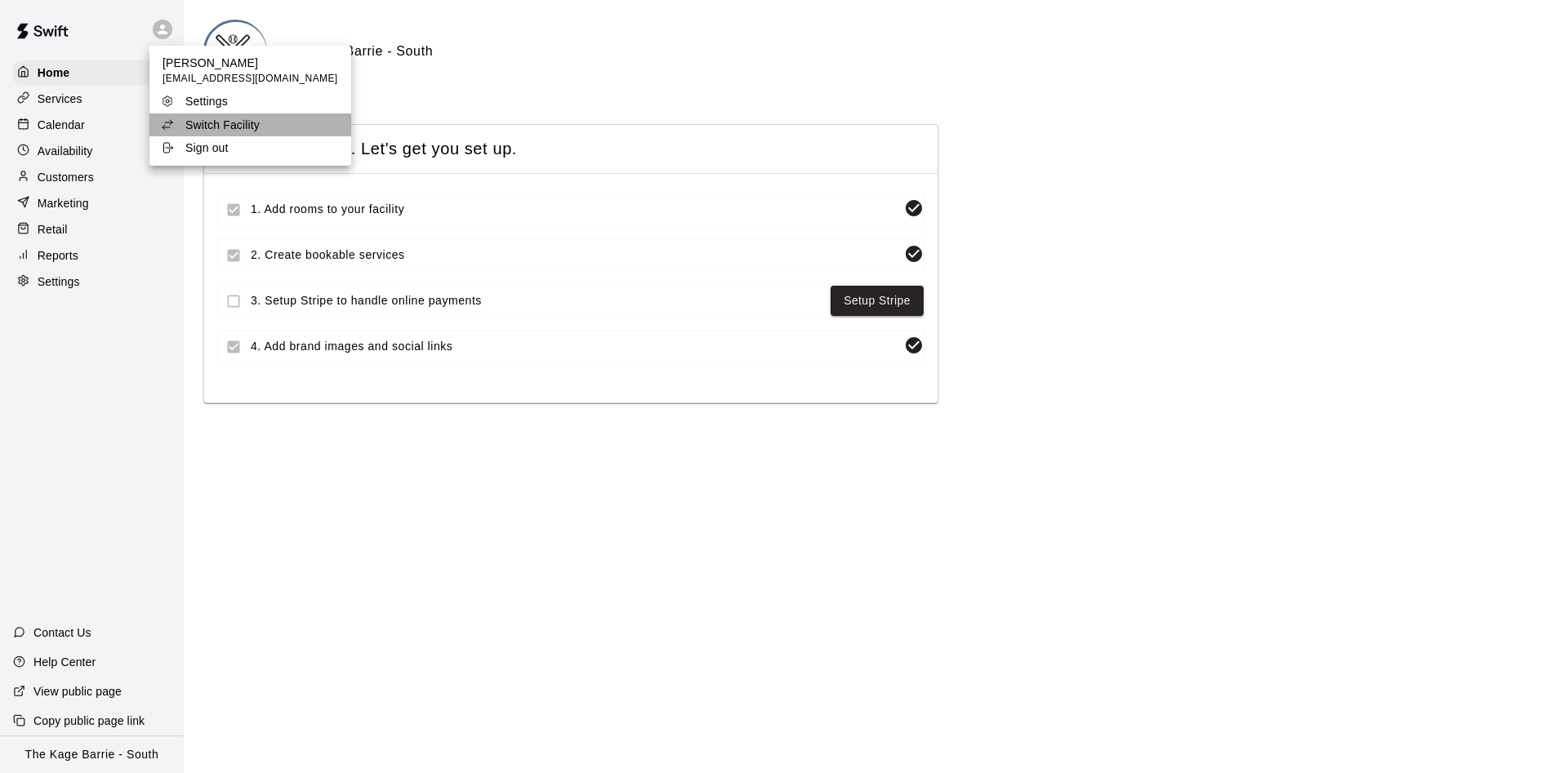
click at [263, 116] on div "Switch Facility" at bounding box center [214, 124] width 106 height 17
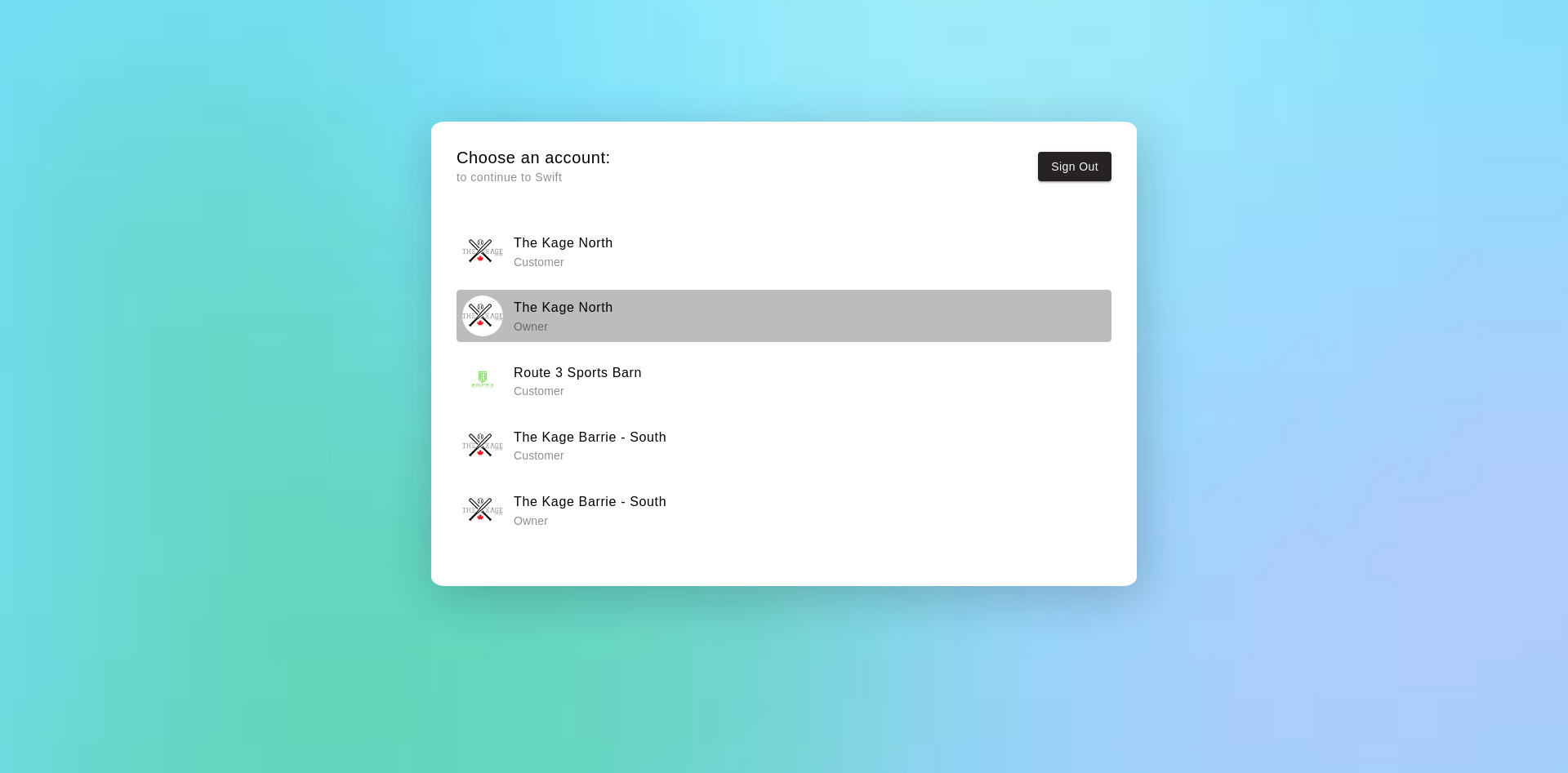
click at [661, 311] on div "The Kage North Owner" at bounding box center [784, 316] width 644 height 41
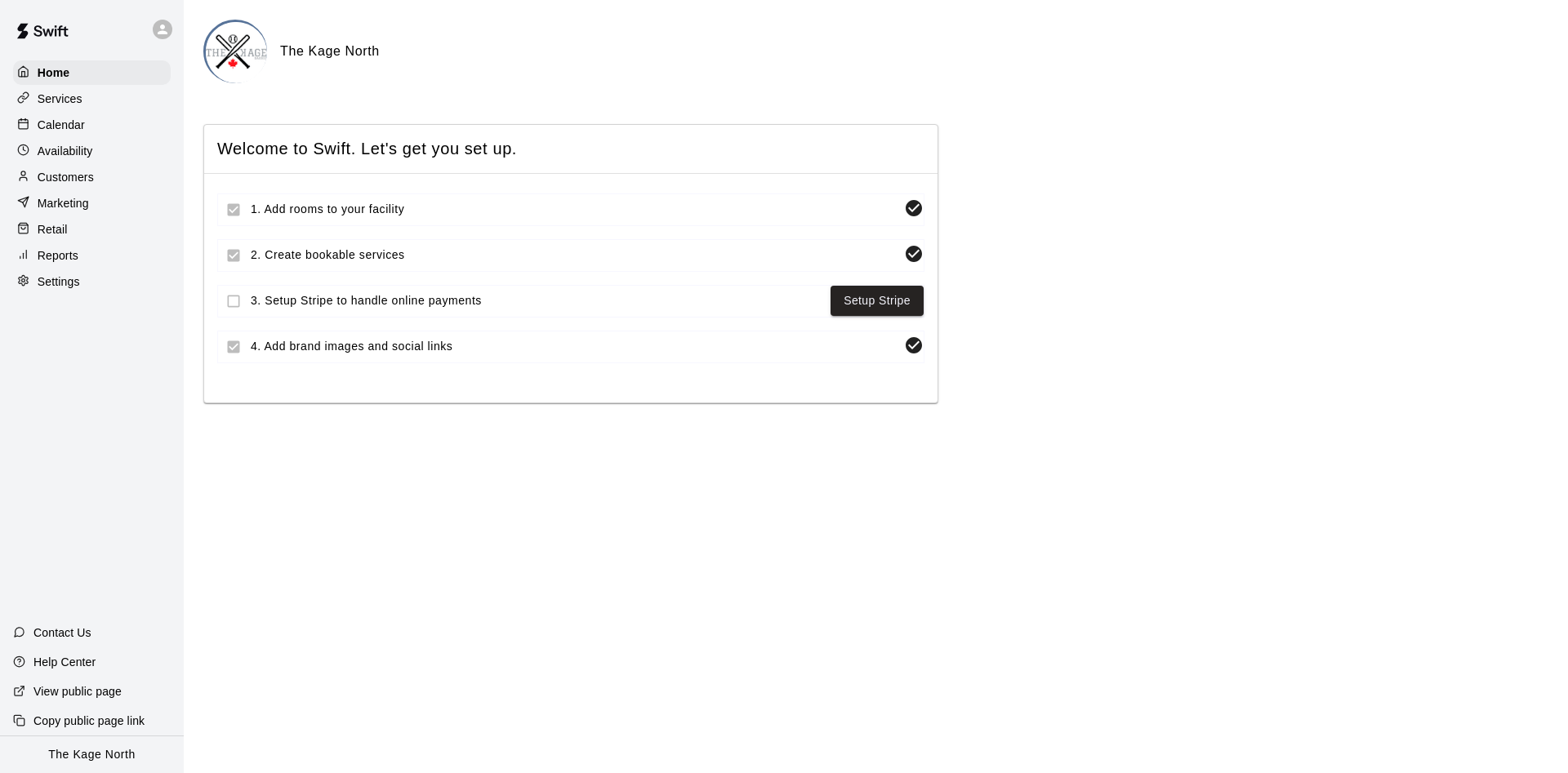
click at [115, 159] on div "Availability" at bounding box center [92, 152] width 158 height 25
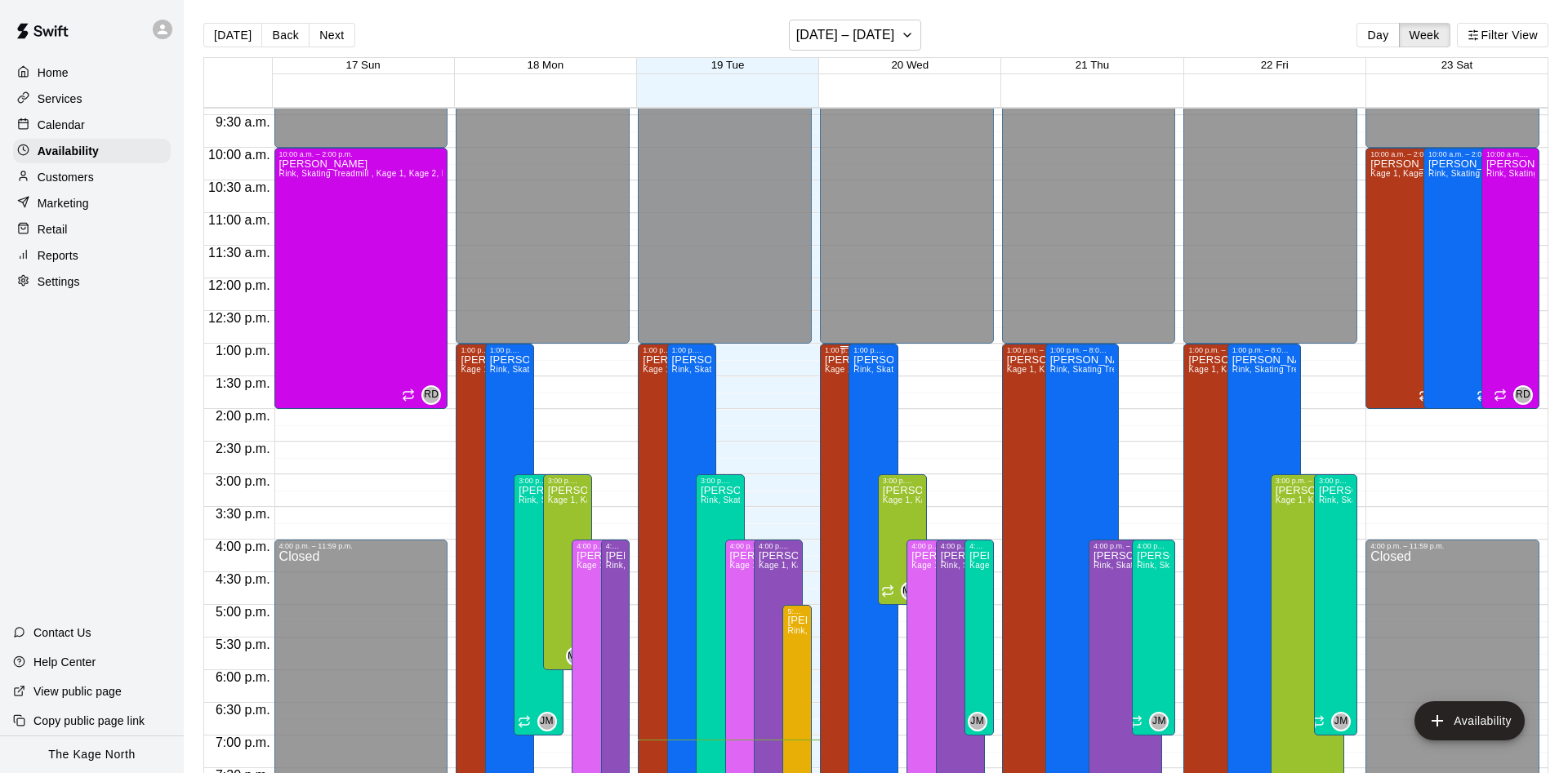
scroll to position [680, 0]
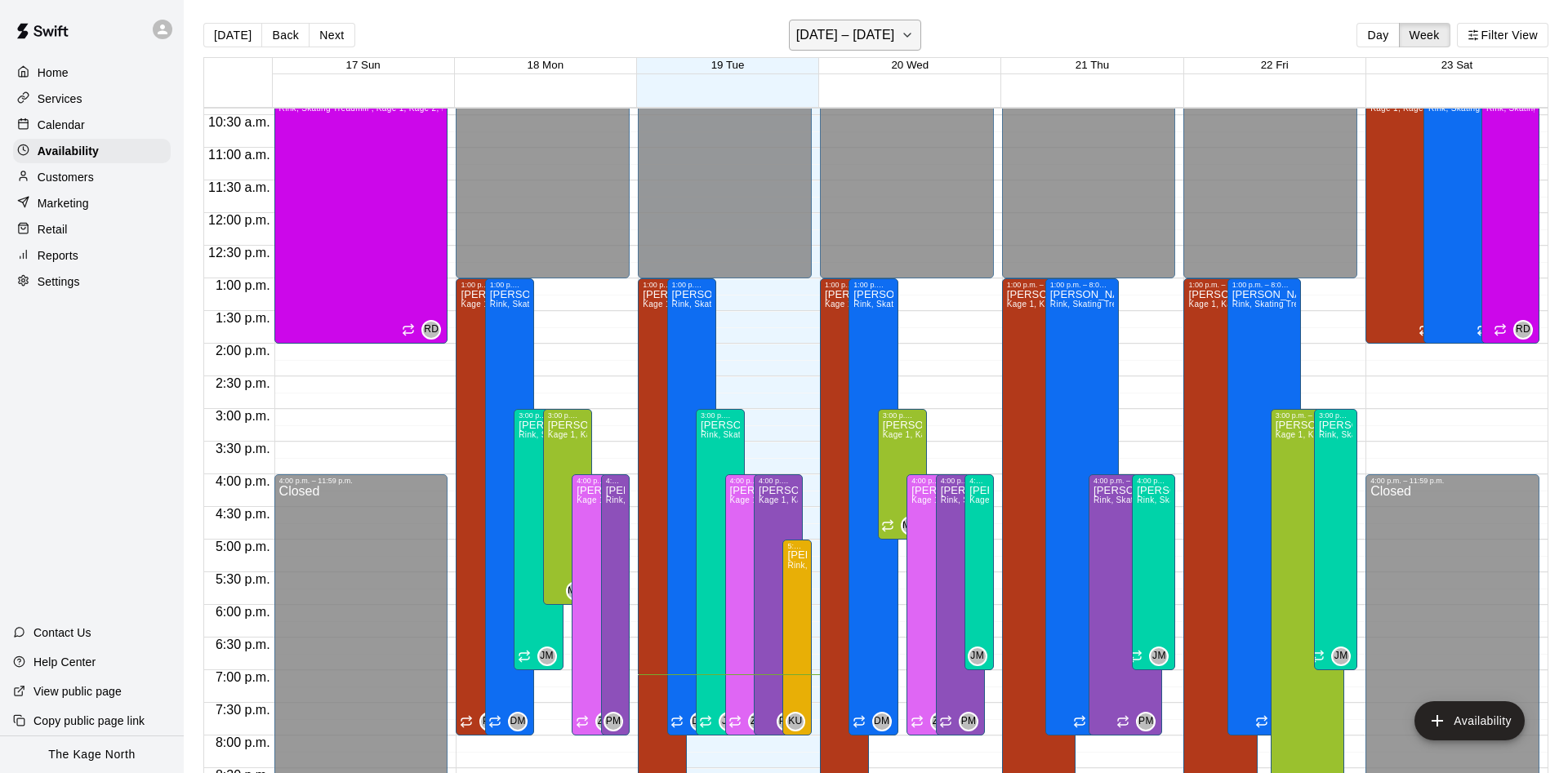
click at [839, 35] on h6 "[DATE] – [DATE]" at bounding box center [845, 35] width 99 height 23
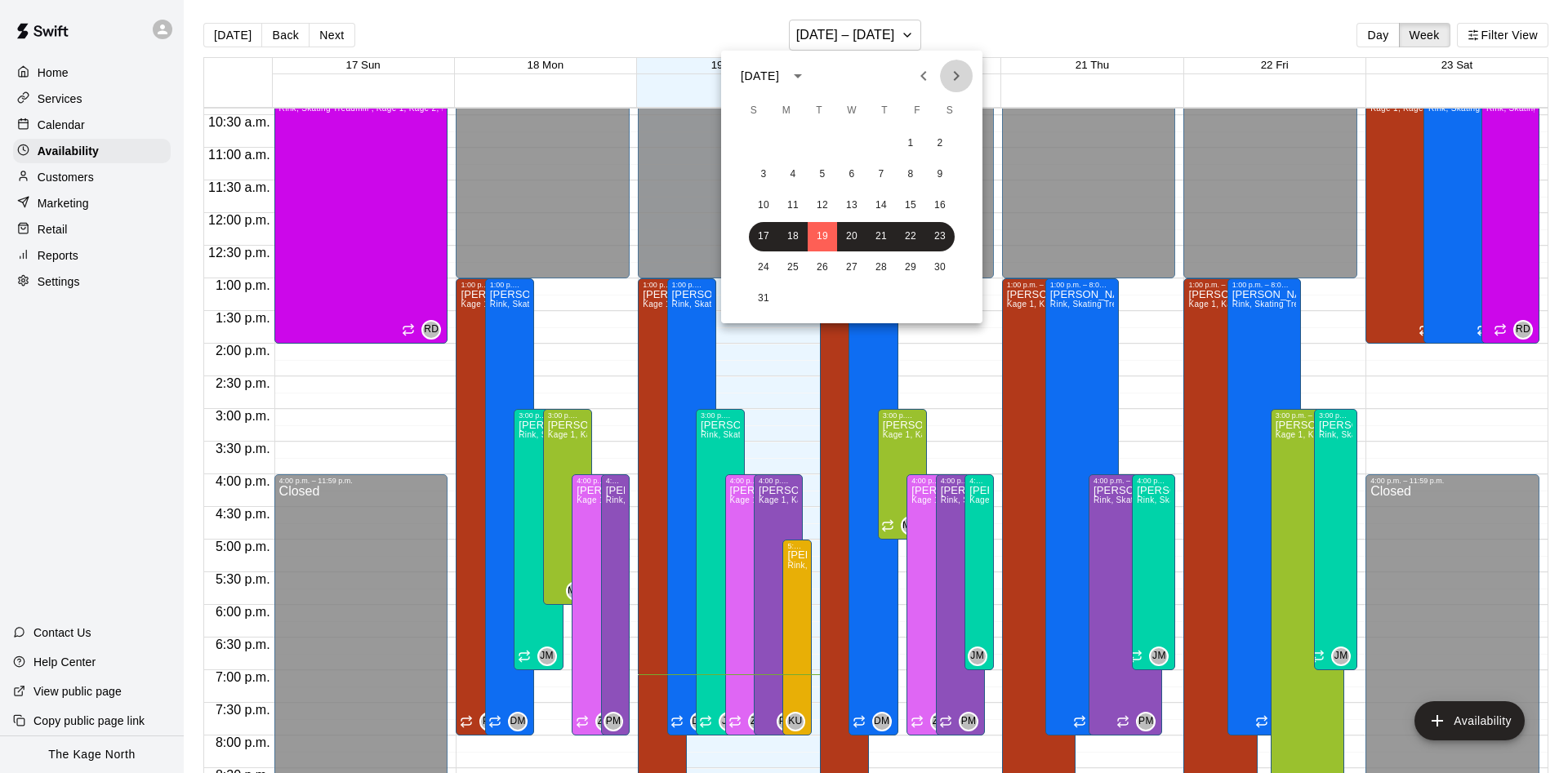
click at [950, 70] on icon "Next month" at bounding box center [956, 76] width 19 height 19
click at [170, 28] on div at bounding box center [784, 386] width 1568 height 773
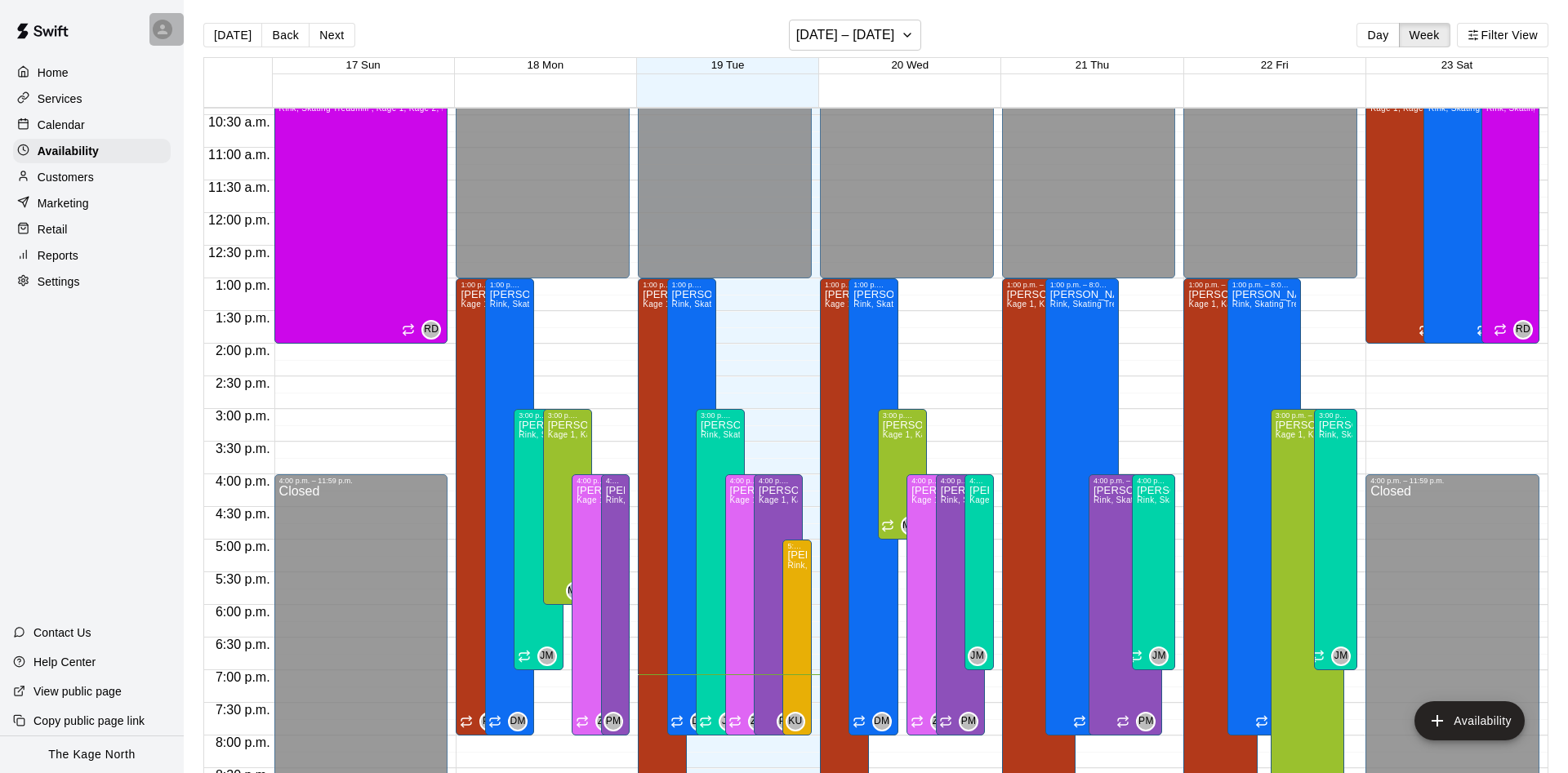
click at [165, 30] on icon at bounding box center [162, 29] width 15 height 15
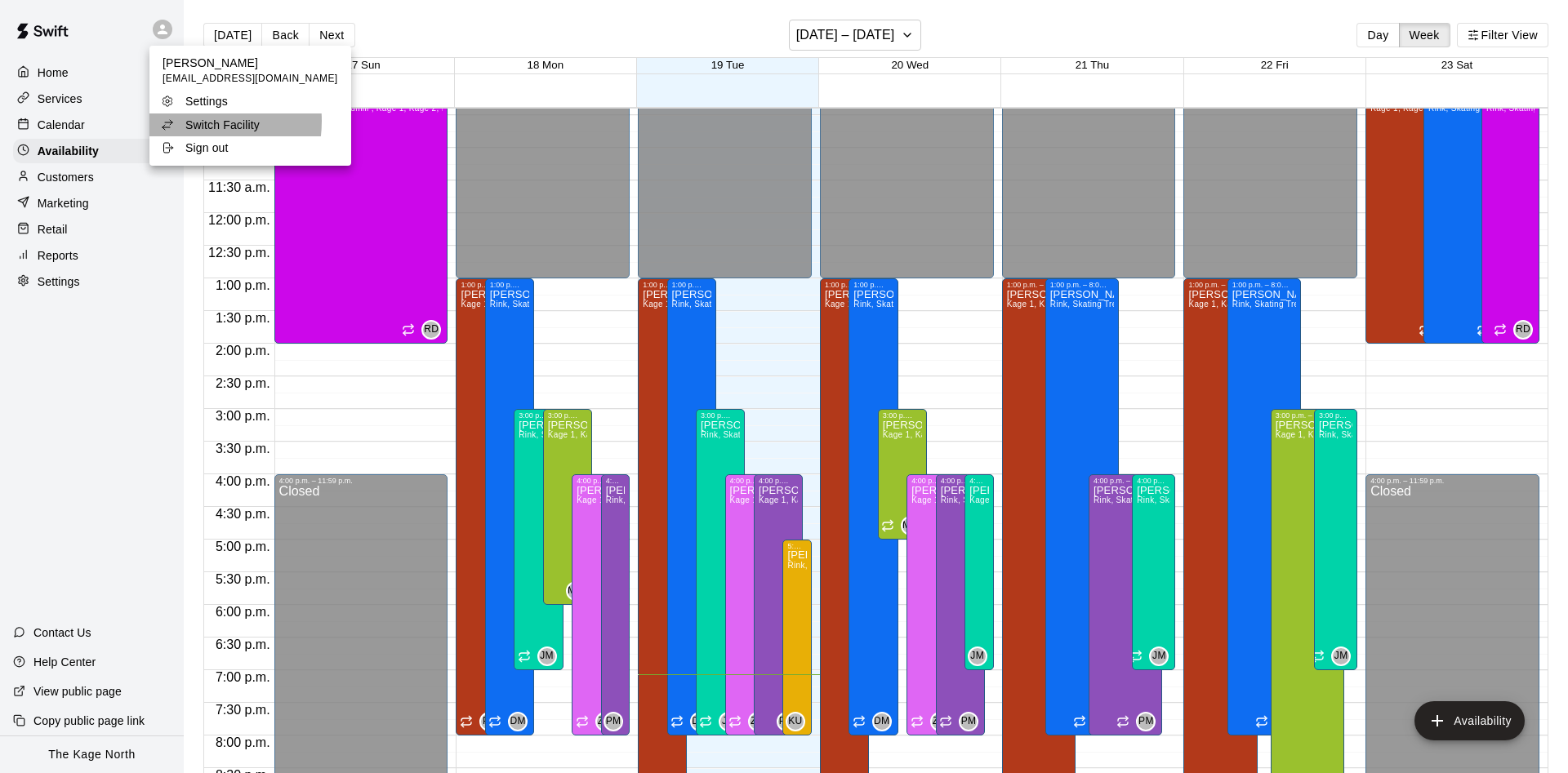
click at [183, 122] on div "Switch Facility" at bounding box center [214, 124] width 106 height 17
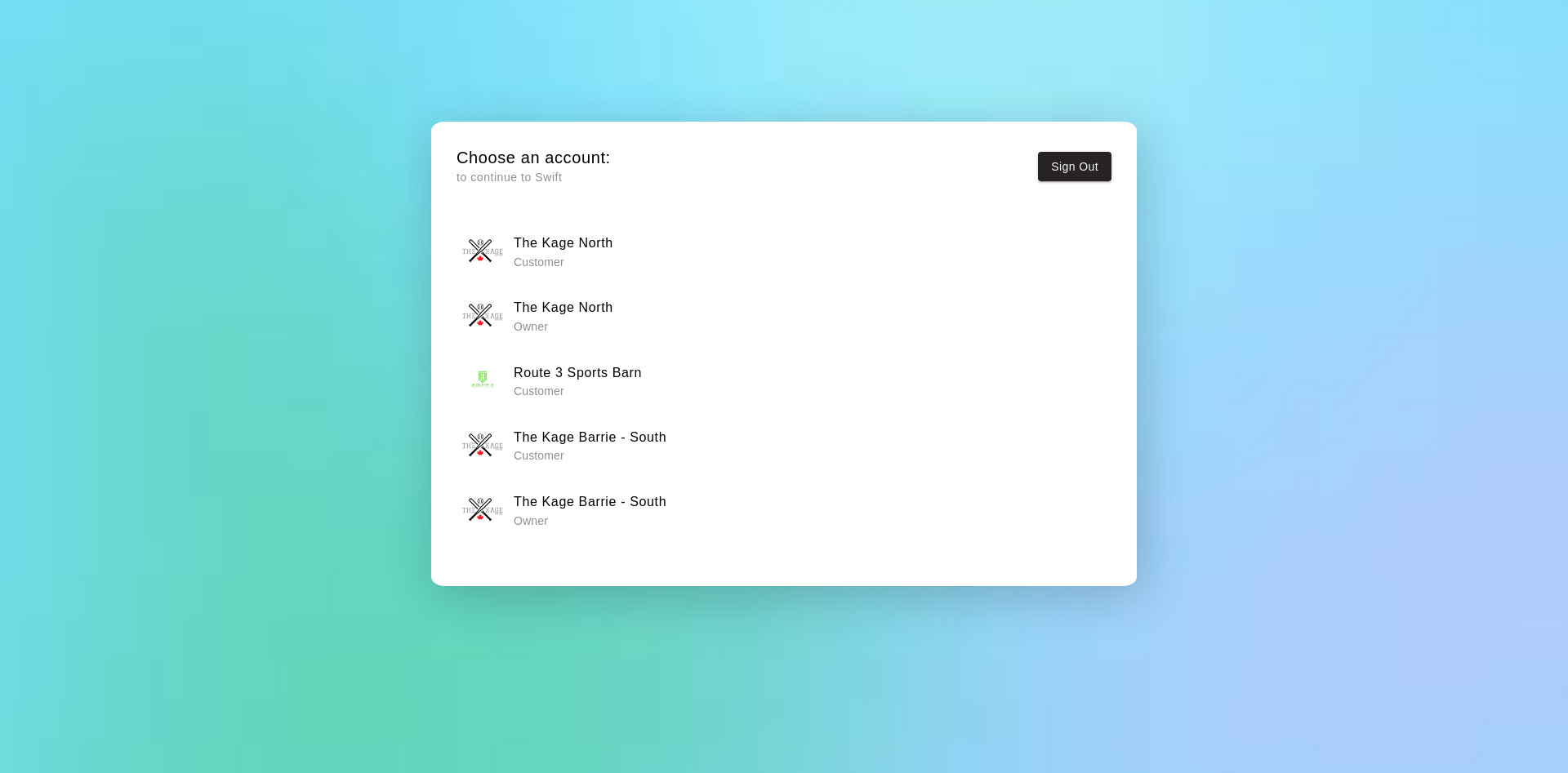
click at [668, 517] on div "The Kage Barrie - South Owner" at bounding box center [784, 510] width 644 height 41
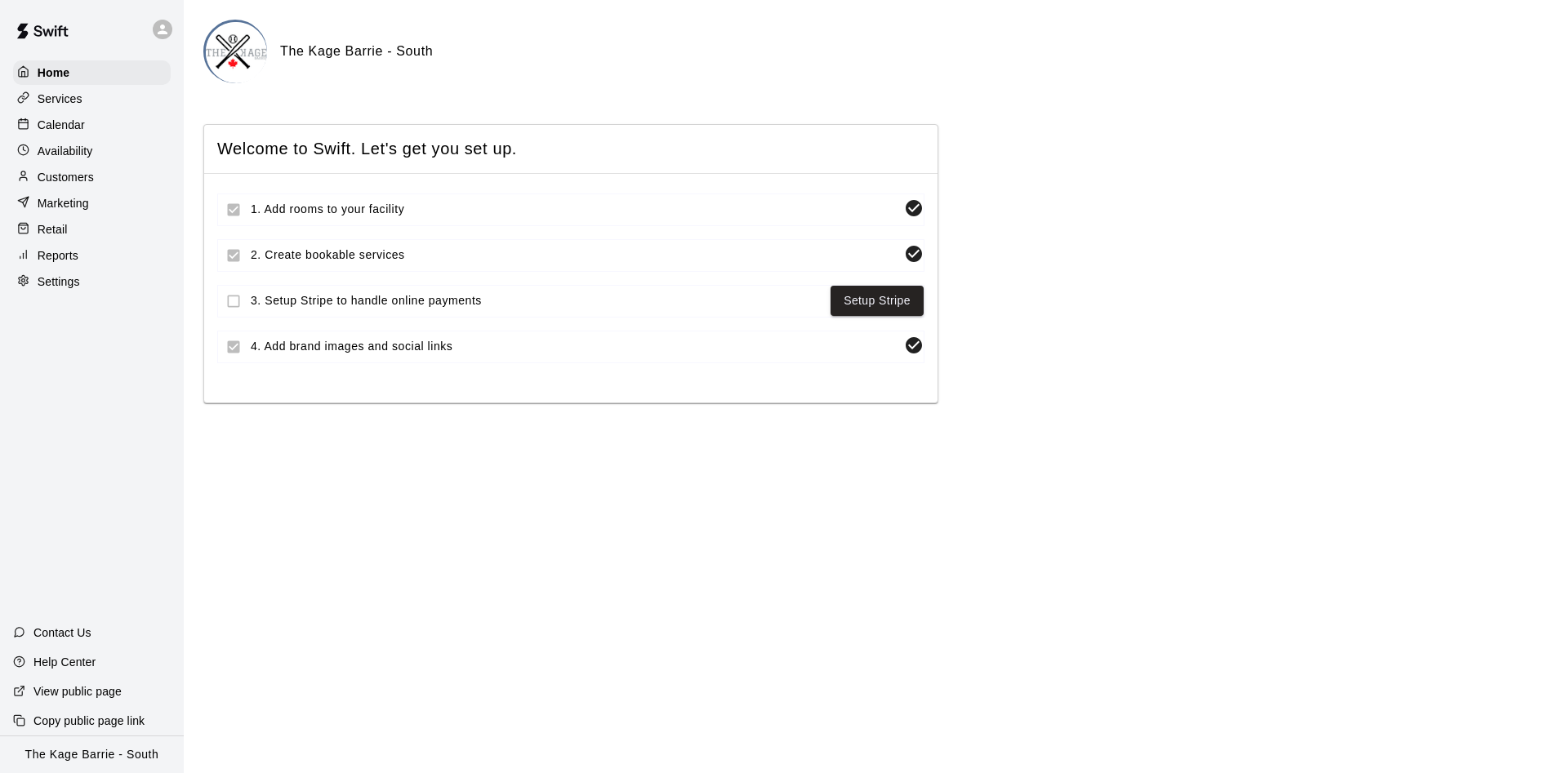
click at [168, 27] on icon at bounding box center [162, 29] width 15 height 15
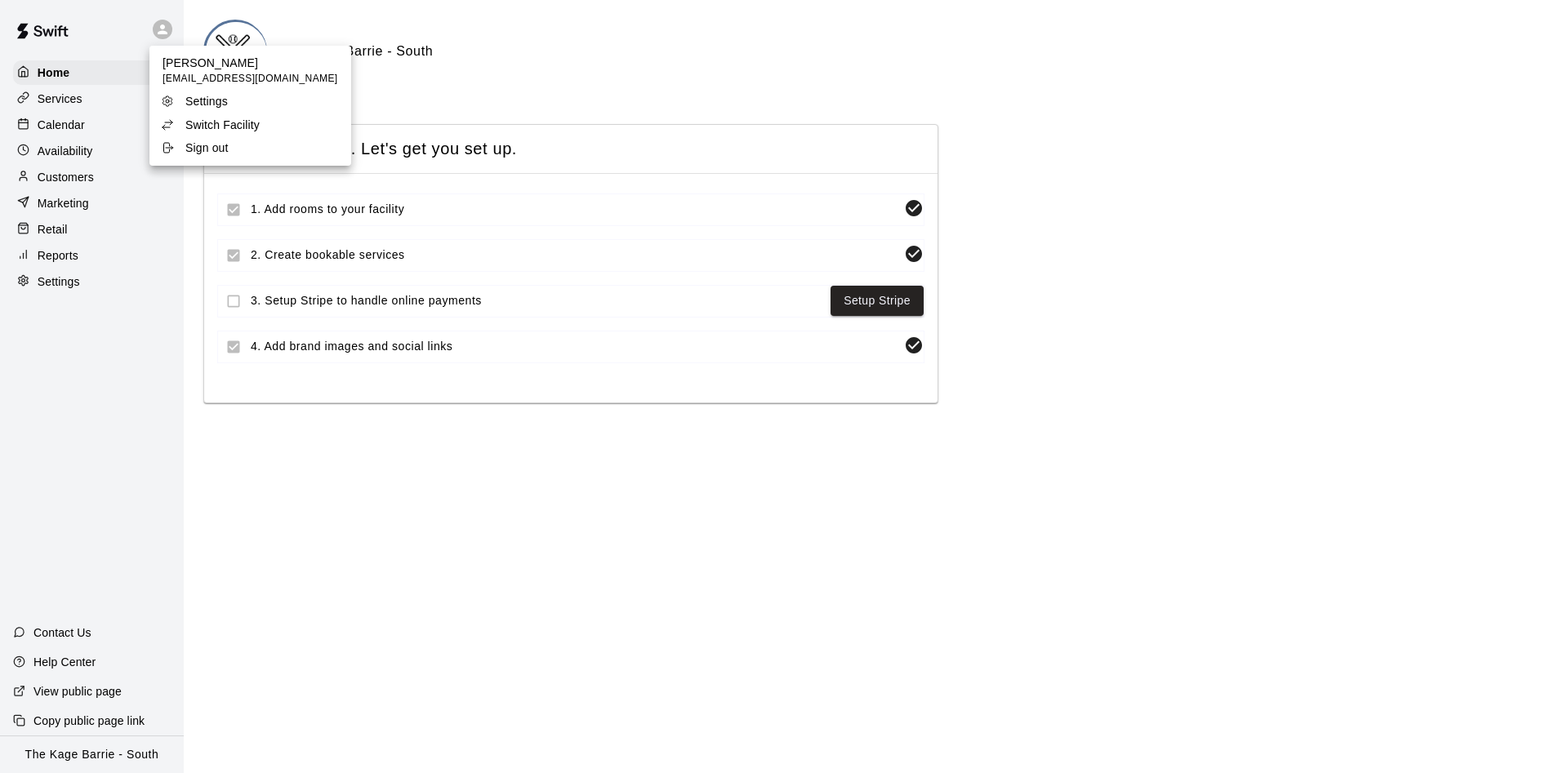
click at [266, 129] on div "Switch Facility" at bounding box center [214, 124] width 106 height 17
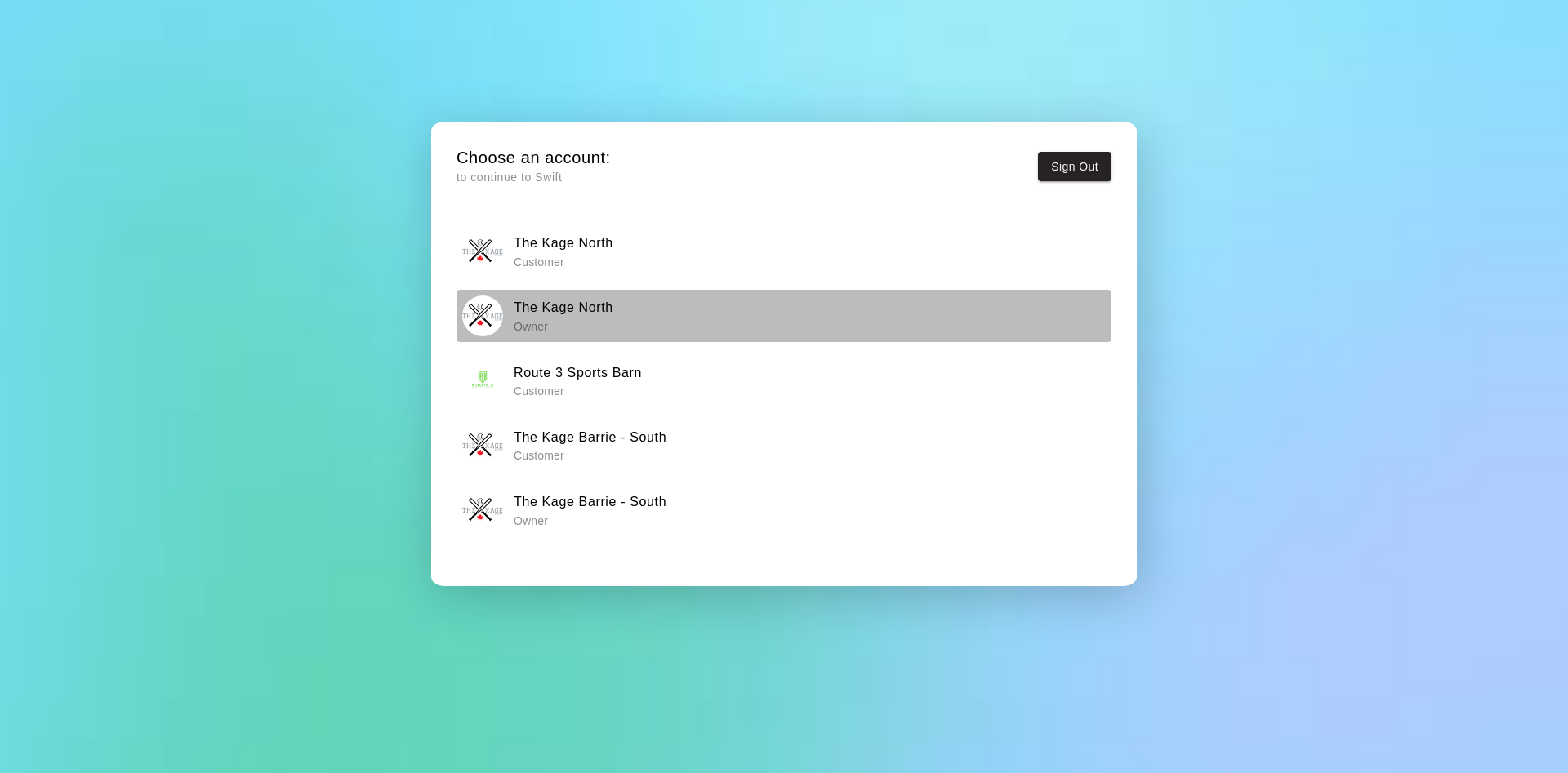
click at [629, 308] on div "The Kage North Owner" at bounding box center [784, 316] width 644 height 41
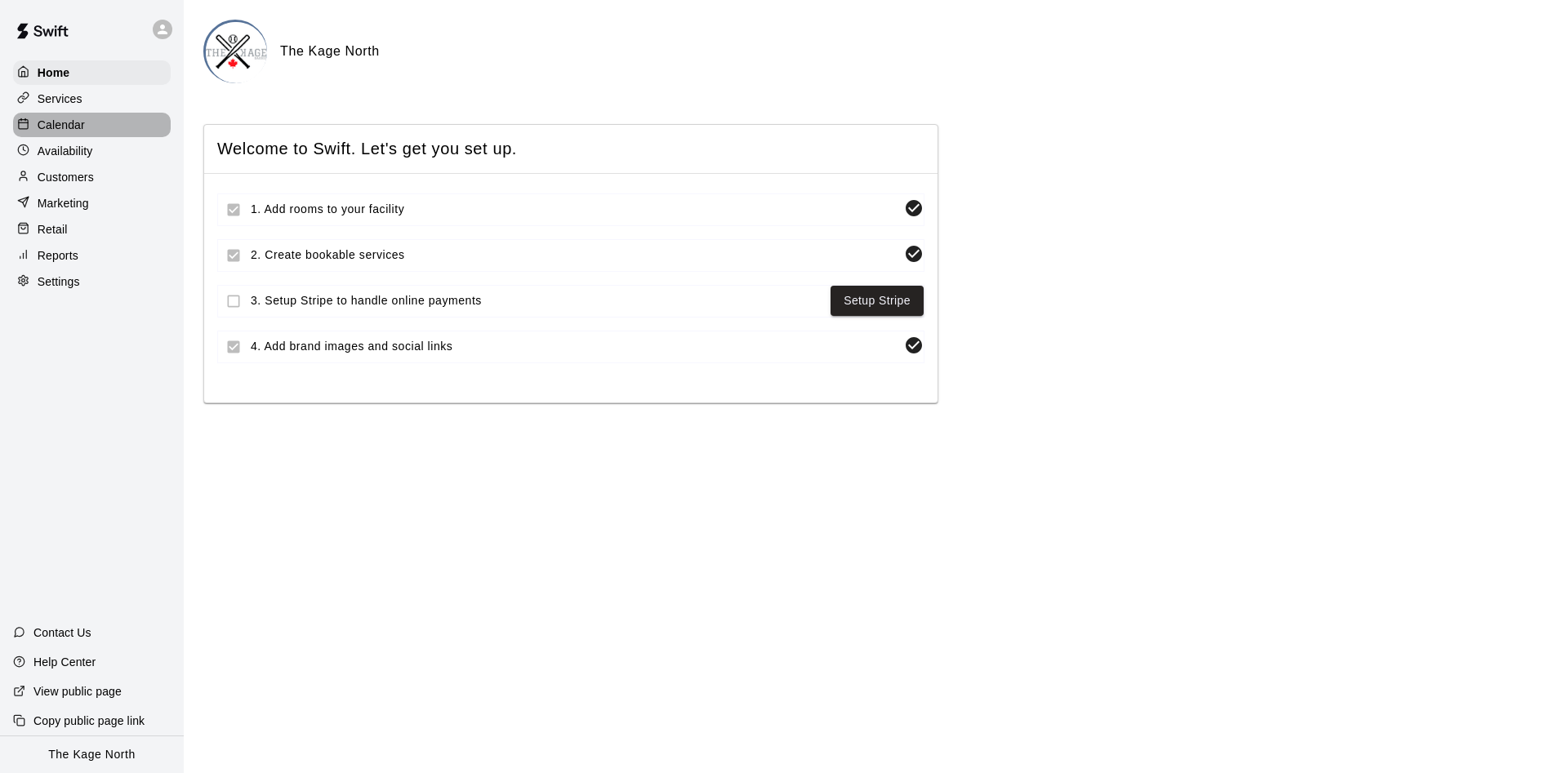
click at [63, 125] on p "Calendar" at bounding box center [62, 124] width 48 height 17
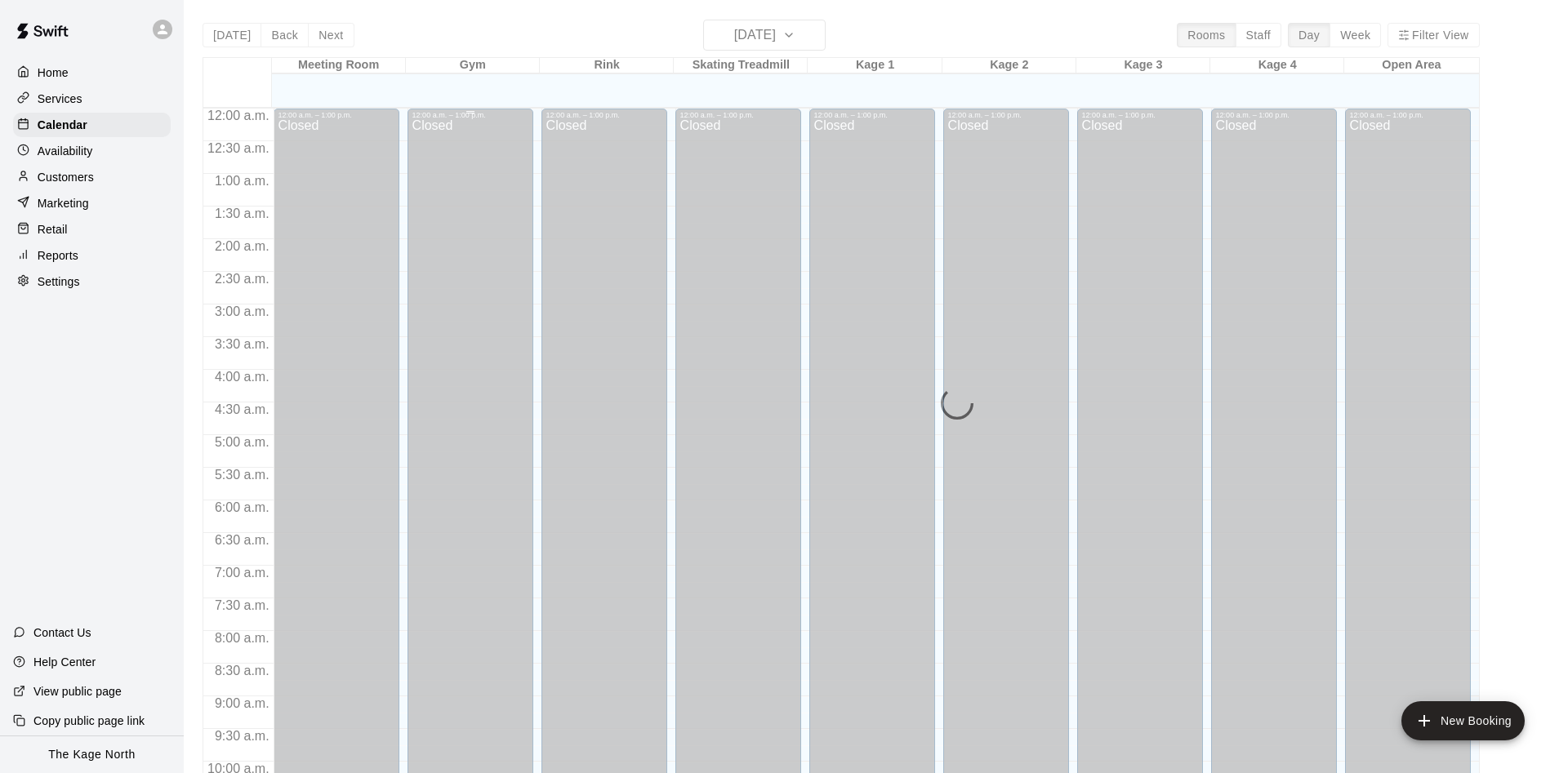
scroll to position [836, 0]
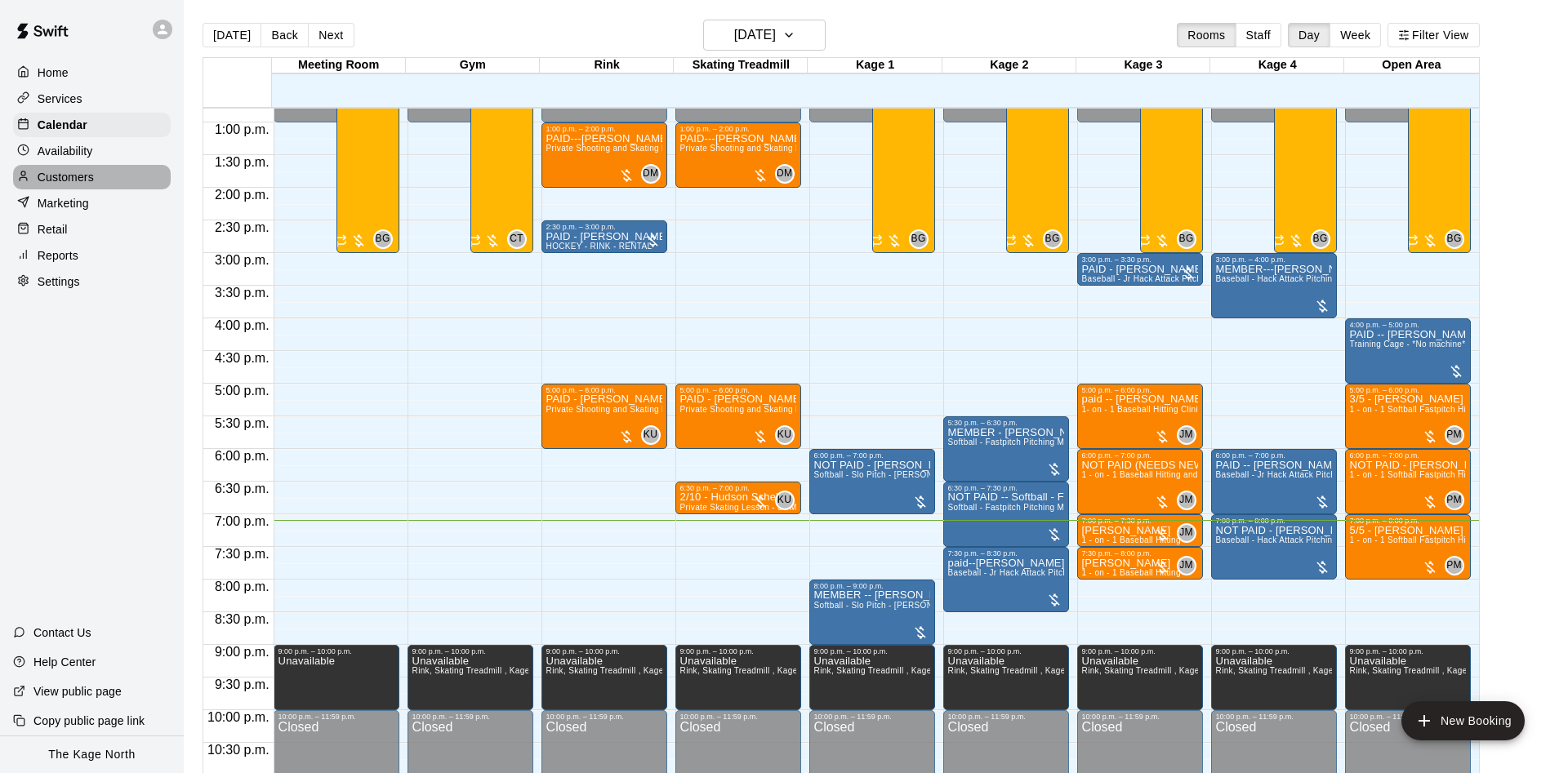
click at [85, 174] on p "Customers" at bounding box center [66, 177] width 56 height 17
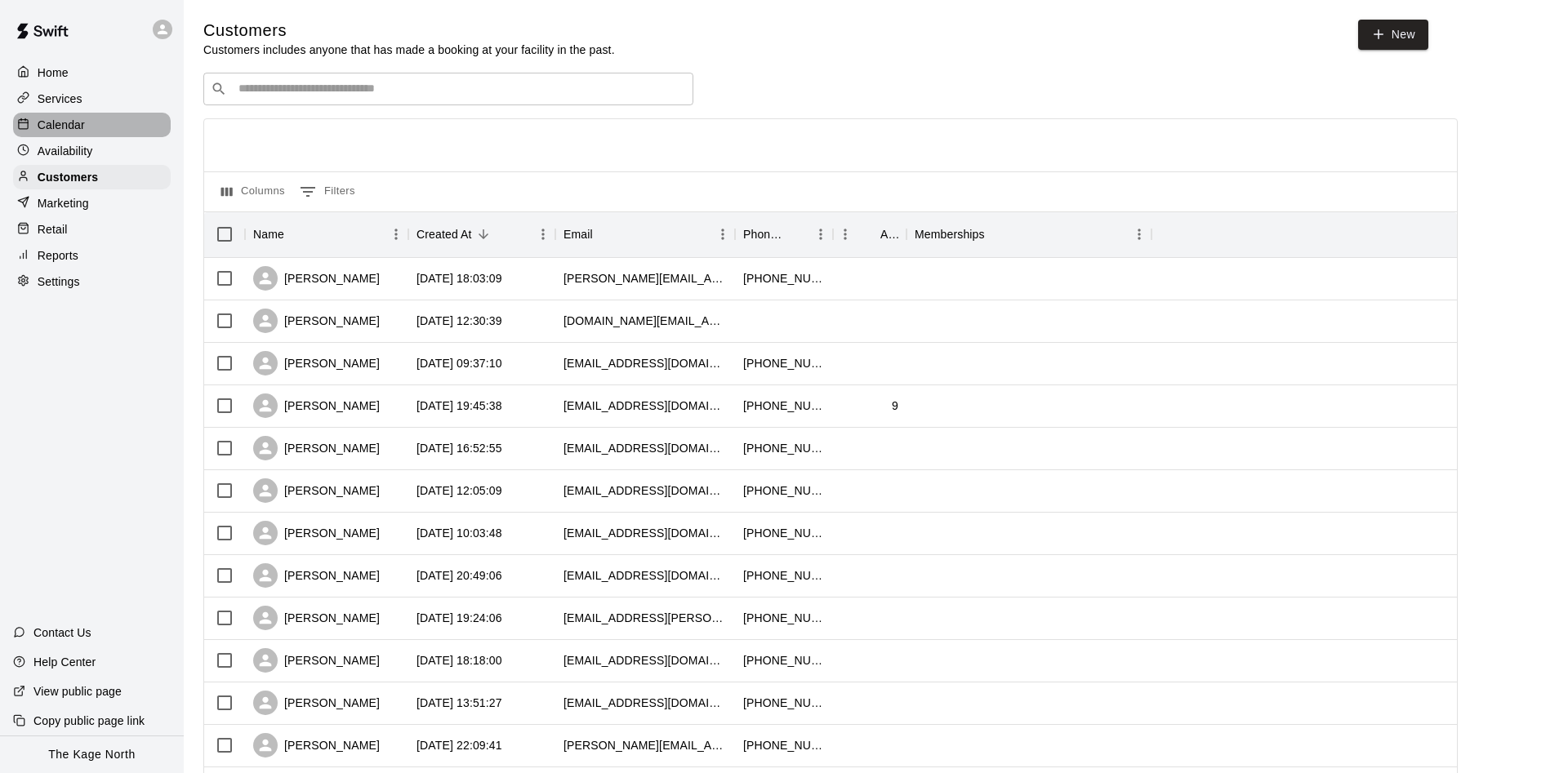
click at [101, 134] on div "Calendar" at bounding box center [92, 125] width 158 height 25
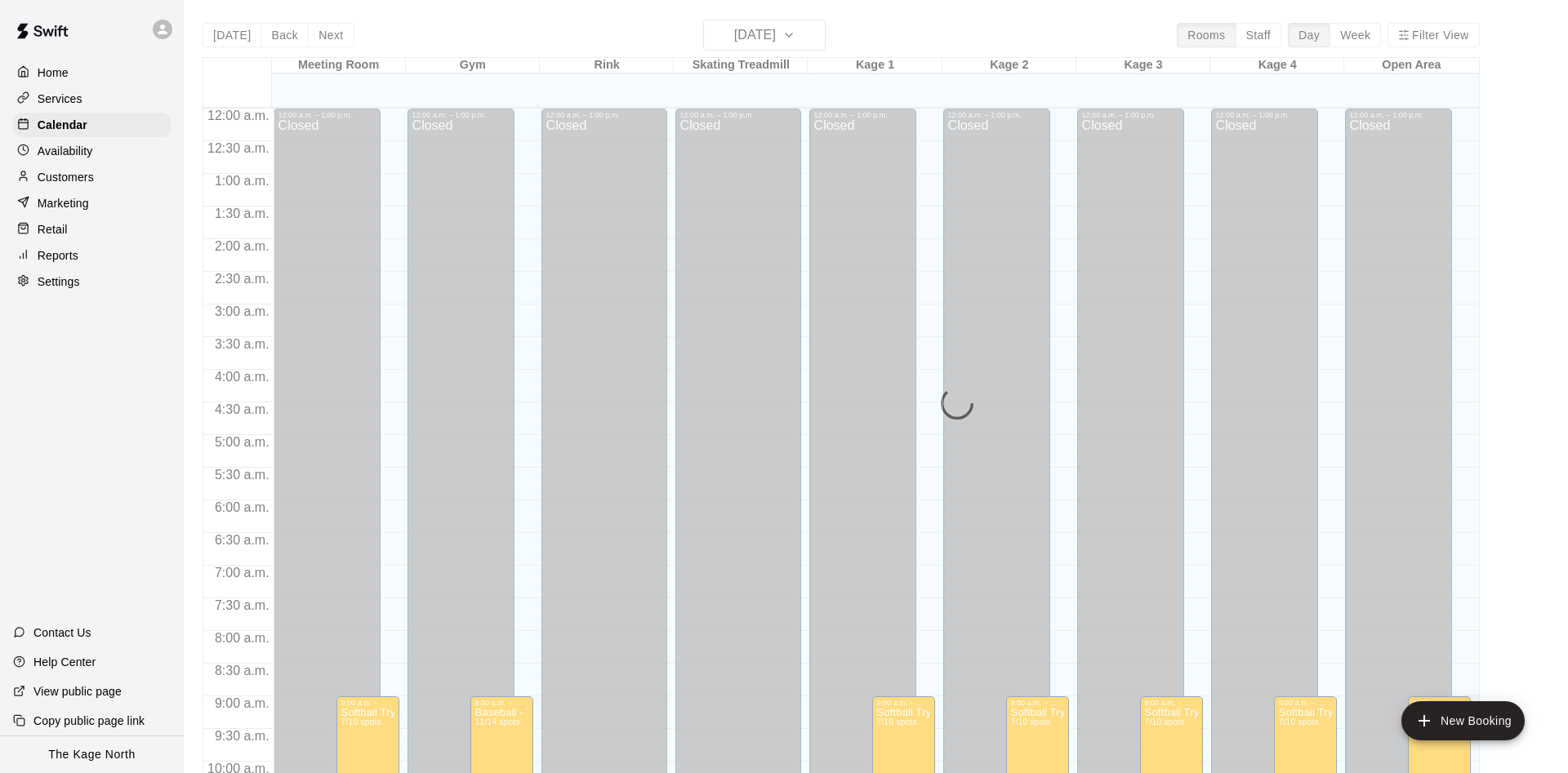
scroll to position [836, 0]
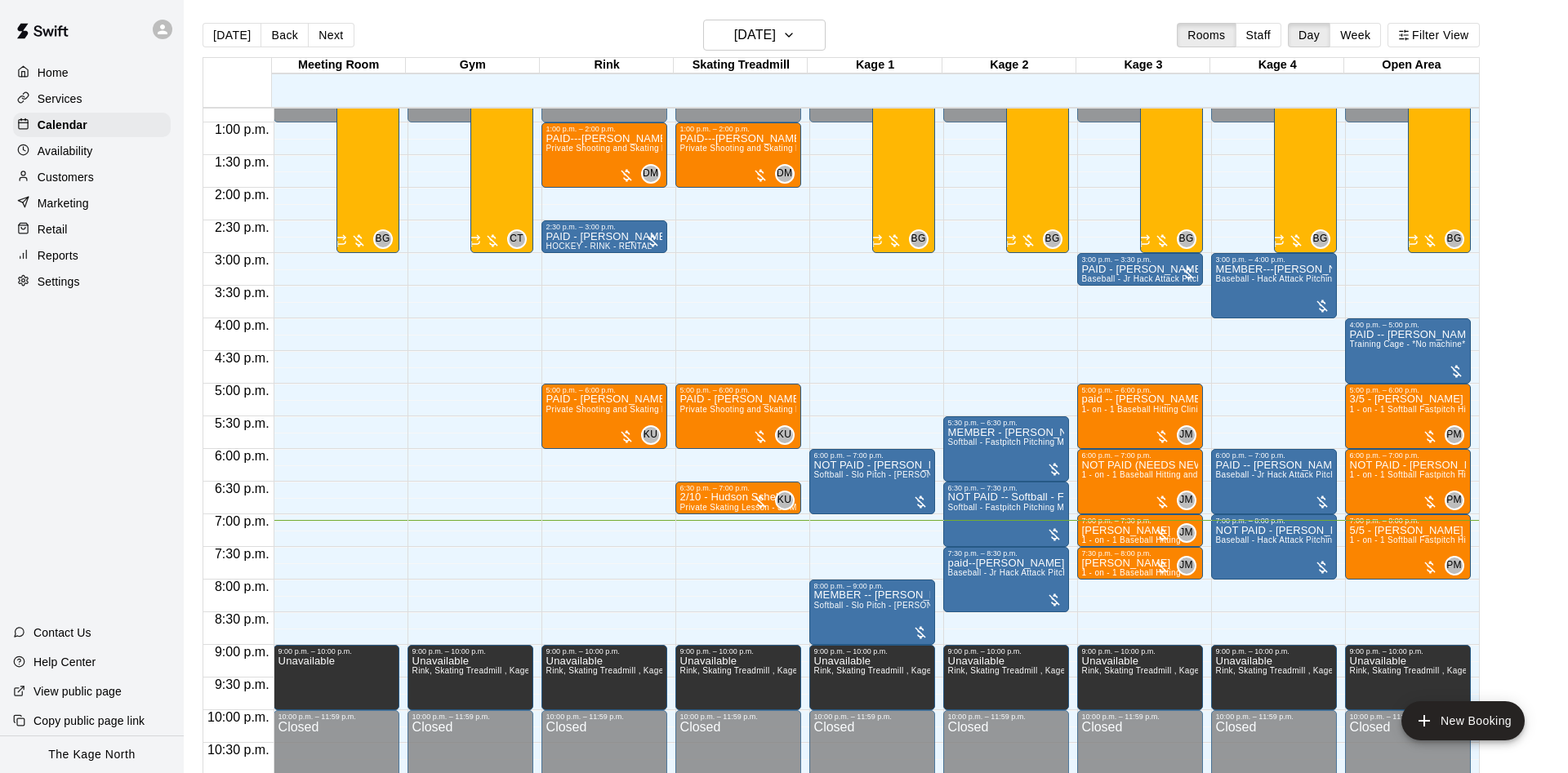
click at [92, 150] on p "Availability" at bounding box center [65, 151] width 56 height 17
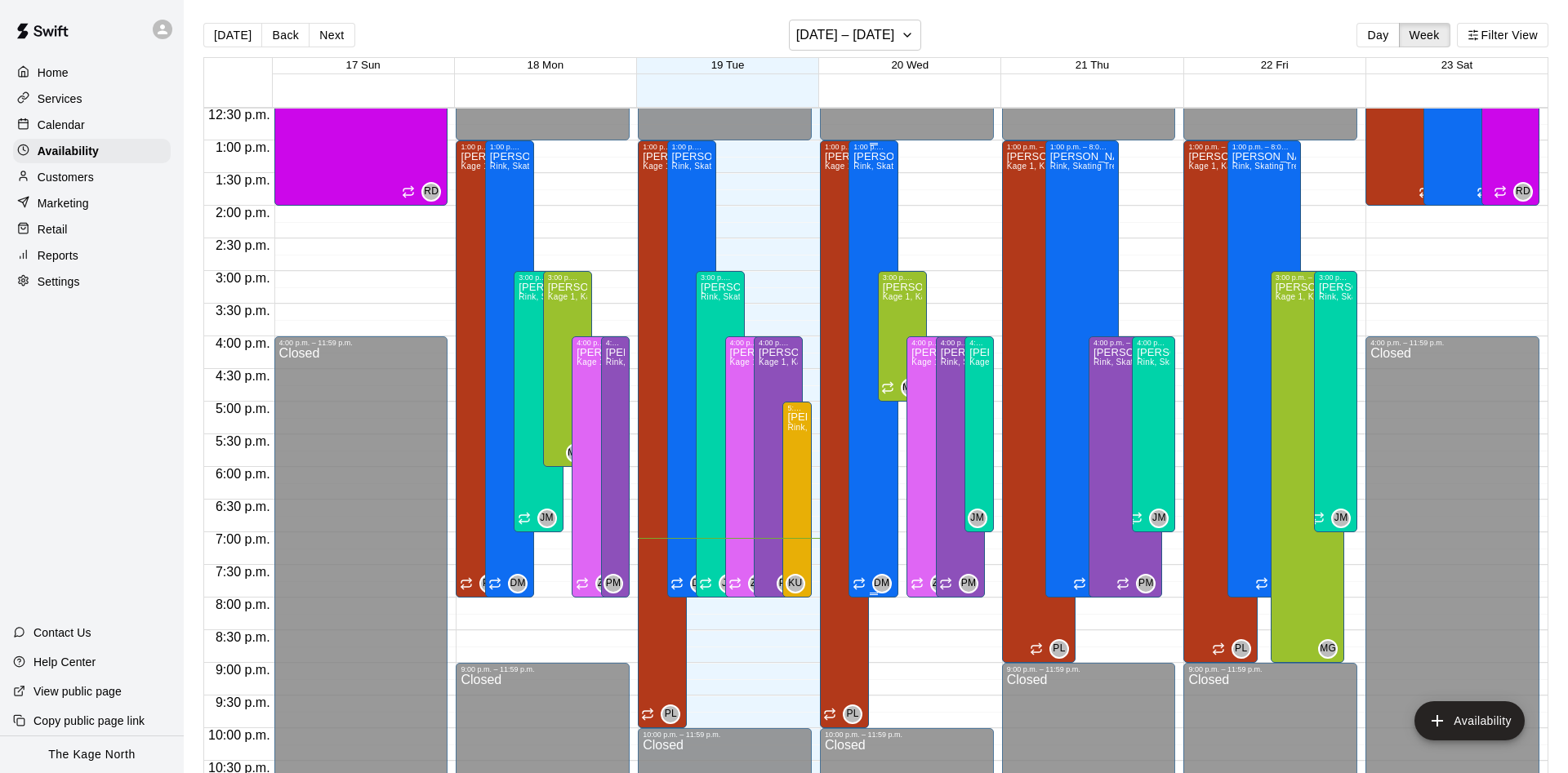
scroll to position [783, 0]
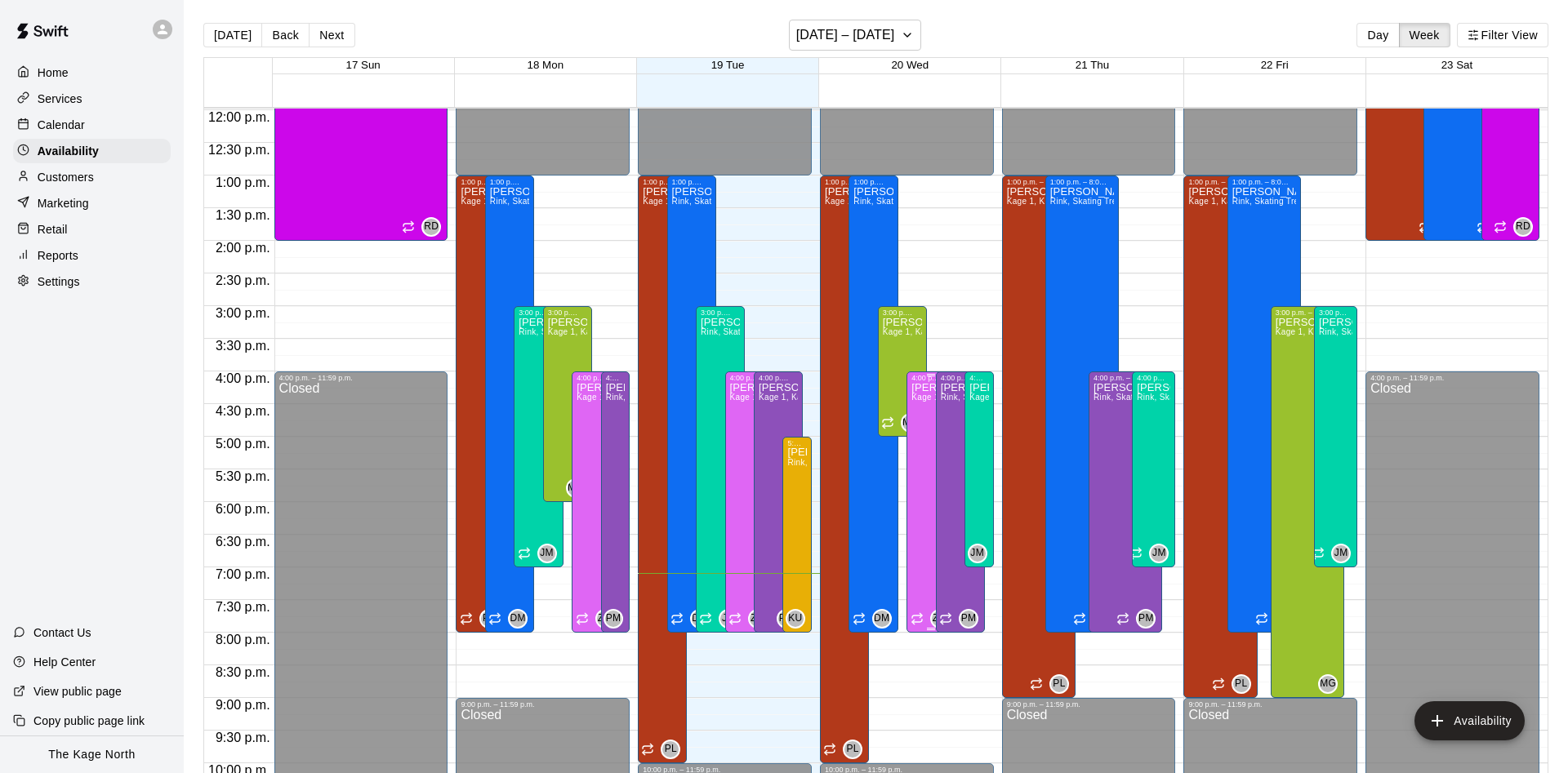
click at [922, 408] on div "[PERSON_NAME] 1, Kage 2, Kage 3, Kage 4, Open Area" at bounding box center [931, 769] width 39 height 773
click at [924, 402] on icon "edit" at bounding box center [926, 401] width 15 height 15
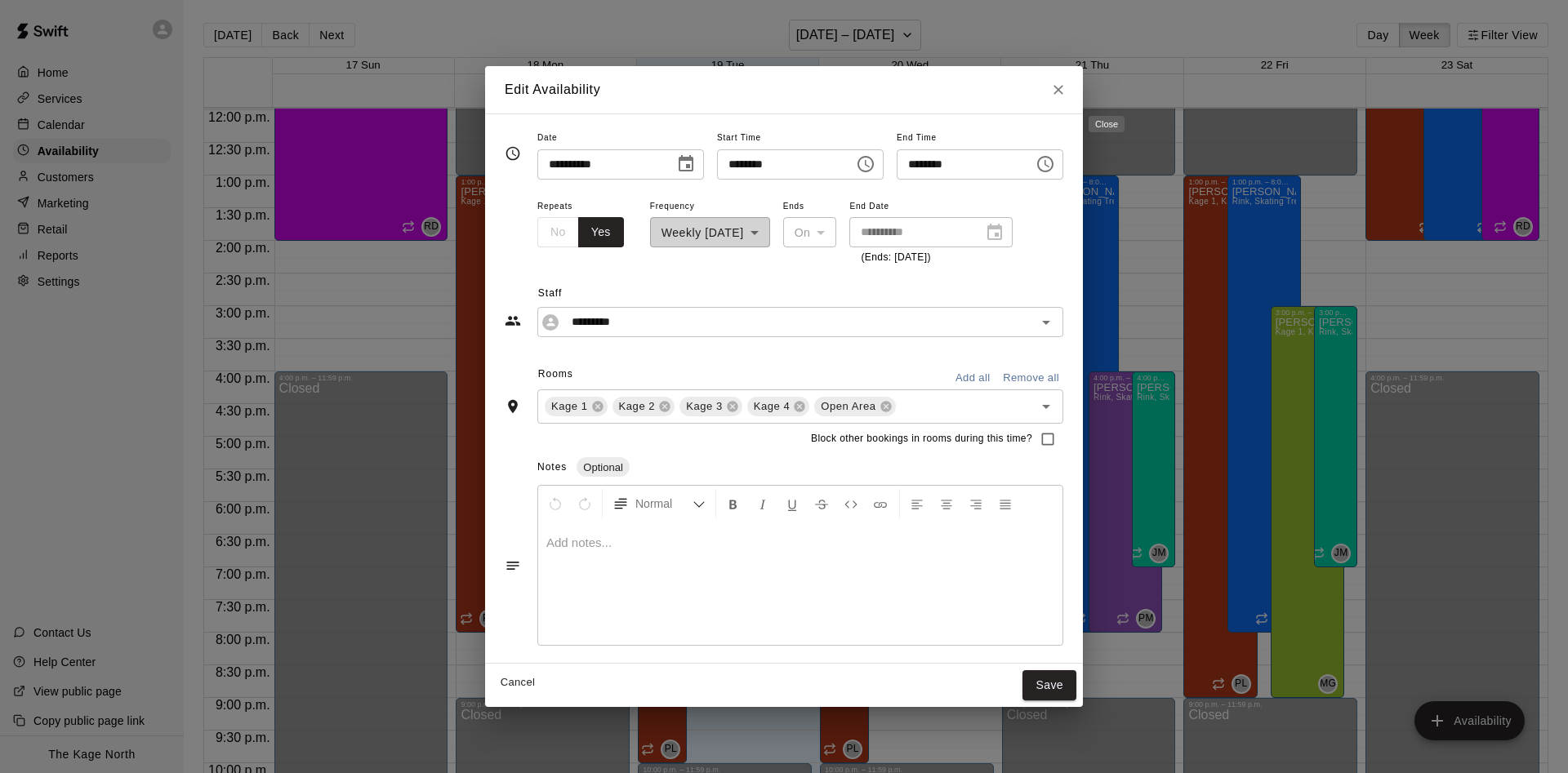
click at [1073, 93] on button "Close" at bounding box center [1058, 89] width 29 height 29
type input "**********"
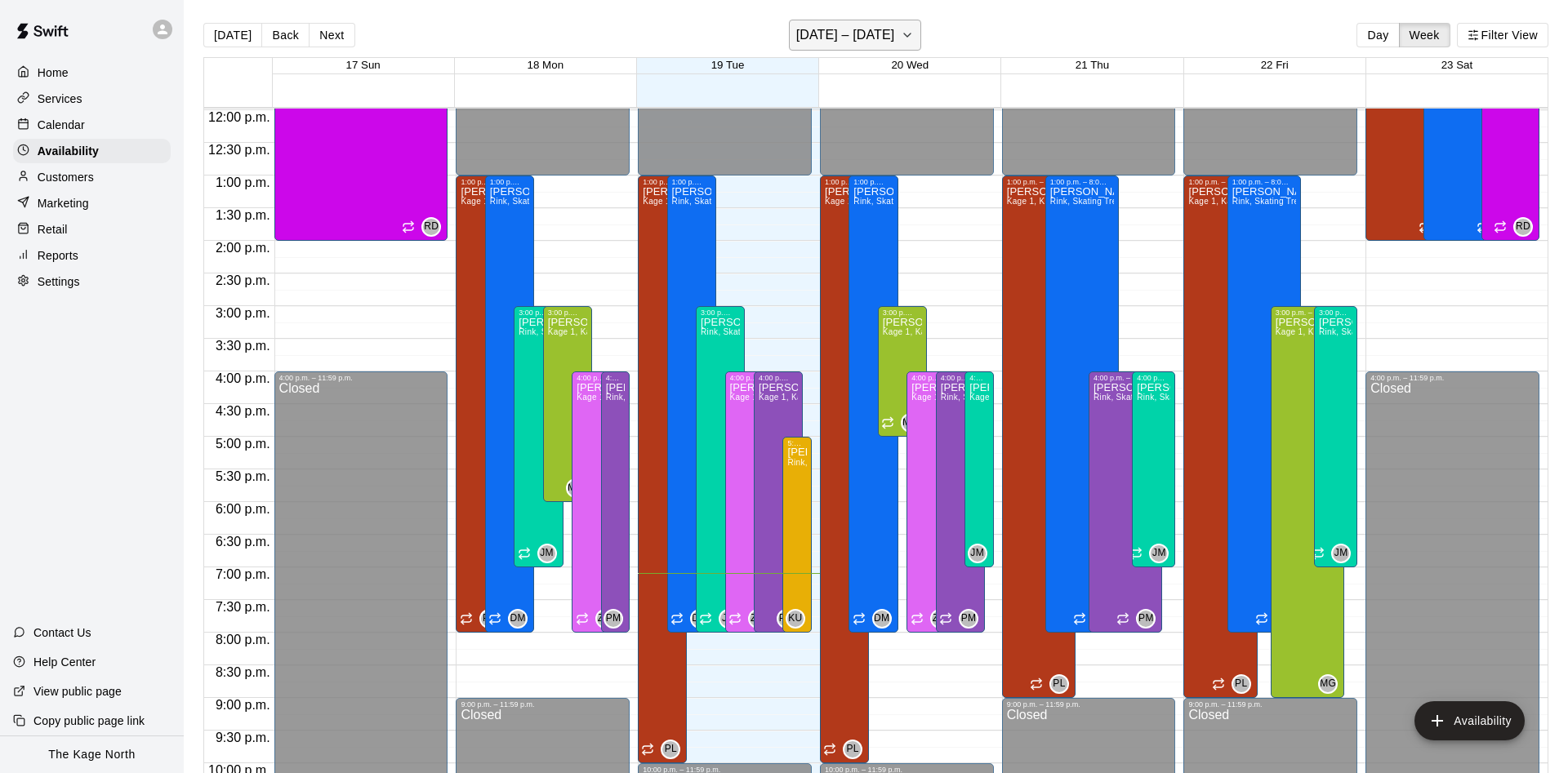
click at [857, 29] on h6 "[DATE] – [DATE]" at bounding box center [845, 35] width 99 height 23
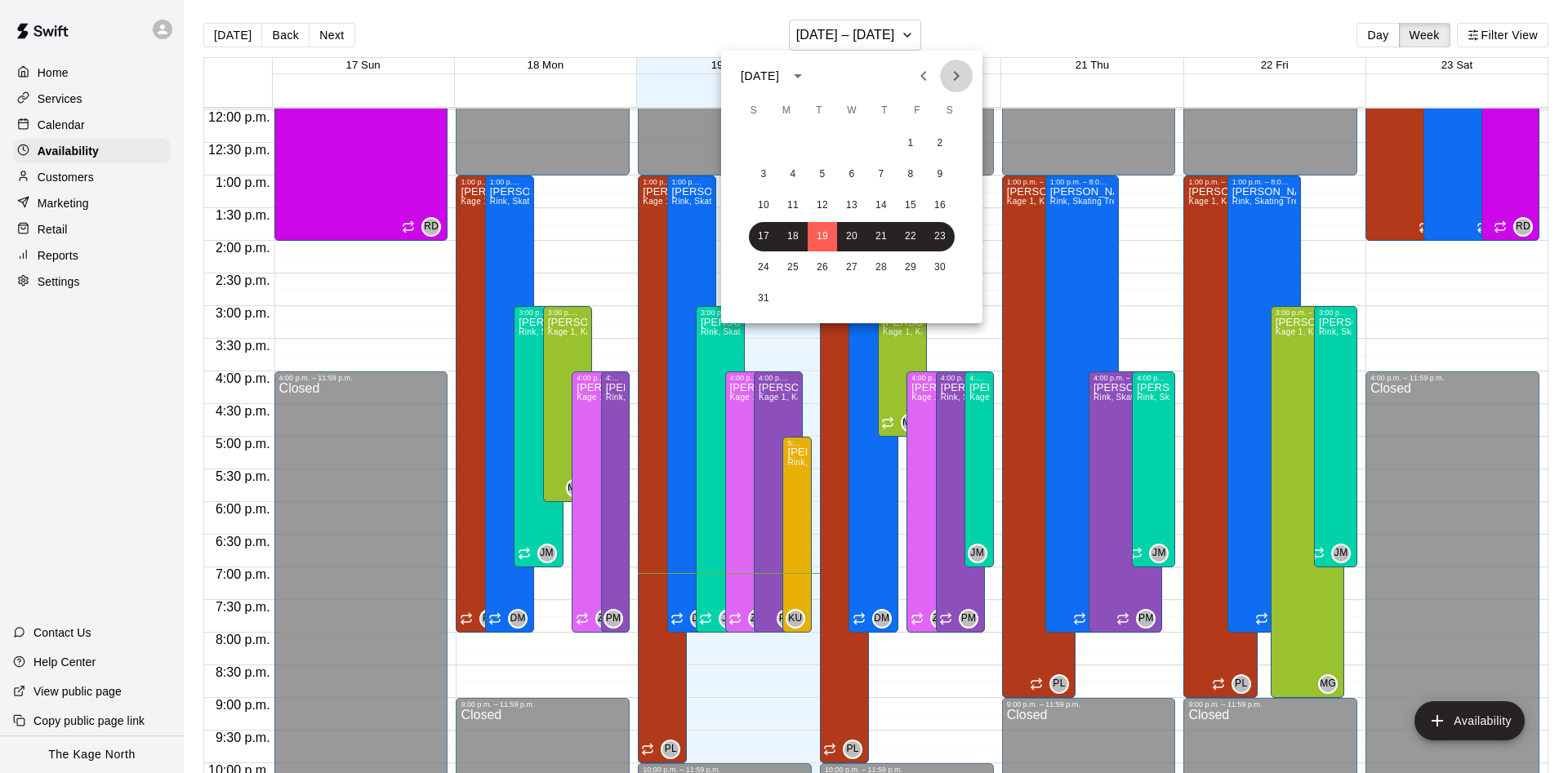
click at [957, 69] on icon "Next month" at bounding box center [956, 76] width 19 height 19
click at [824, 144] on button "2" at bounding box center [821, 143] width 29 height 29
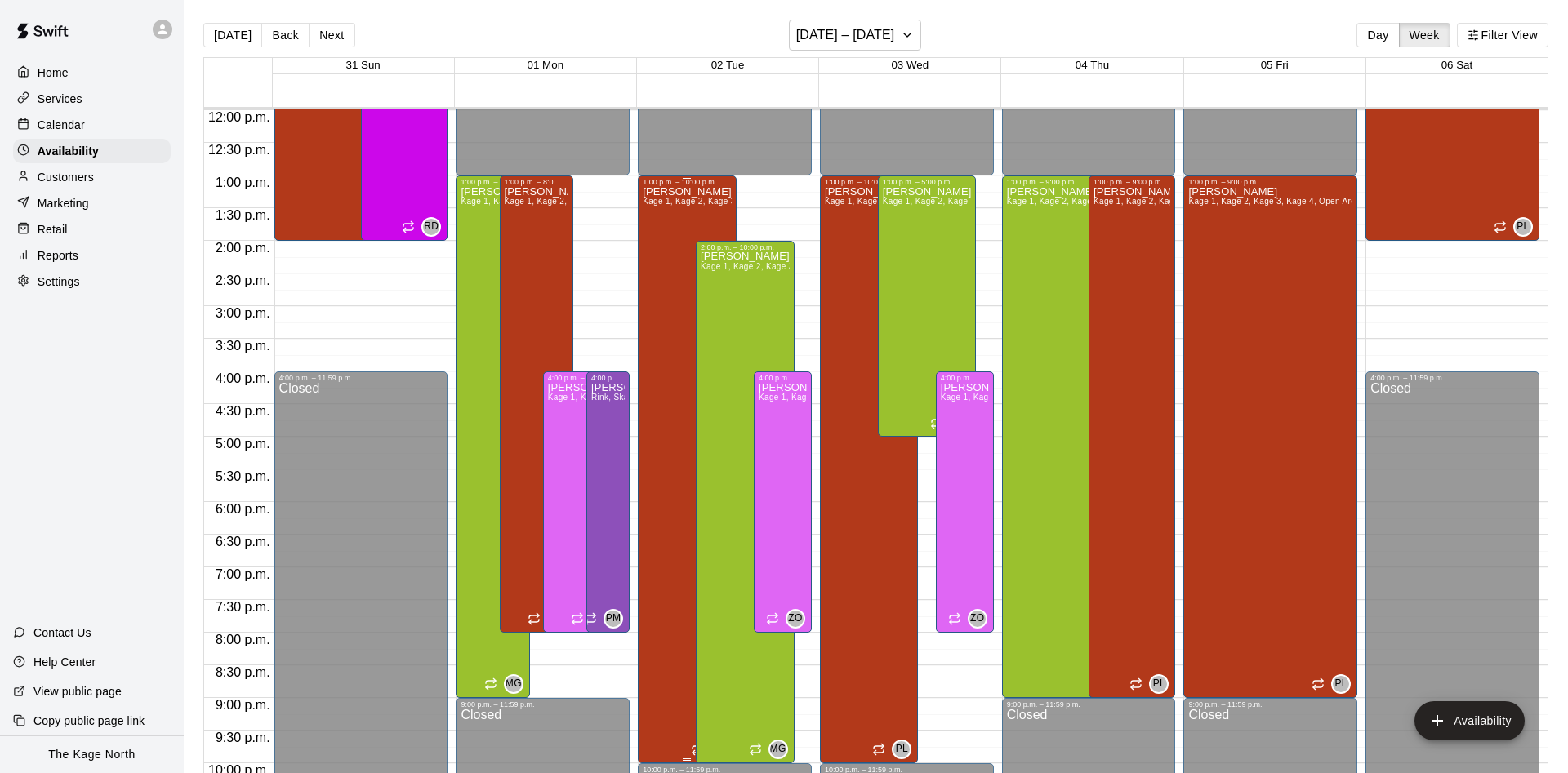
click at [672, 210] on div "[PERSON_NAME] Kage 1, Kage 2, Kage 3, Kage 4, Open Area" at bounding box center [687, 572] width 89 height 773
click at [663, 199] on icon "edit" at bounding box center [658, 204] width 15 height 15
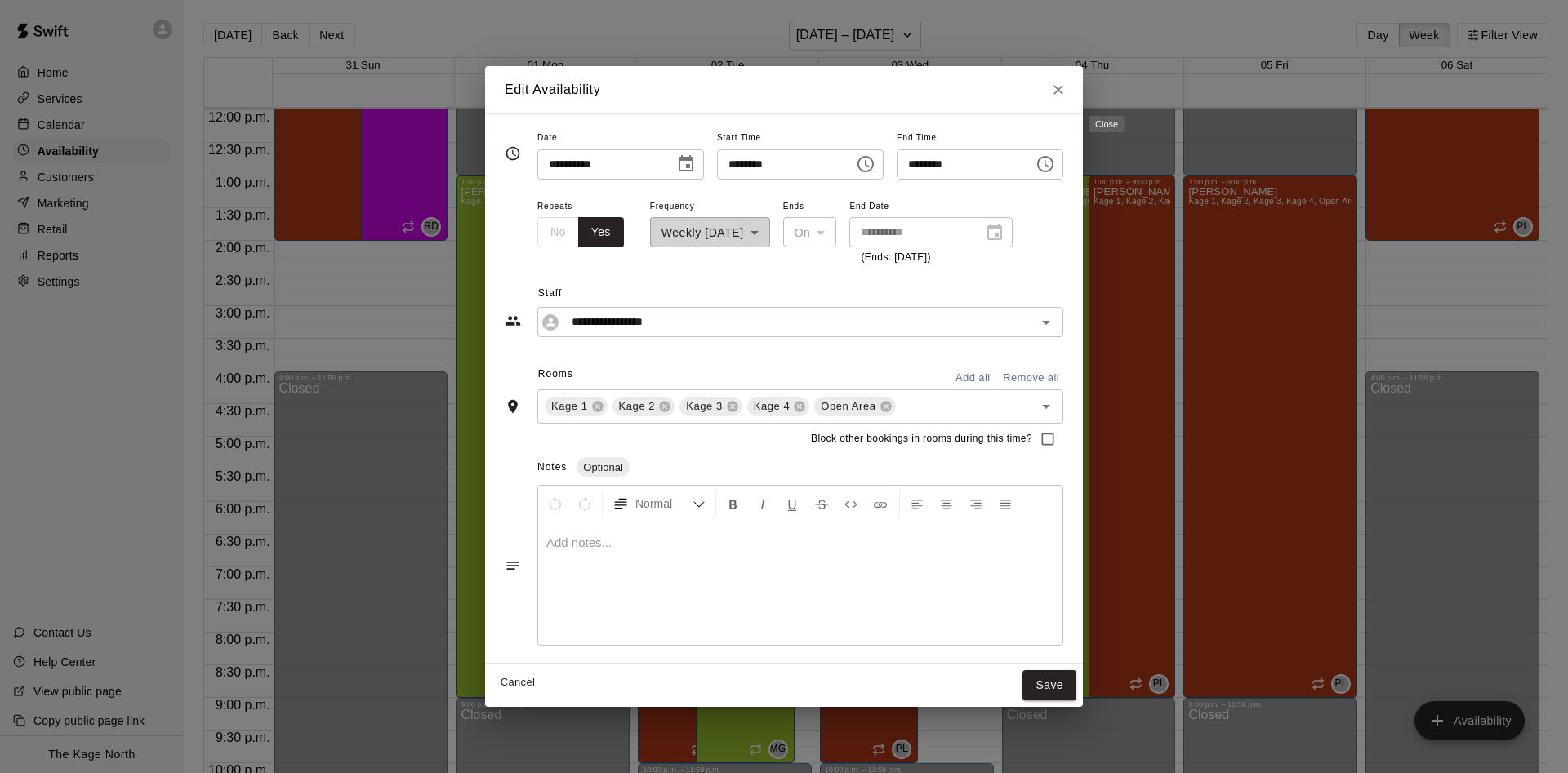
click at [1073, 93] on button "Close" at bounding box center [1058, 89] width 29 height 29
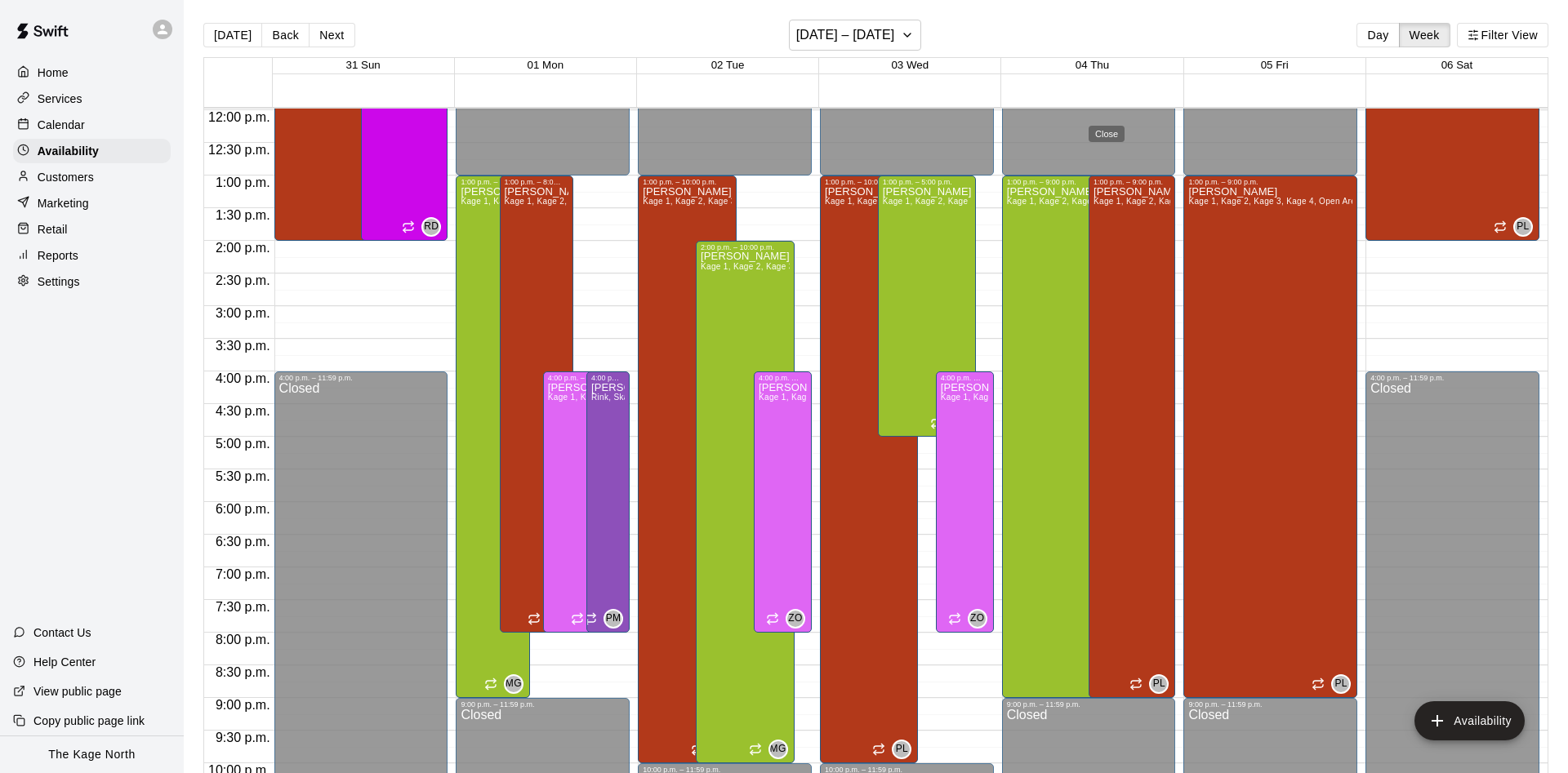
type input "**********"
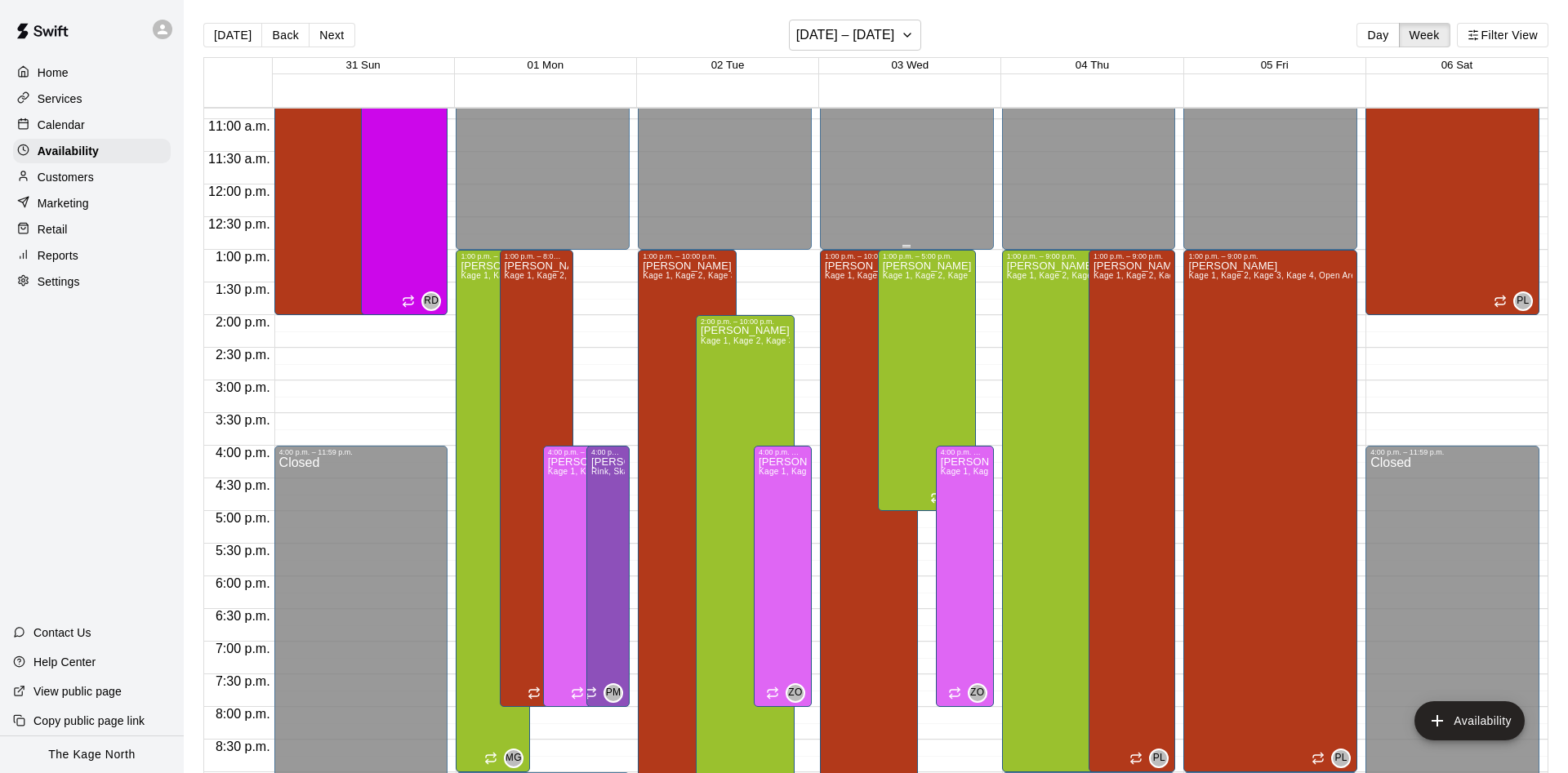
scroll to position [680, 0]
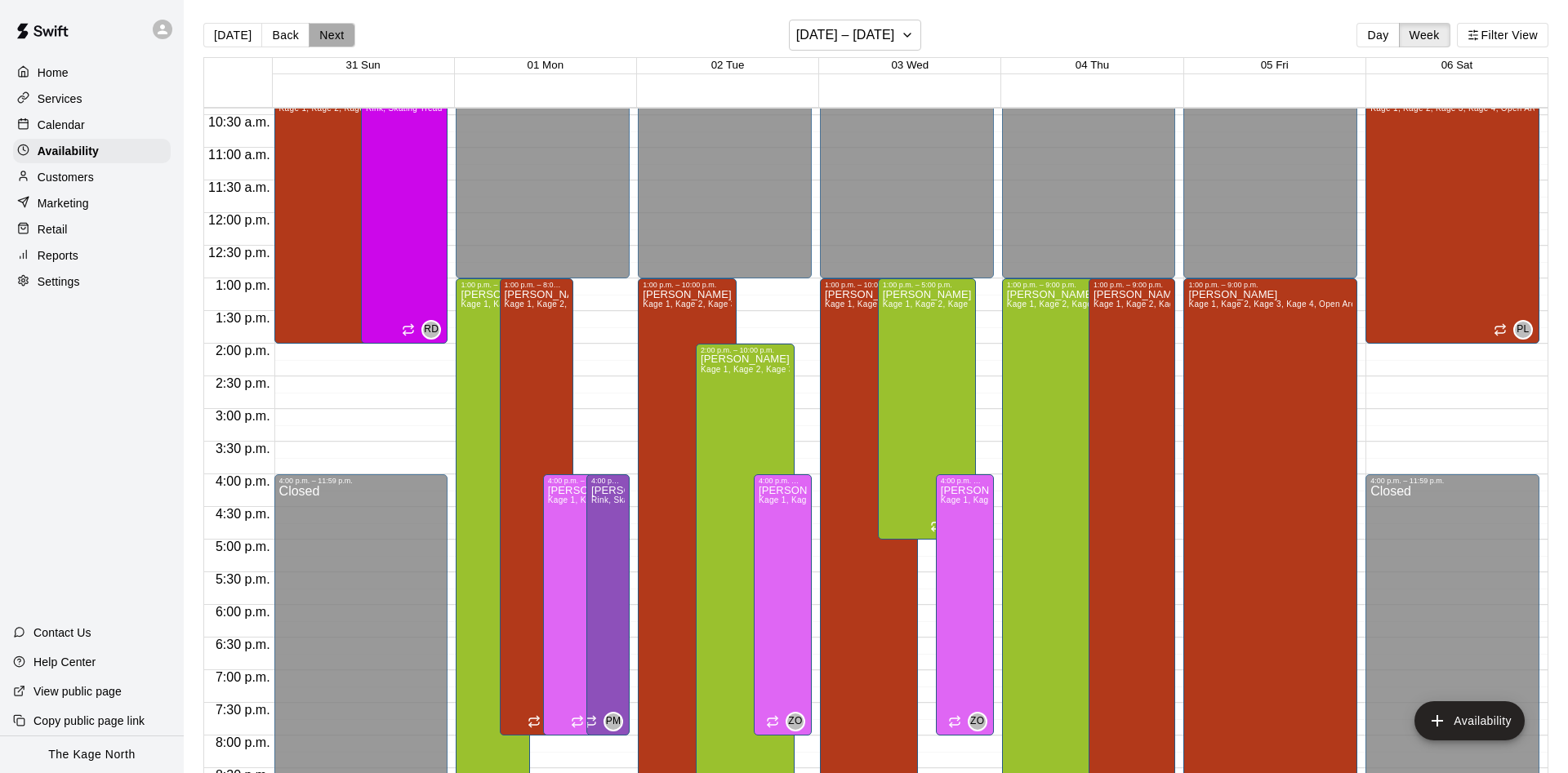
click at [319, 42] on button "Next" at bounding box center [331, 35] width 46 height 25
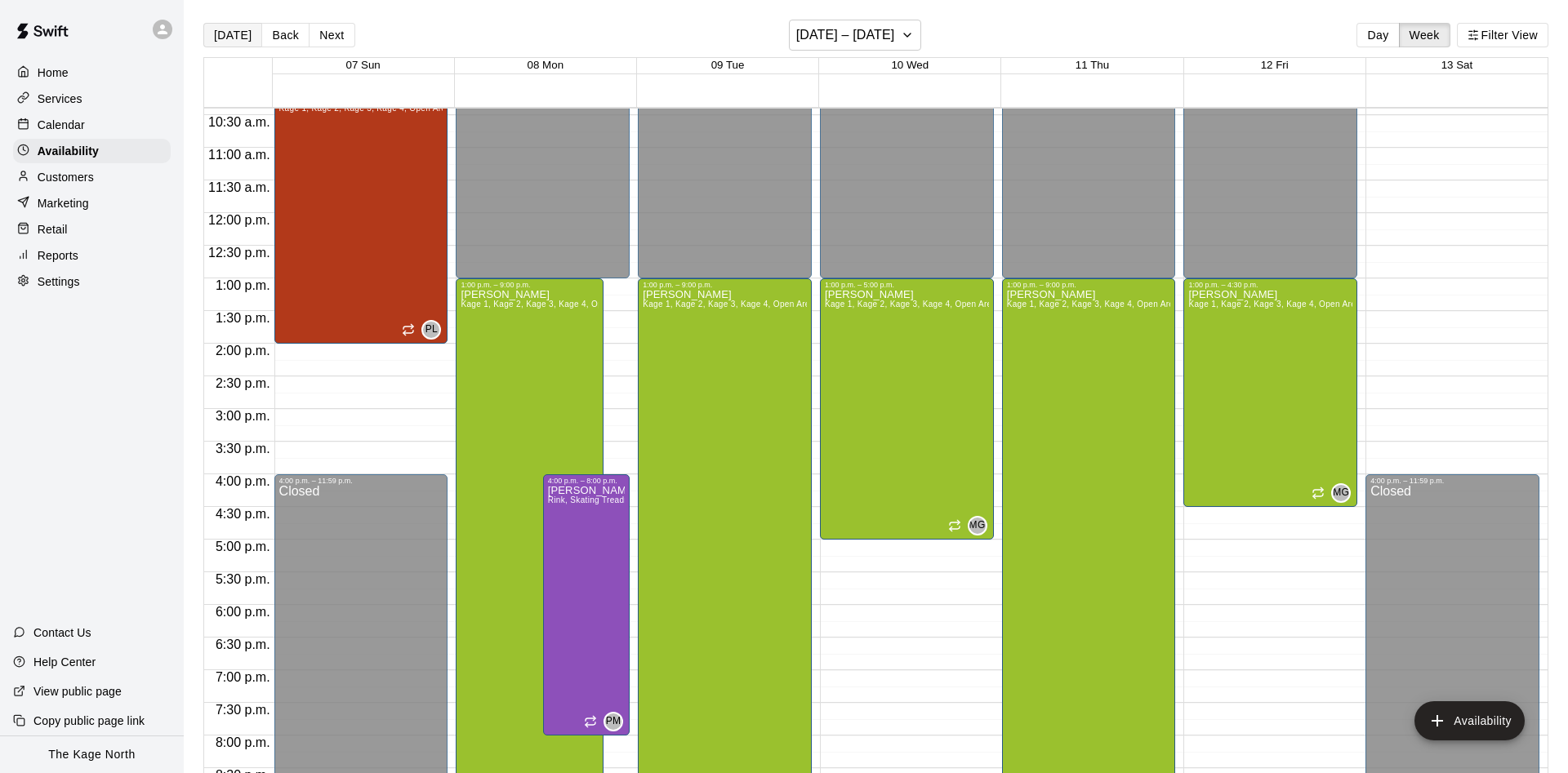
click at [233, 42] on button "[DATE]" at bounding box center [233, 35] width 59 height 25
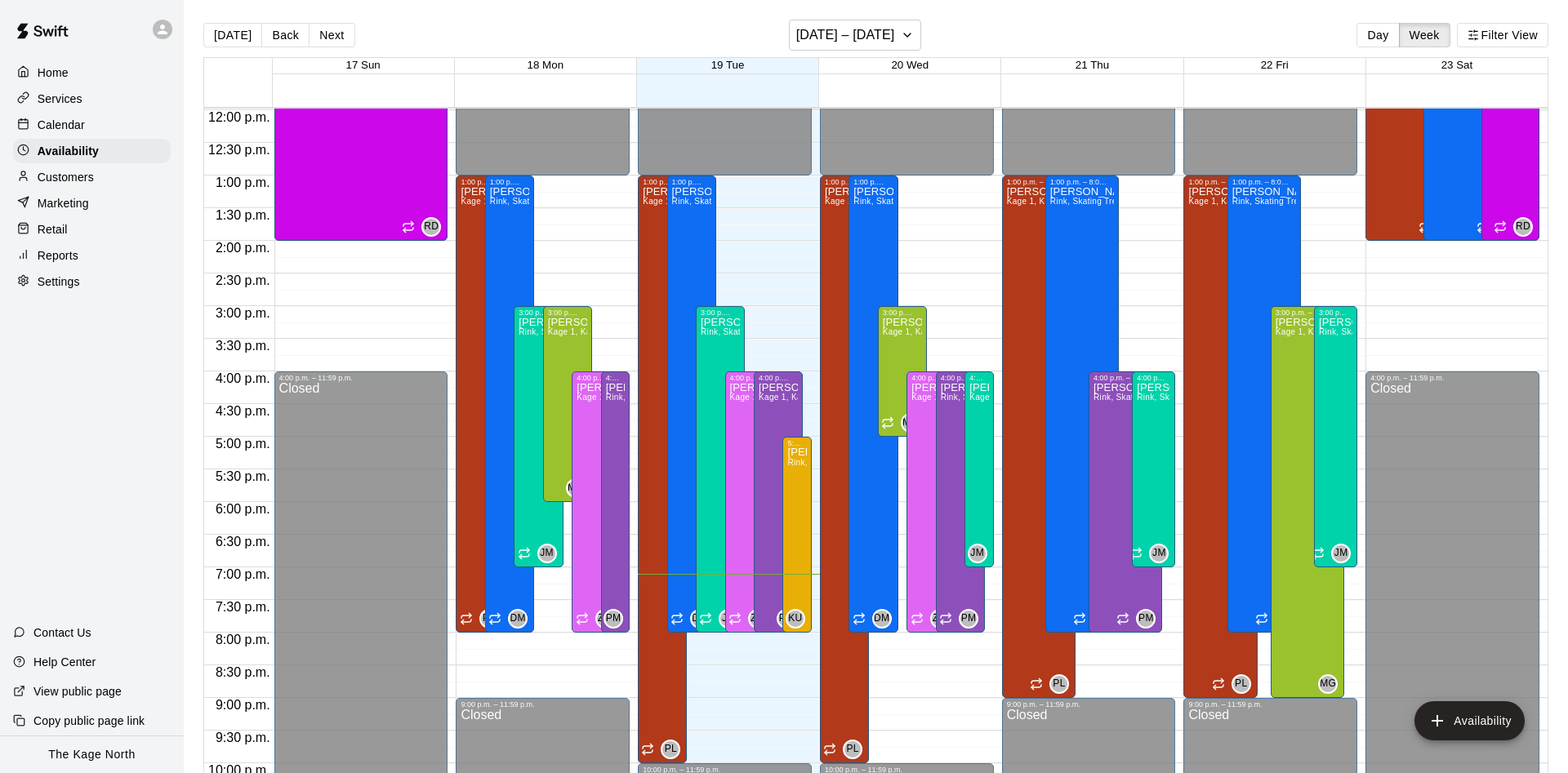
scroll to position [885, 0]
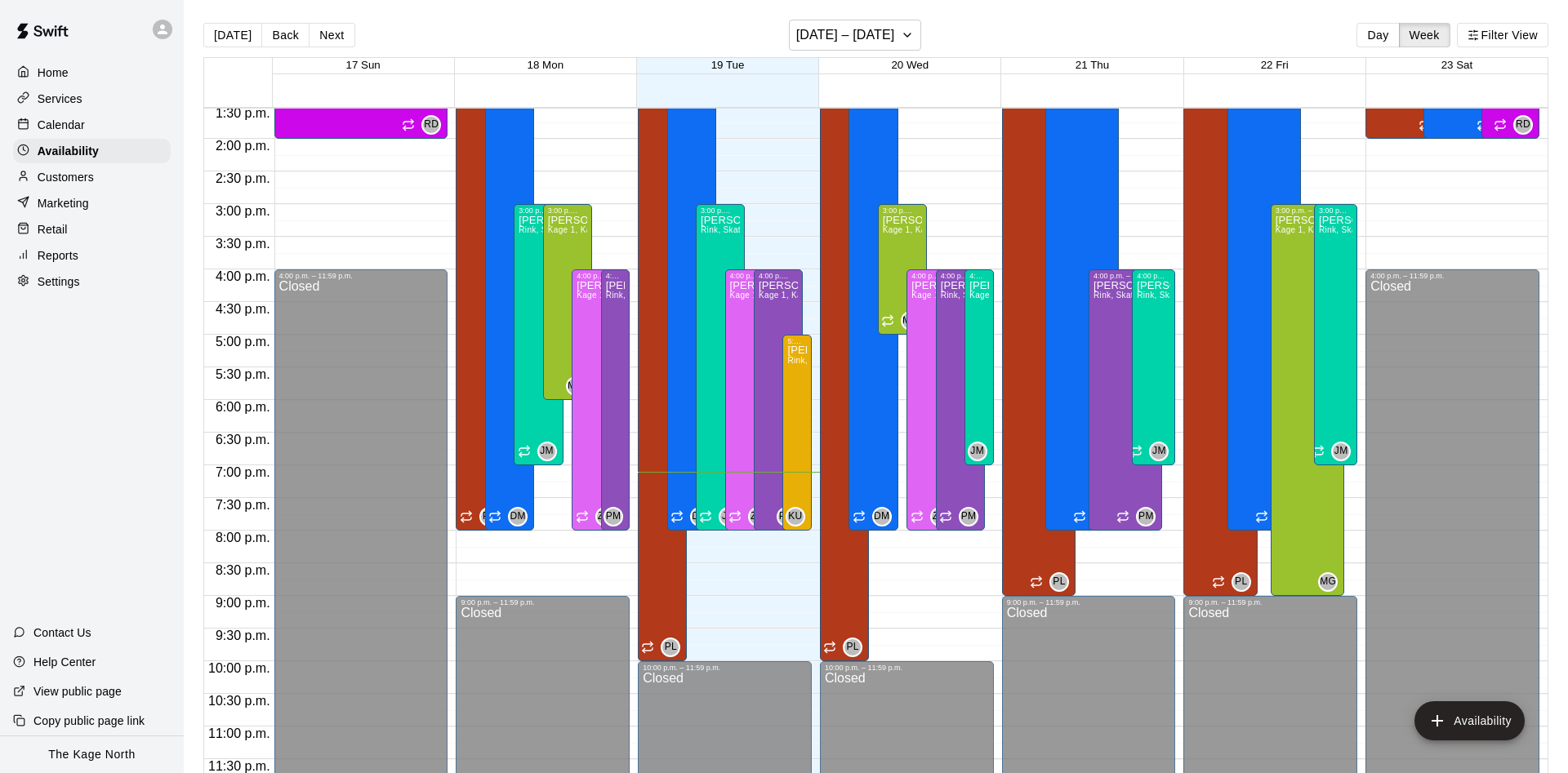
click at [91, 122] on div "Calendar" at bounding box center [92, 125] width 158 height 25
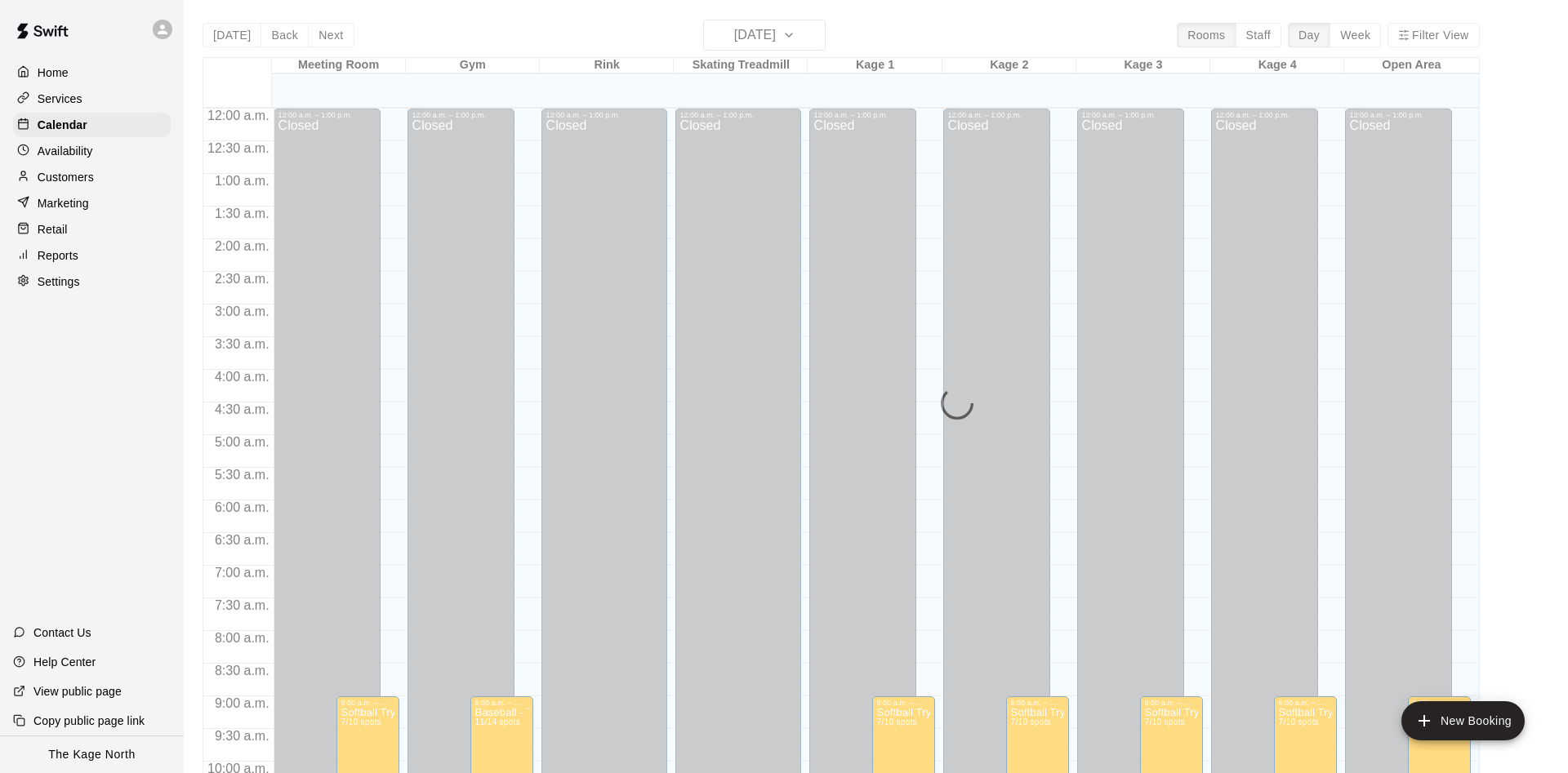
scroll to position [836, 0]
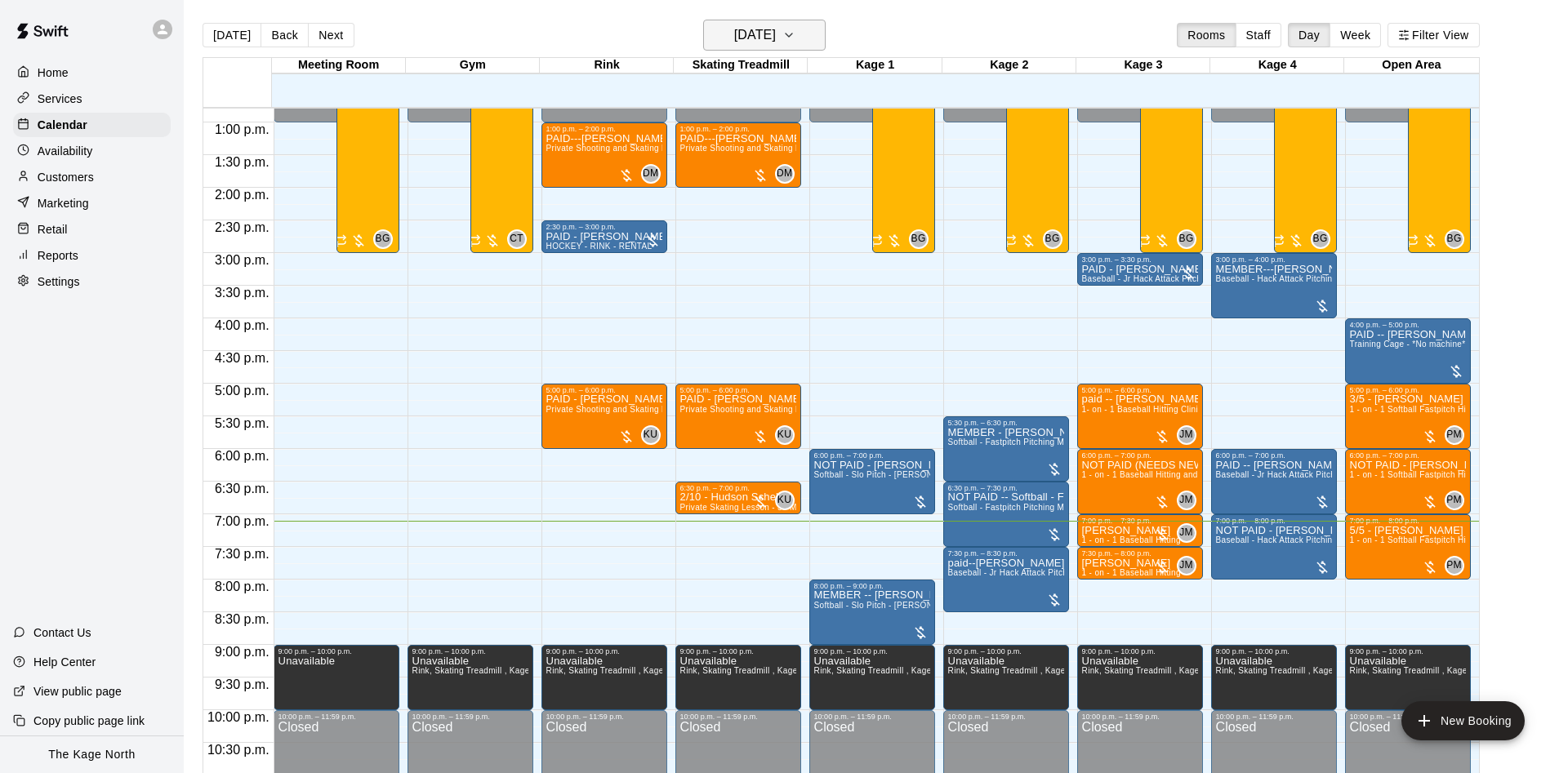
click at [764, 41] on h6 "[DATE]" at bounding box center [754, 35] width 41 height 23
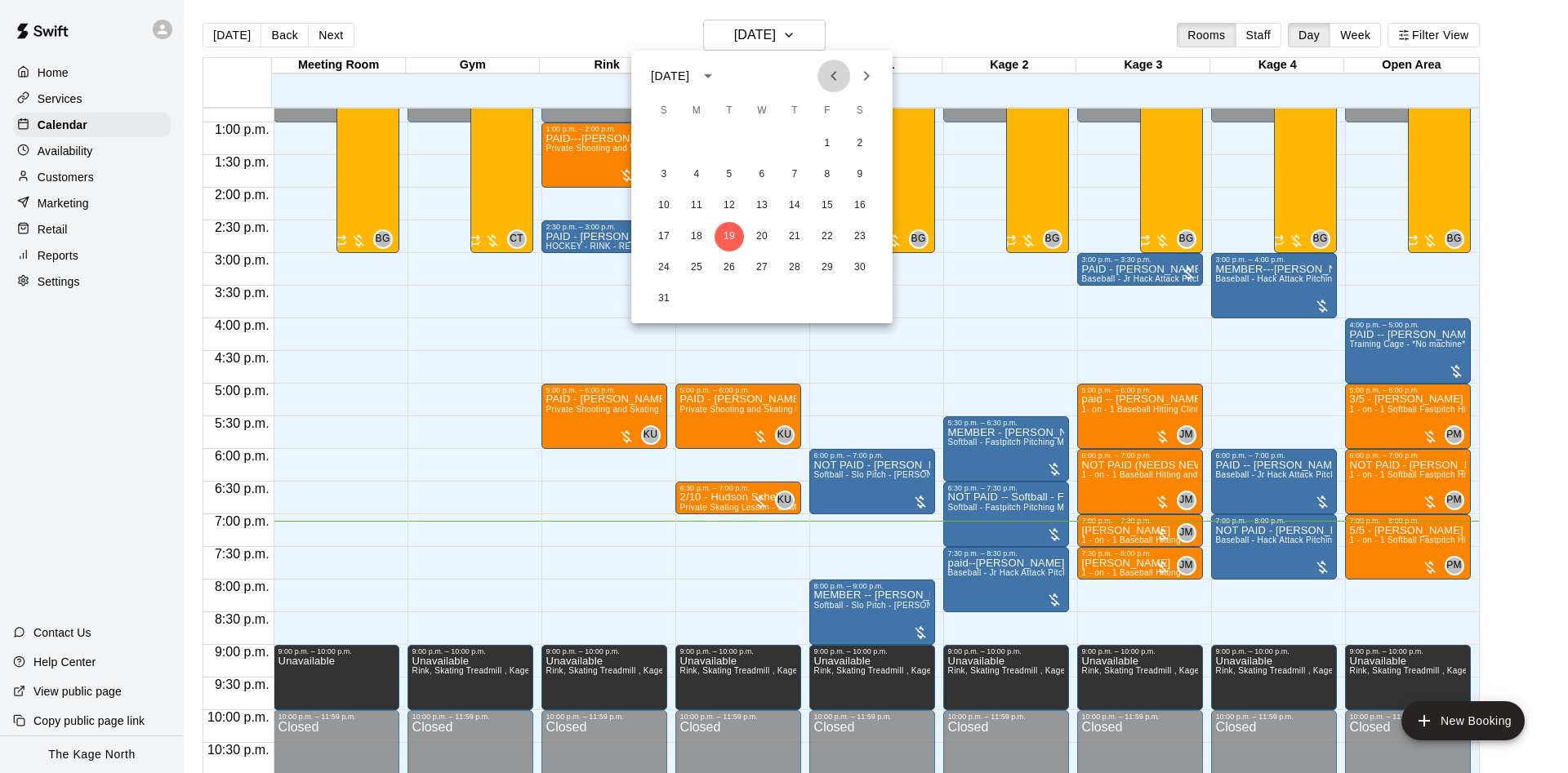
click at [829, 79] on icon "Previous month" at bounding box center [834, 76] width 19 height 19
click at [154, 35] on div at bounding box center [784, 386] width 1568 height 773
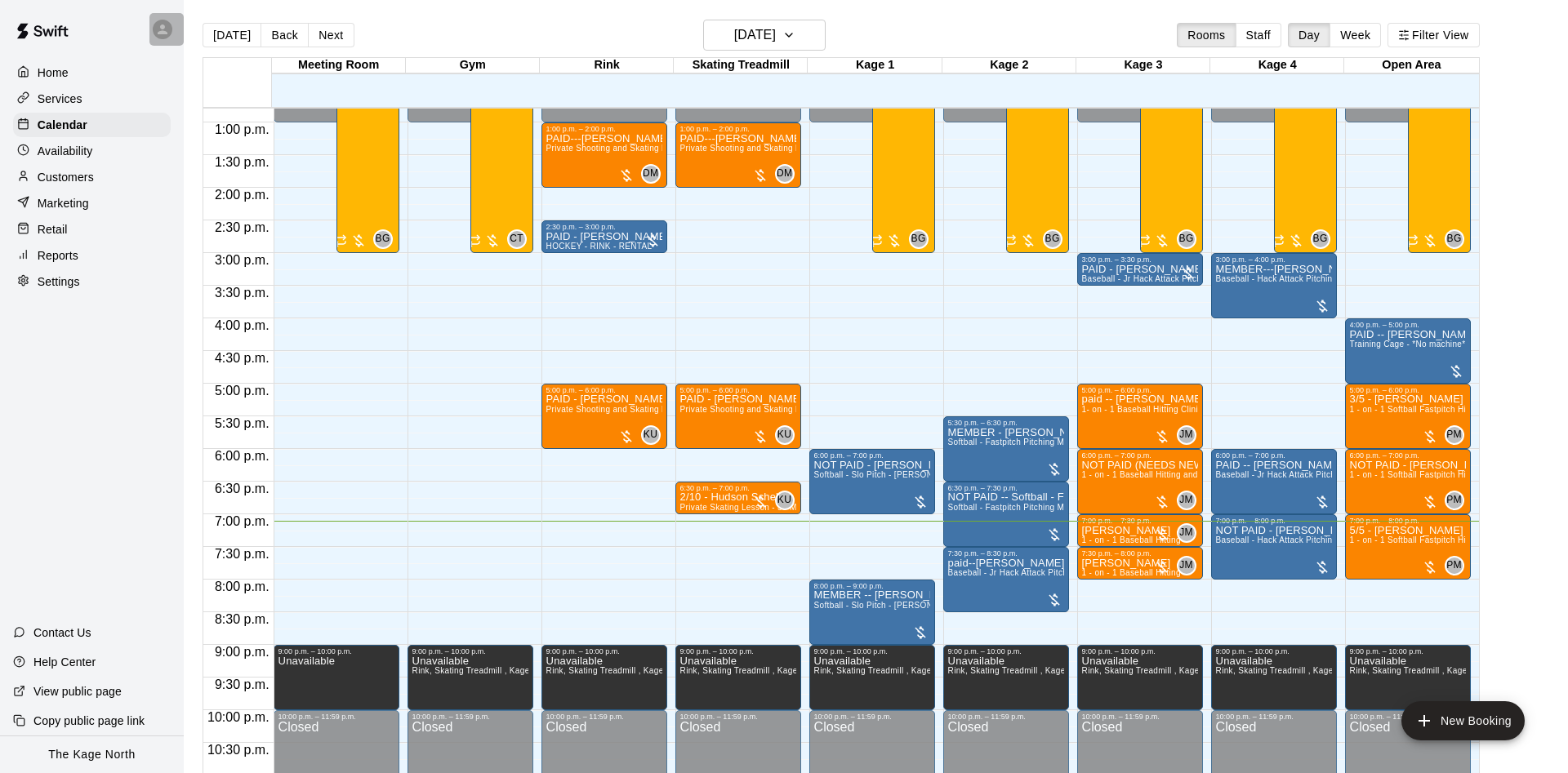
click at [158, 33] on icon at bounding box center [162, 29] width 10 height 10
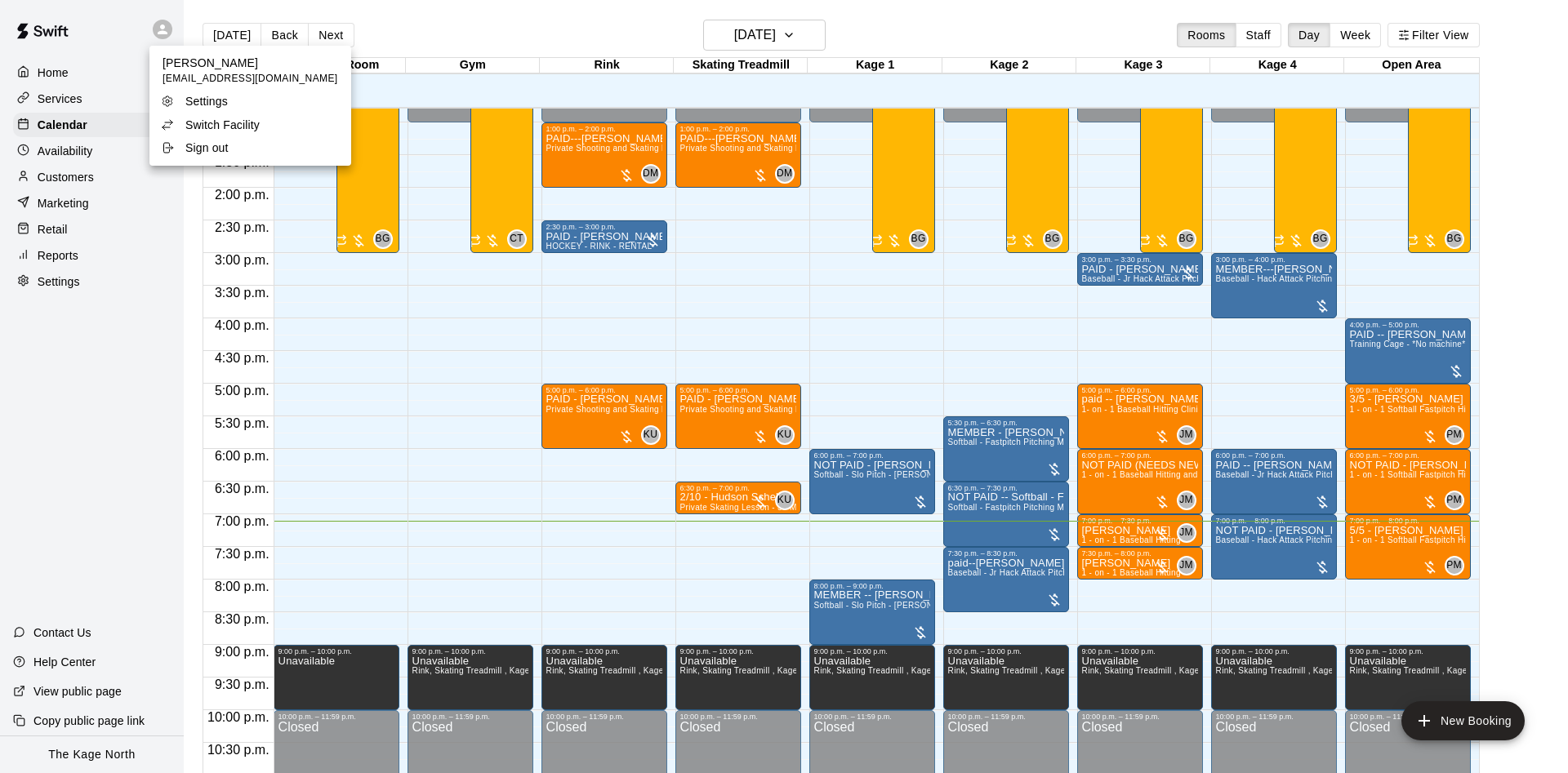
click at [189, 118] on p "Switch Facility" at bounding box center [222, 124] width 74 height 17
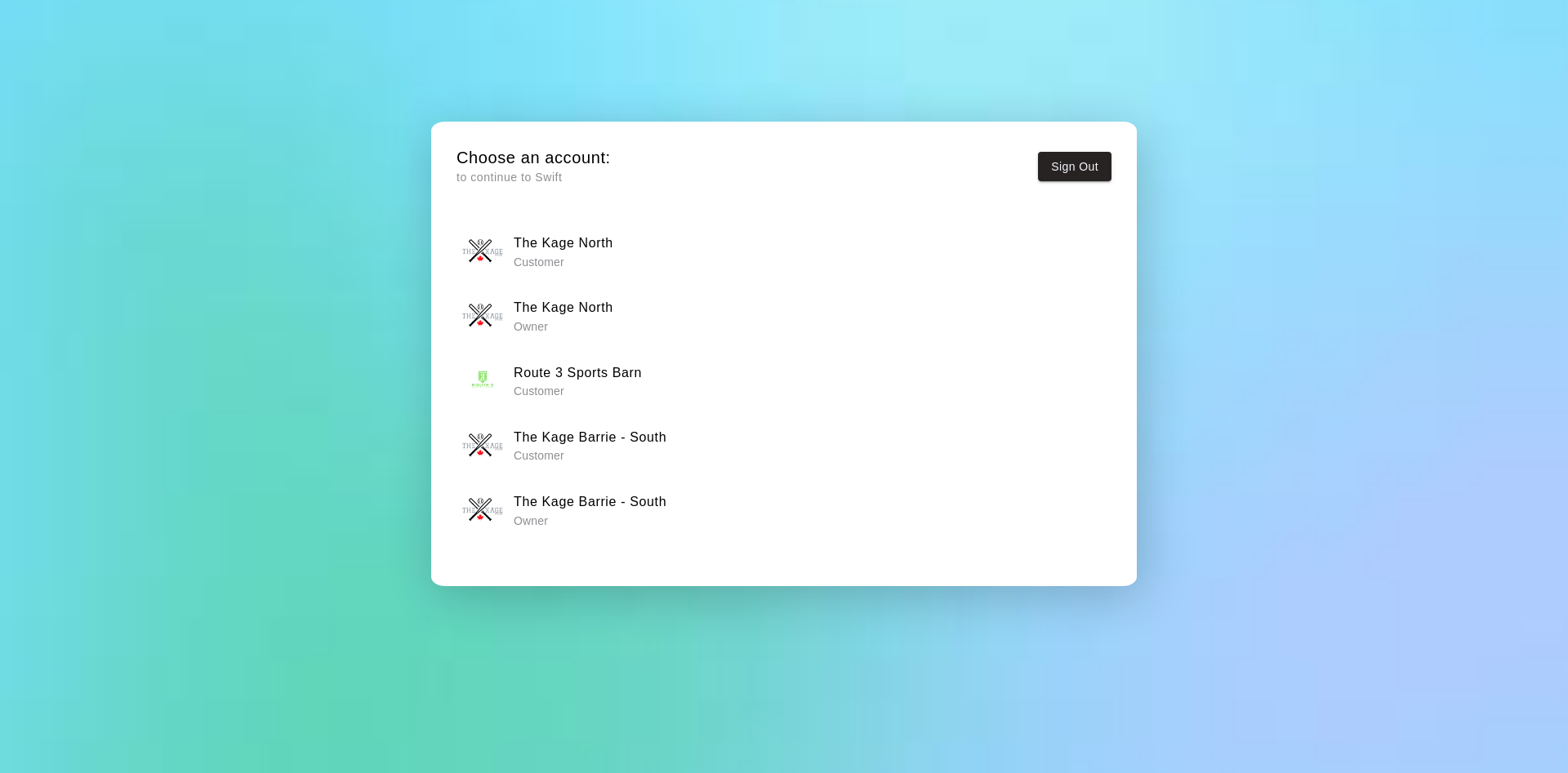
click at [527, 296] on div "The Kage North Owner" at bounding box center [784, 316] width 644 height 41
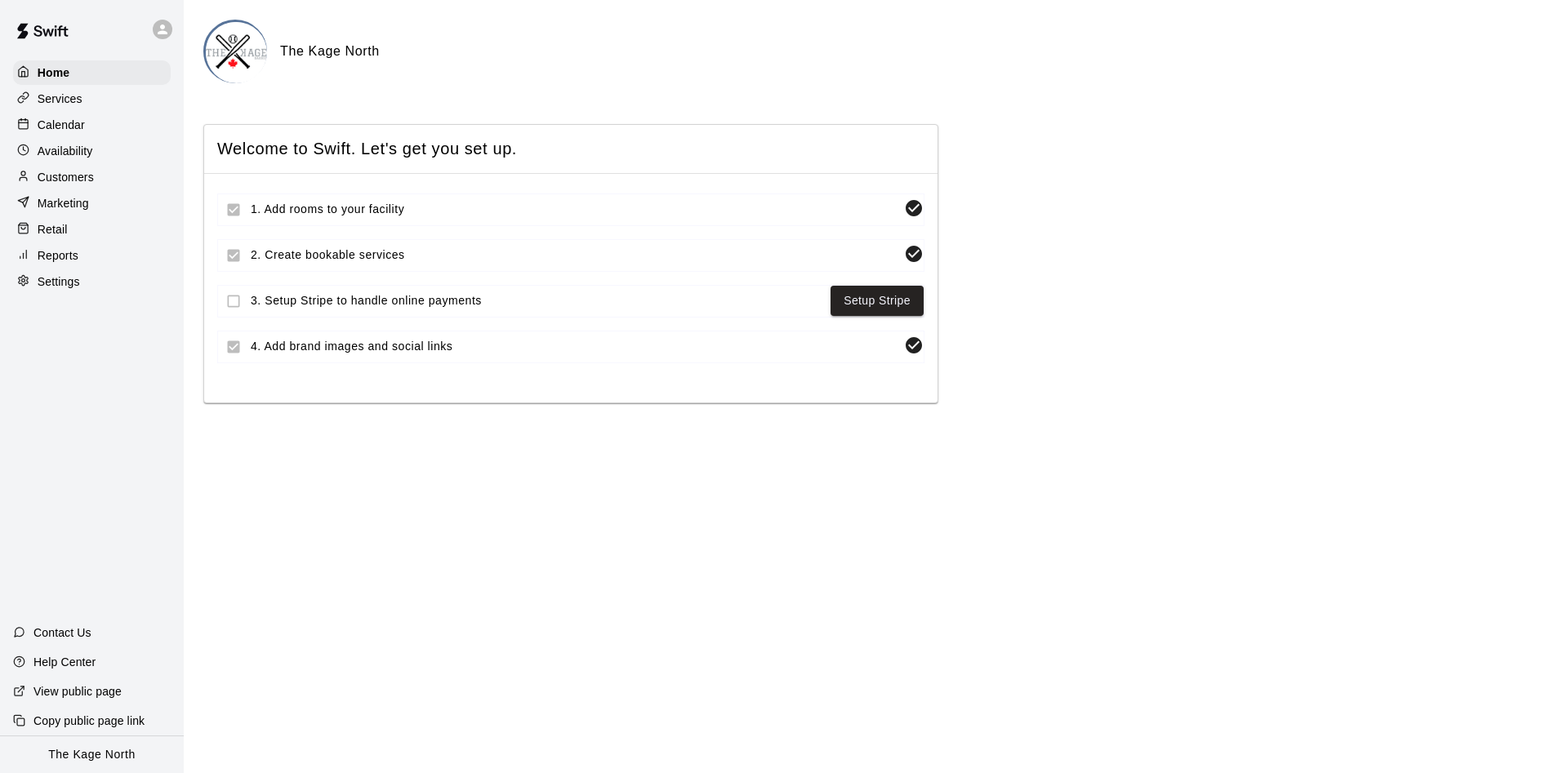
click at [71, 130] on p "Calendar" at bounding box center [62, 124] width 48 height 17
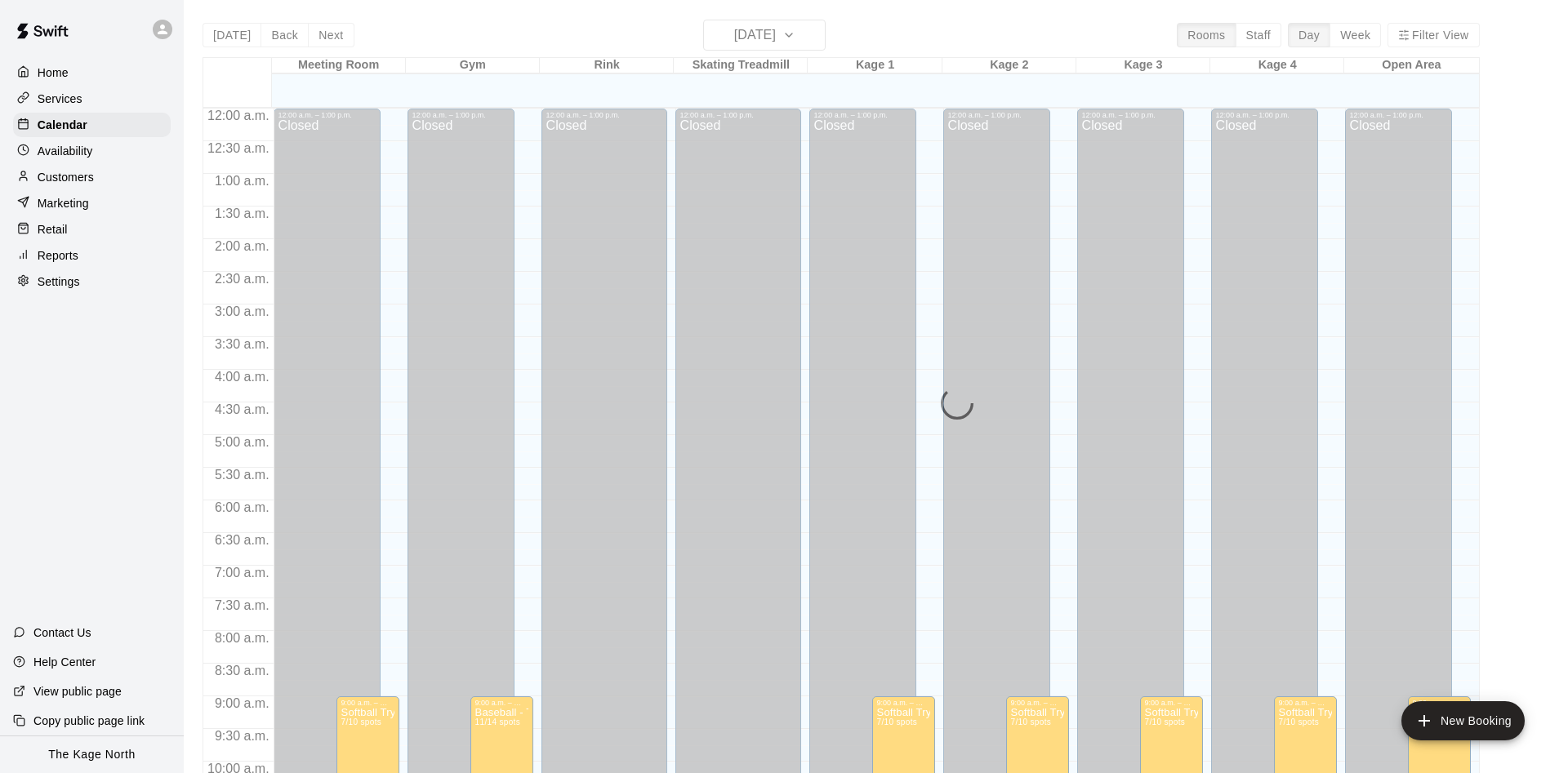
scroll to position [836, 0]
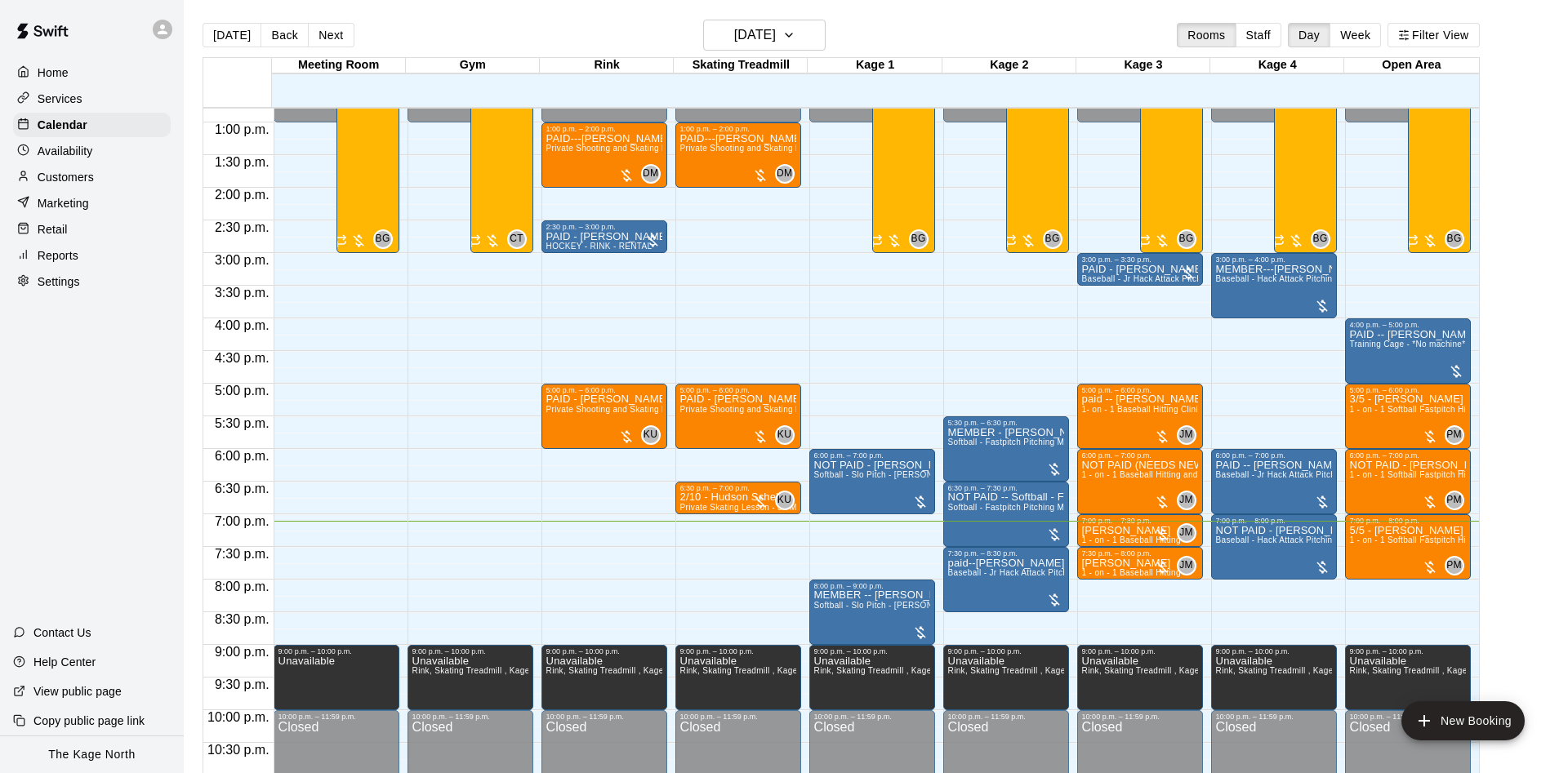
click at [167, 30] on icon at bounding box center [162, 29] width 15 height 15
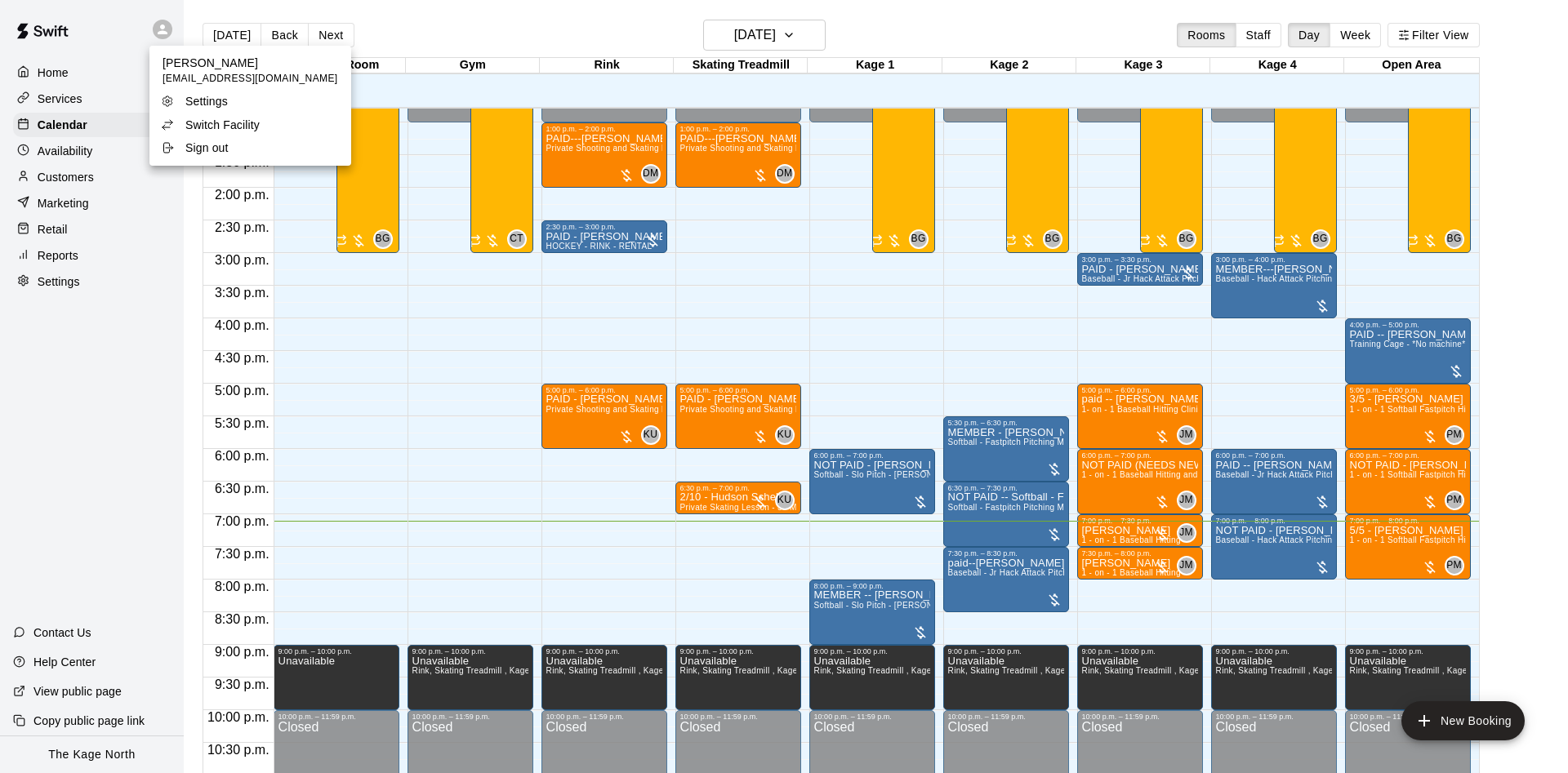
click at [204, 121] on p "Switch Facility" at bounding box center [222, 124] width 74 height 17
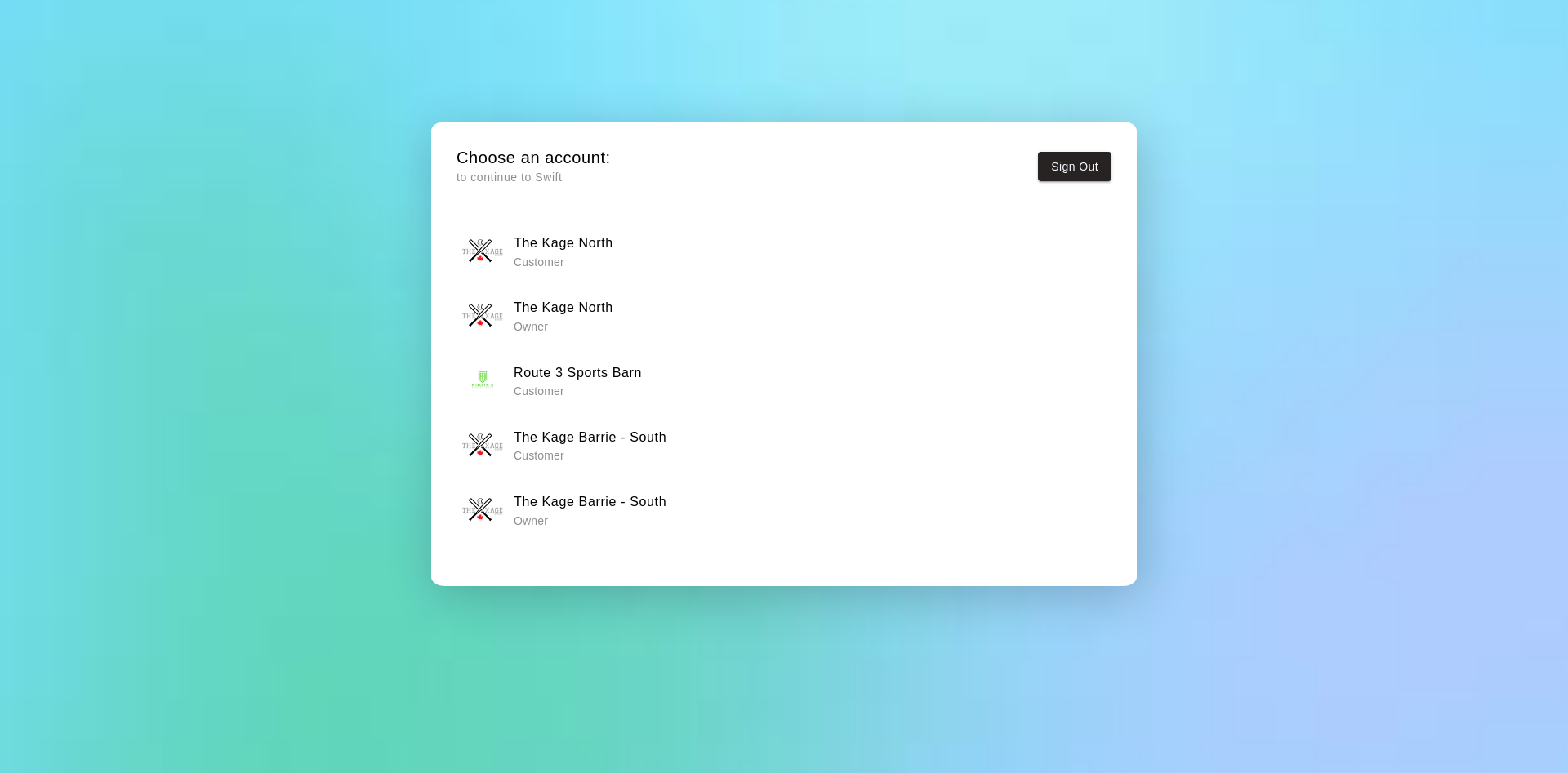
click at [602, 515] on p "Owner" at bounding box center [590, 521] width 152 height 17
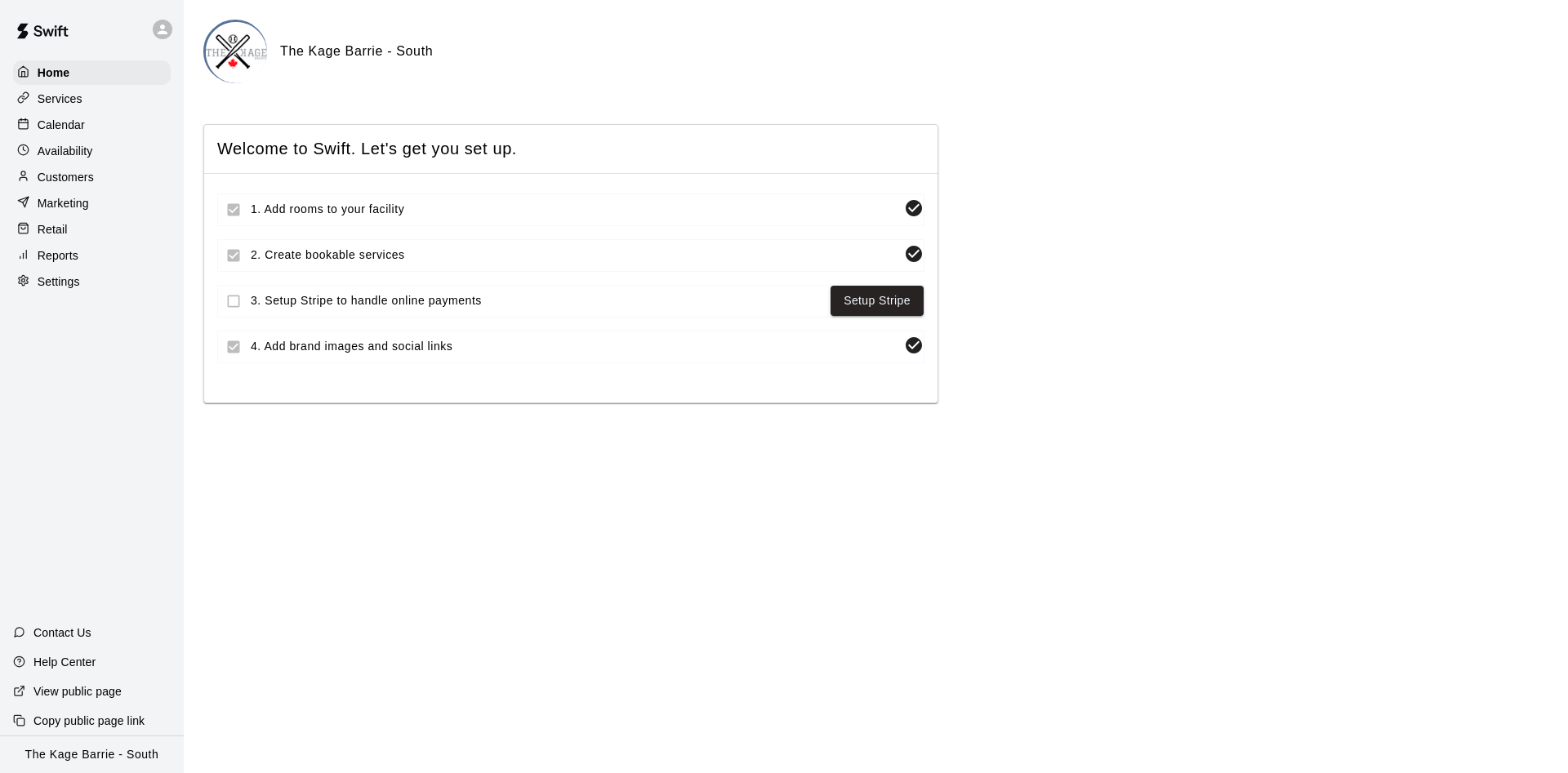
click at [105, 125] on div "Calendar" at bounding box center [92, 125] width 158 height 25
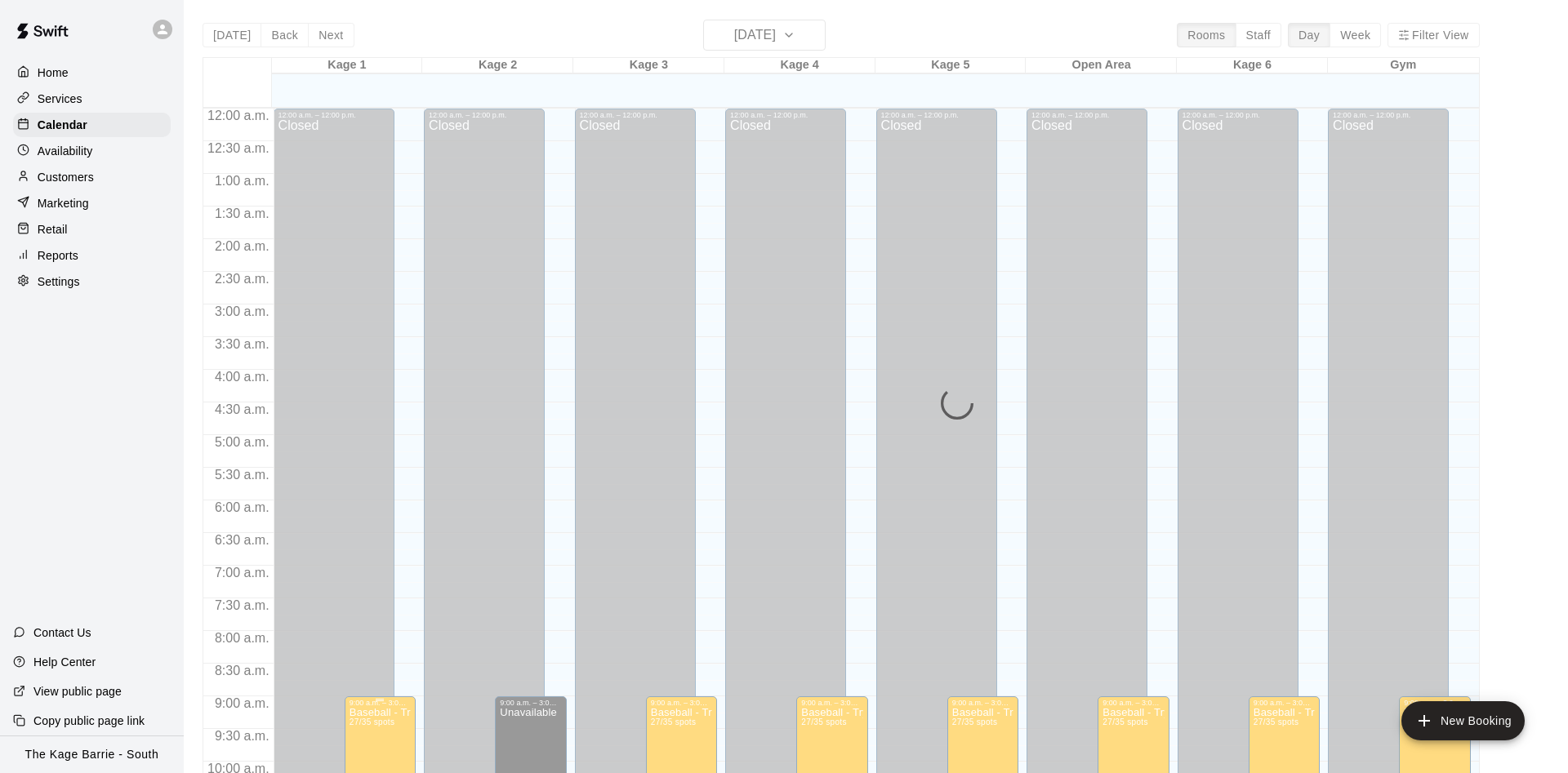
scroll to position [836, 0]
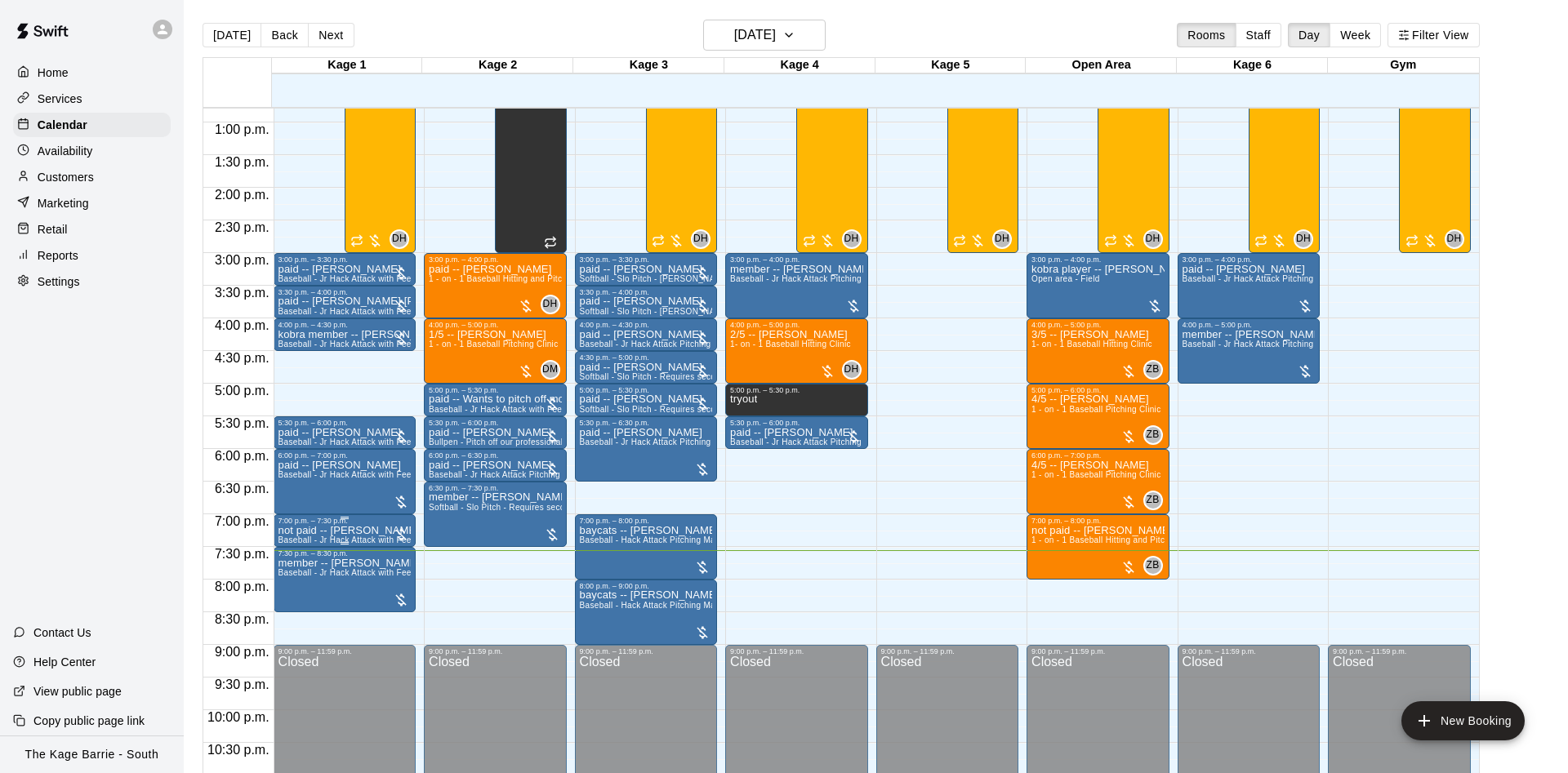
click at [343, 540] on span "Baseball - Jr Hack Attack with Feeder - DO NOT NEED SECOND PERSON" at bounding box center [424, 540] width 292 height 9
click at [280, 550] on button "edit" at bounding box center [292, 555] width 33 height 33
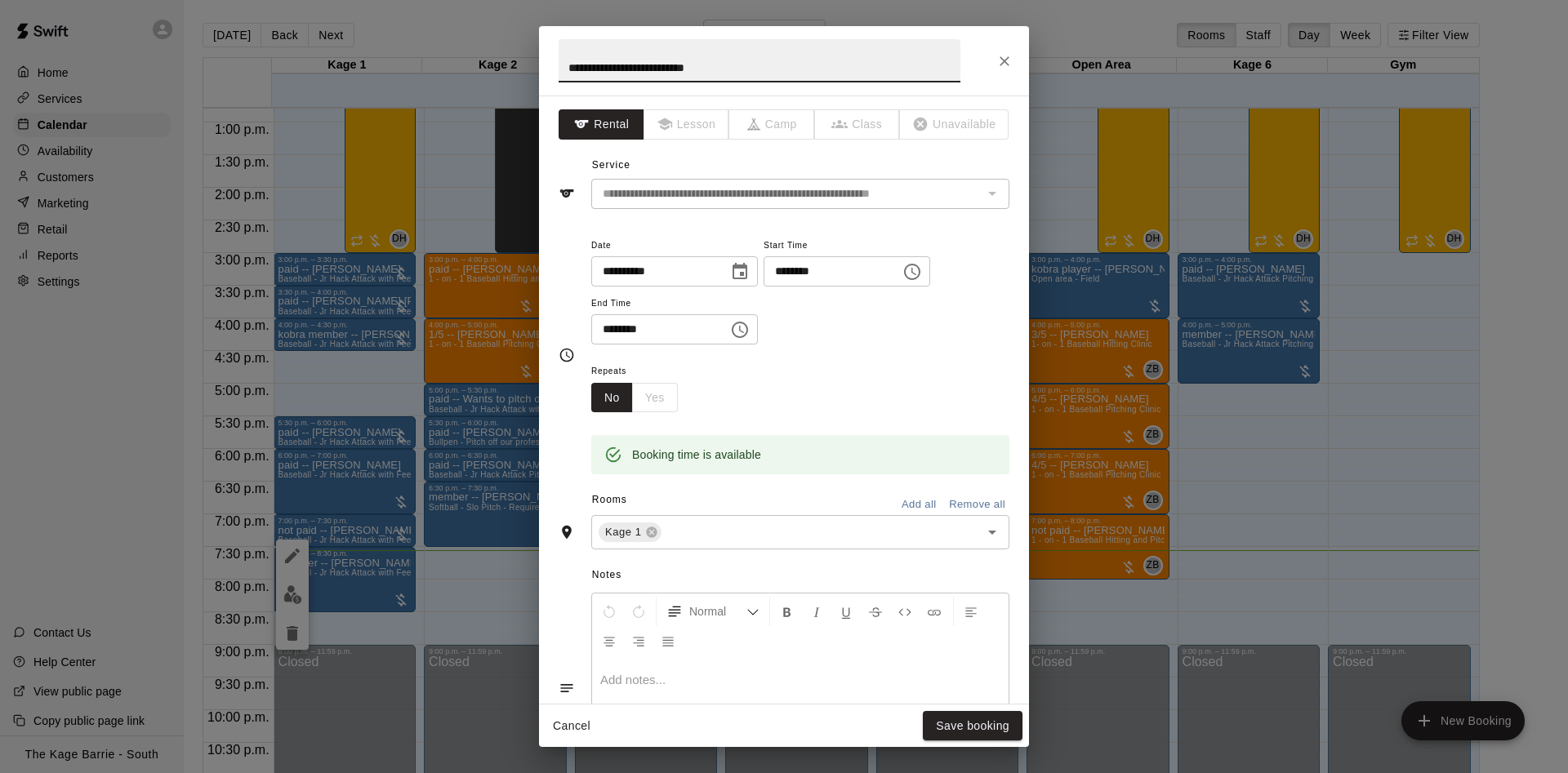
drag, startPoint x: 724, startPoint y: 64, endPoint x: 629, endPoint y: 78, distance: 96.0
click at [629, 78] on input "**********" at bounding box center [760, 60] width 402 height 43
click at [591, 71] on input "**********" at bounding box center [760, 60] width 402 height 43
type input "**********"
click at [961, 725] on button "Save booking" at bounding box center [972, 726] width 100 height 30
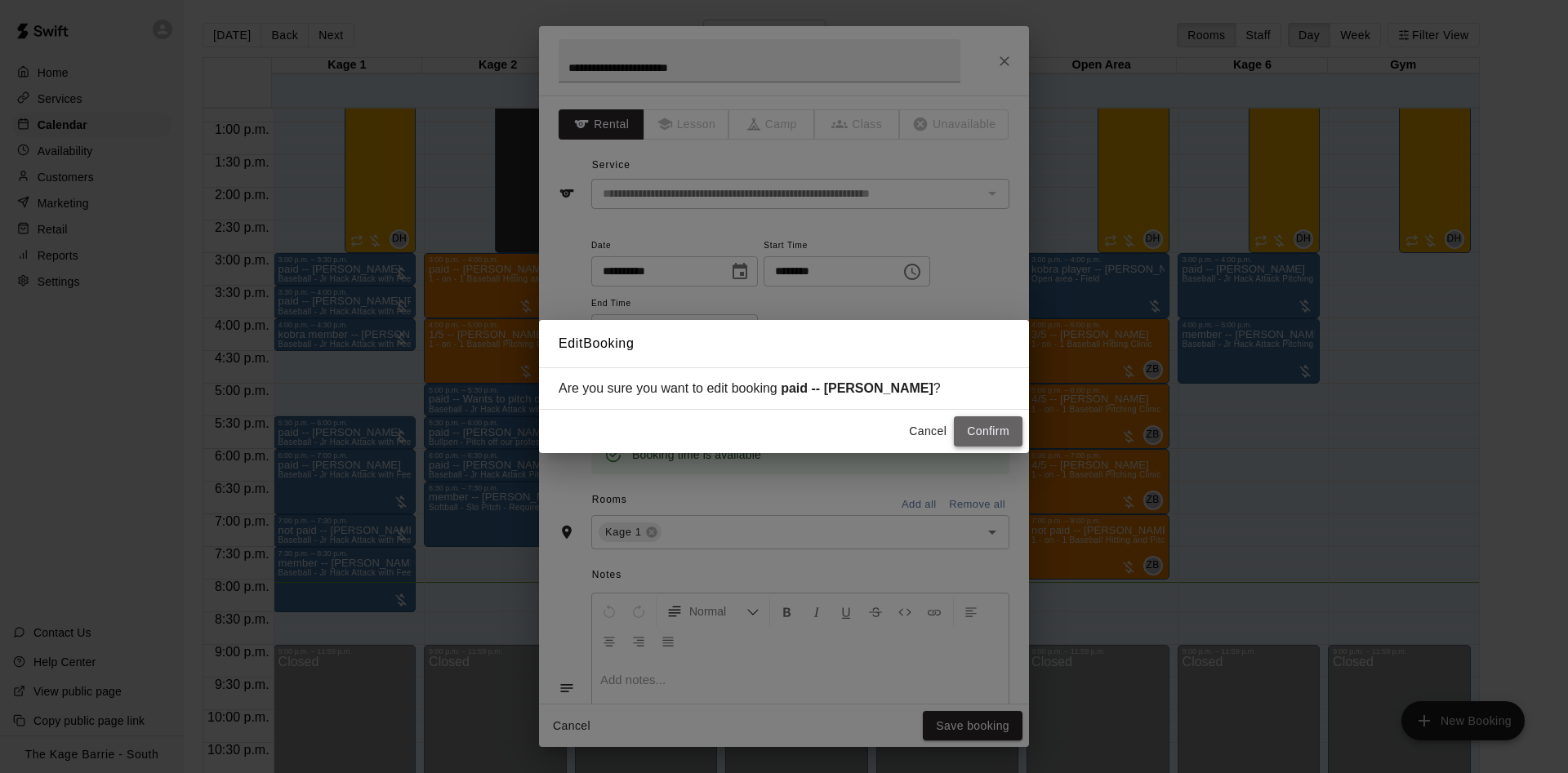
click at [989, 428] on button "Confirm" at bounding box center [988, 432] width 69 height 30
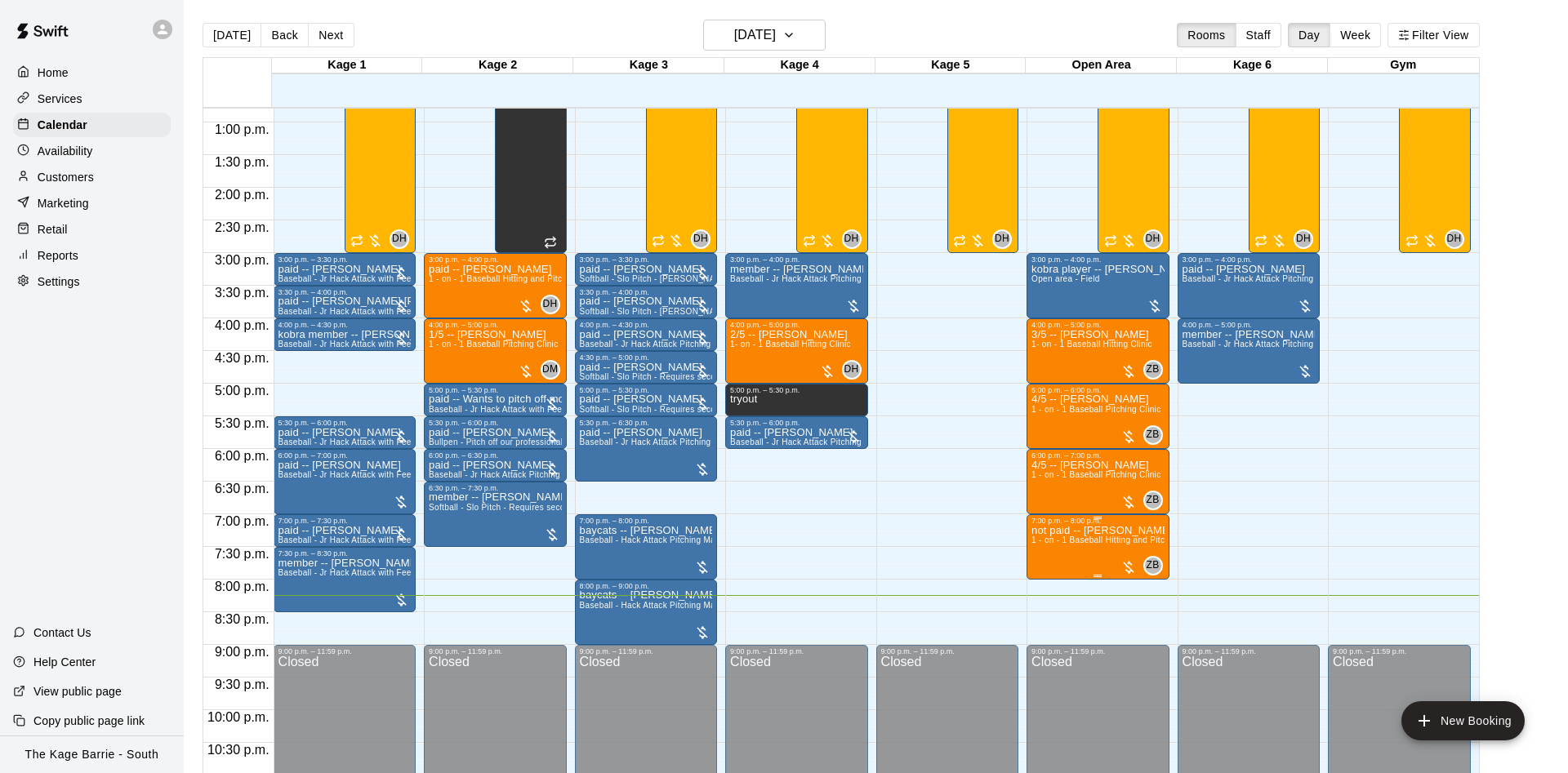
click at [1047, 531] on p "not paid -- [PERSON_NAME]" at bounding box center [1097, 531] width 133 height 0
click at [1045, 539] on button "edit" at bounding box center [1046, 550] width 33 height 33
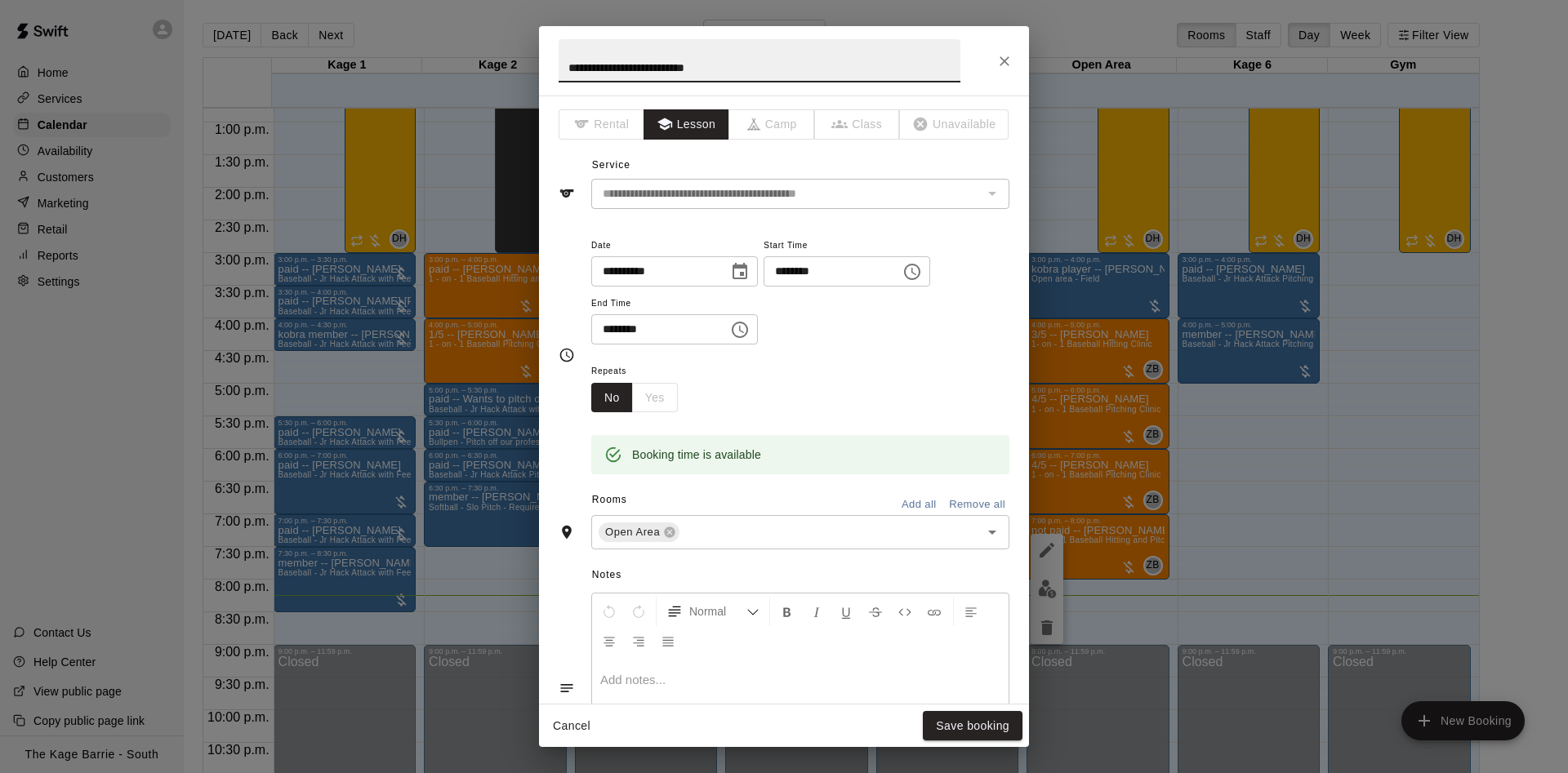
drag, startPoint x: 613, startPoint y: 67, endPoint x: 533, endPoint y: 72, distance: 80.2
click at [559, 74] on input "**********" at bounding box center [760, 60] width 402 height 43
type input "**********"
click at [980, 720] on button "Save booking" at bounding box center [972, 726] width 100 height 30
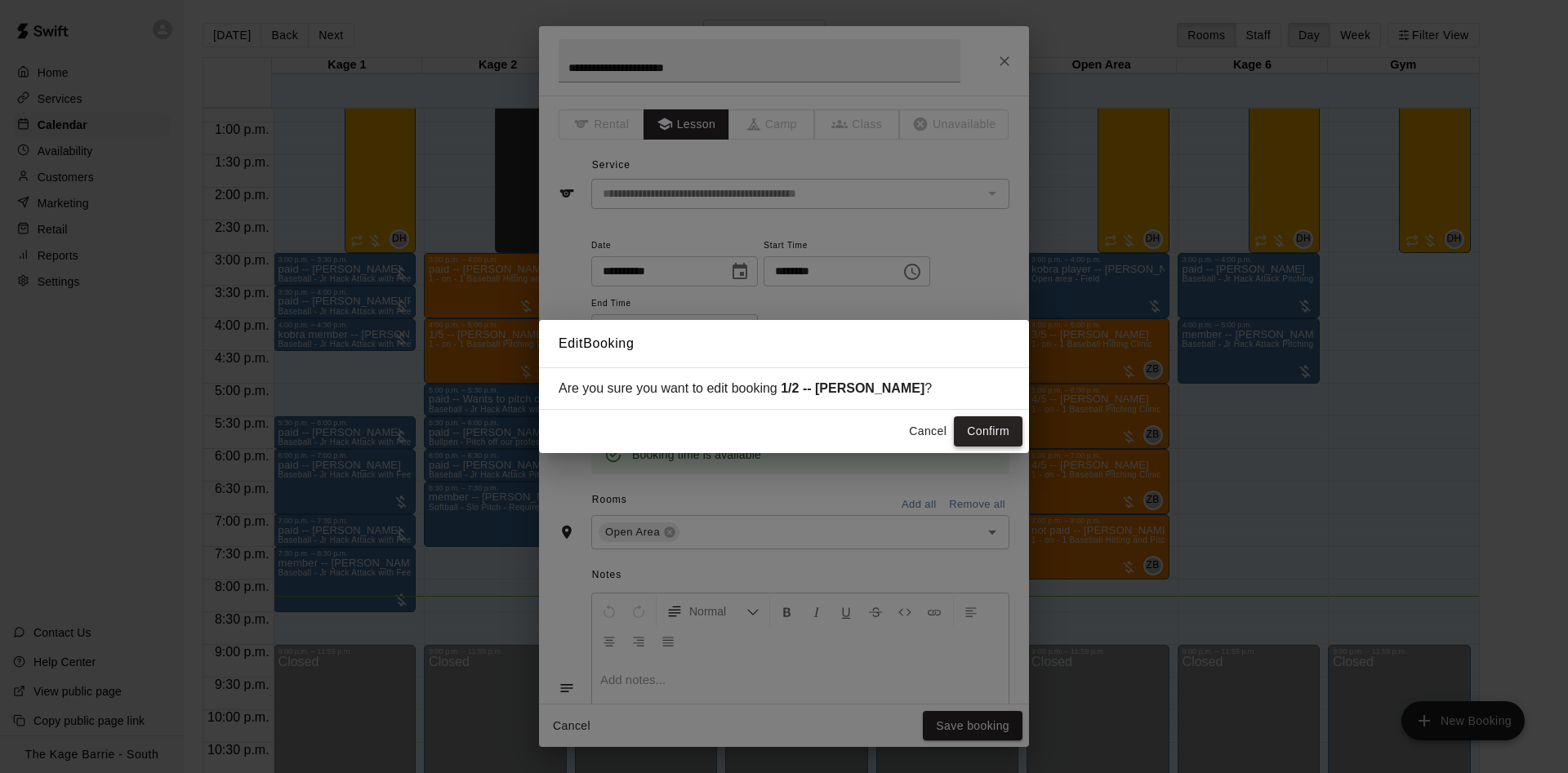
click at [977, 430] on button "Confirm" at bounding box center [988, 432] width 69 height 30
